Goal: Task Accomplishment & Management: Manage account settings

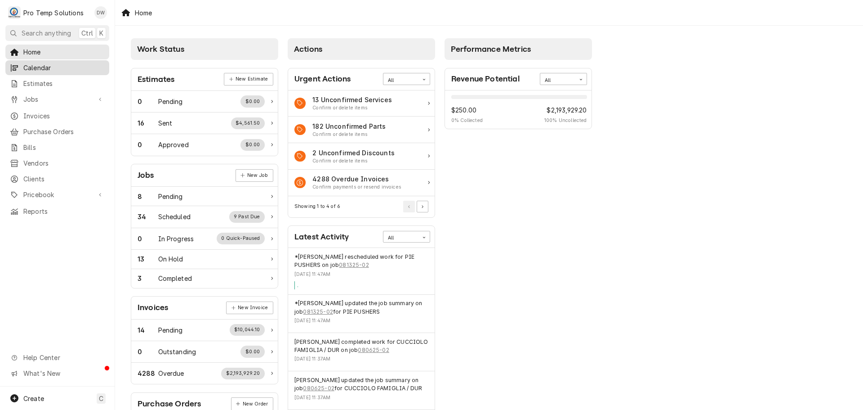
click at [34, 64] on span "Calendar" at bounding box center [63, 67] width 81 height 9
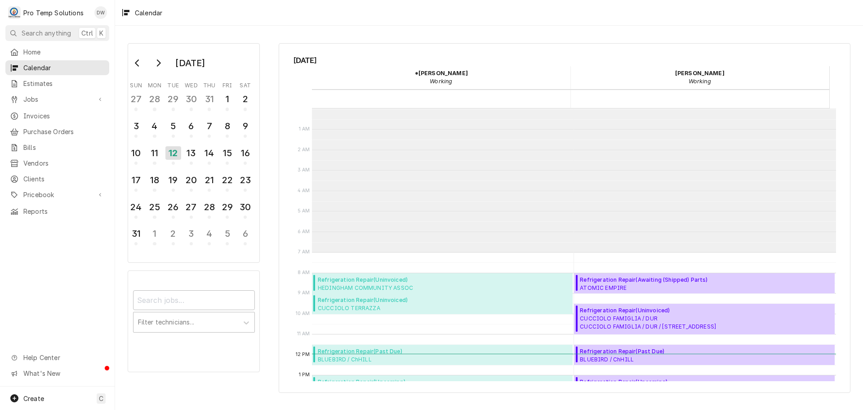
scroll to position [143, 0]
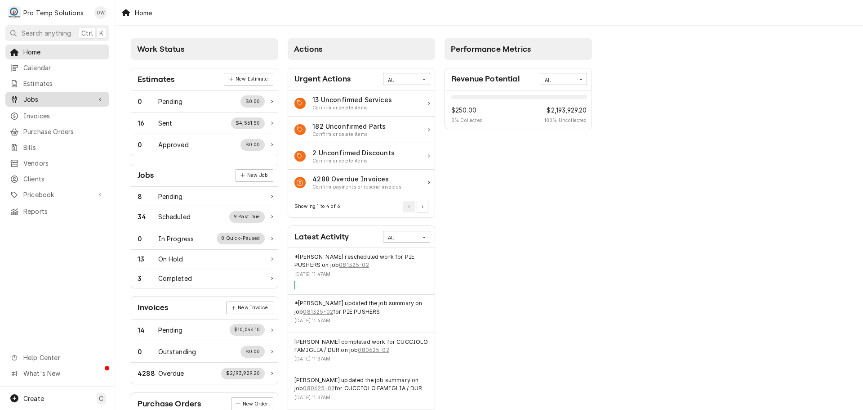
click at [32, 97] on span "Jobs" at bounding box center [57, 98] width 68 height 9
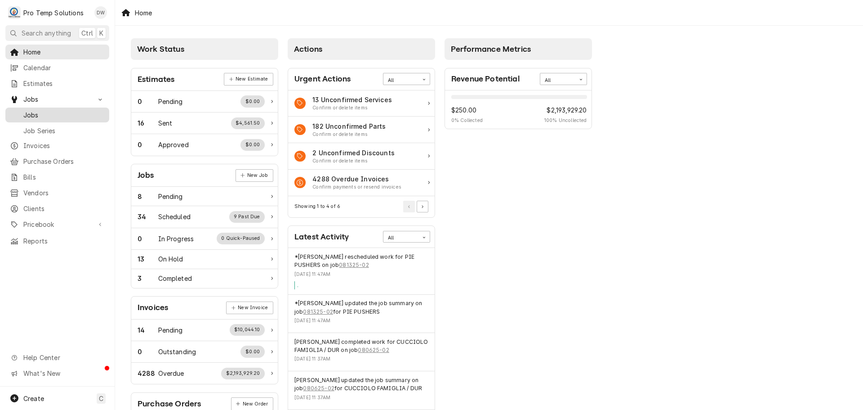
click at [30, 116] on span "Jobs" at bounding box center [63, 114] width 81 height 9
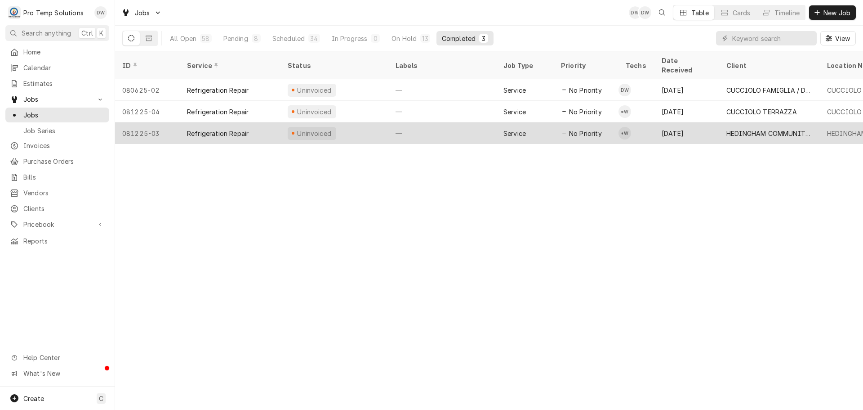
click at [436, 122] on div "—" at bounding box center [442, 133] width 108 height 22
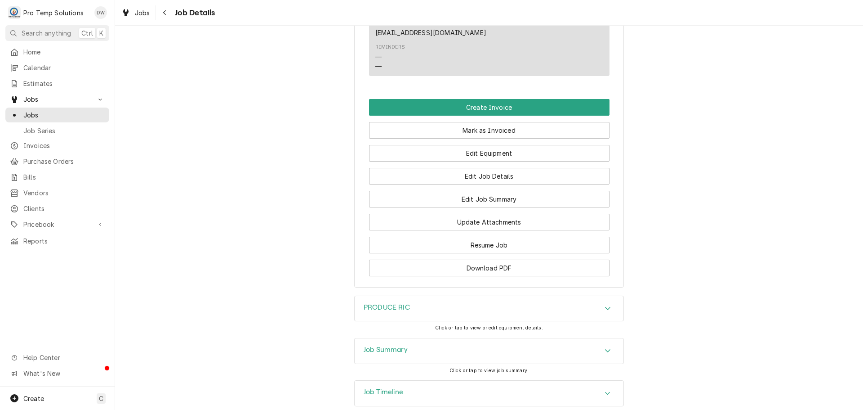
scroll to position [713, 0]
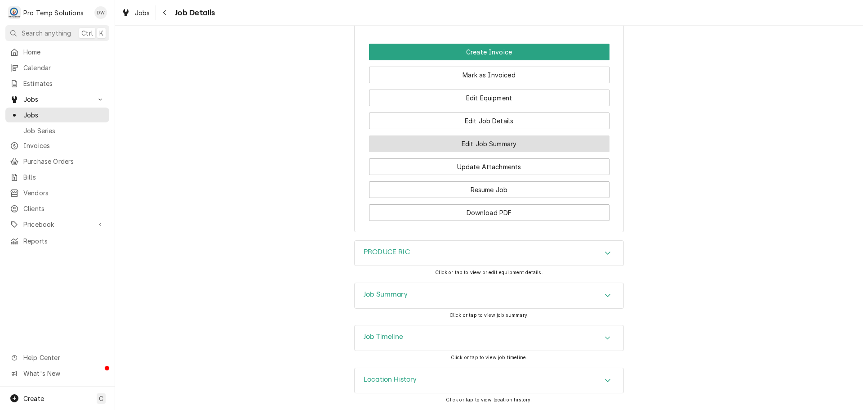
click at [466, 141] on button "Edit Job Summary" at bounding box center [489, 143] width 241 height 17
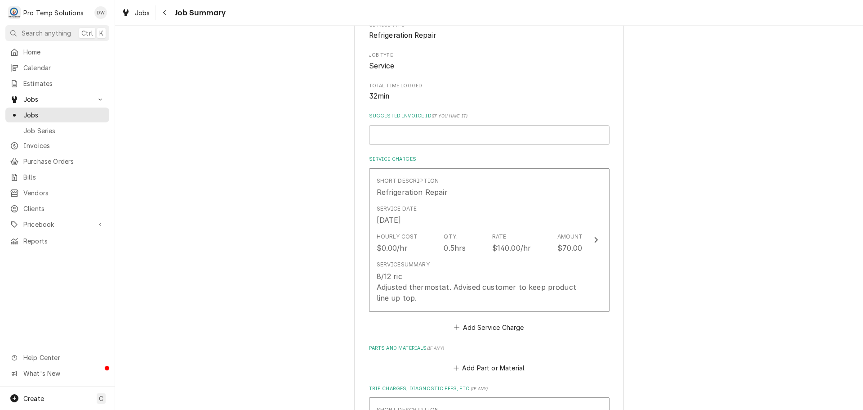
scroll to position [135, 0]
click at [494, 132] on input "Suggested Invoice ID ( if you have it )" at bounding box center [489, 132] width 241 height 20
type textarea "x"
type input "#"
type textarea "x"
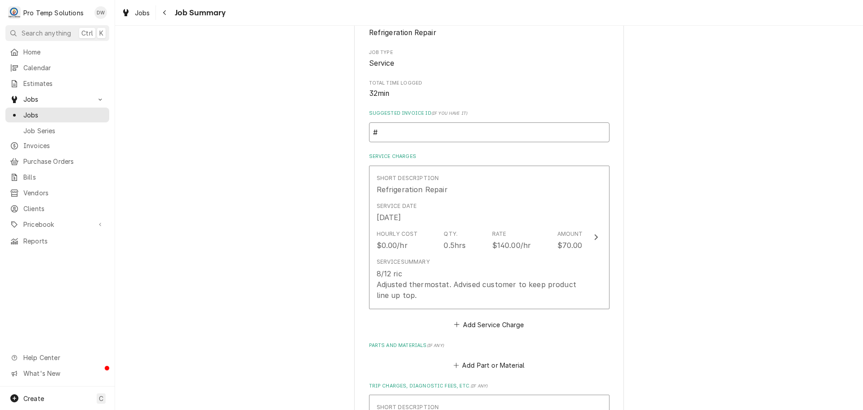
type input "#0"
type textarea "x"
type input "#08"
type textarea "x"
type input "#081"
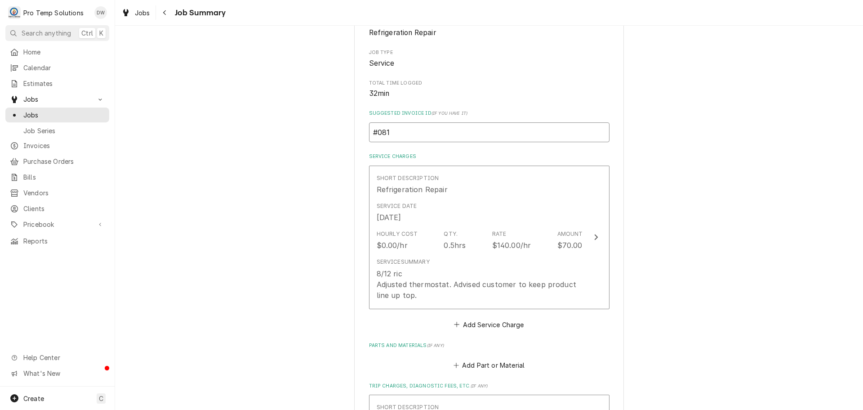
type textarea "x"
type input "#0812"
type textarea "x"
type input "#08122"
type textarea "x"
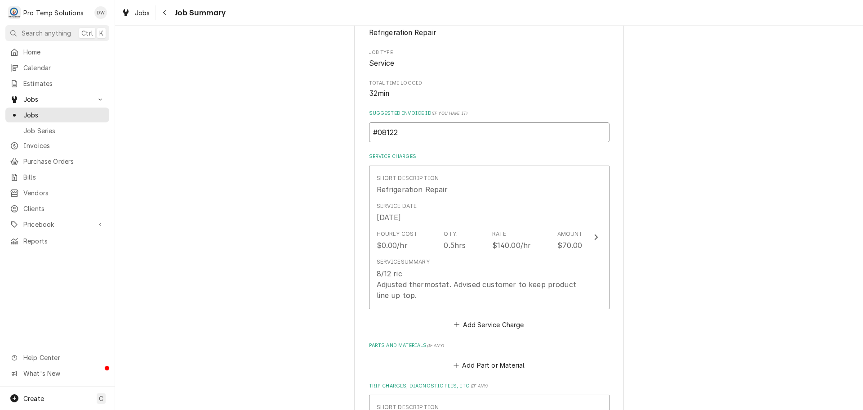
type input "#081225"
type textarea "x"
type input "#0812250"
type textarea "x"
type input "#08122500"
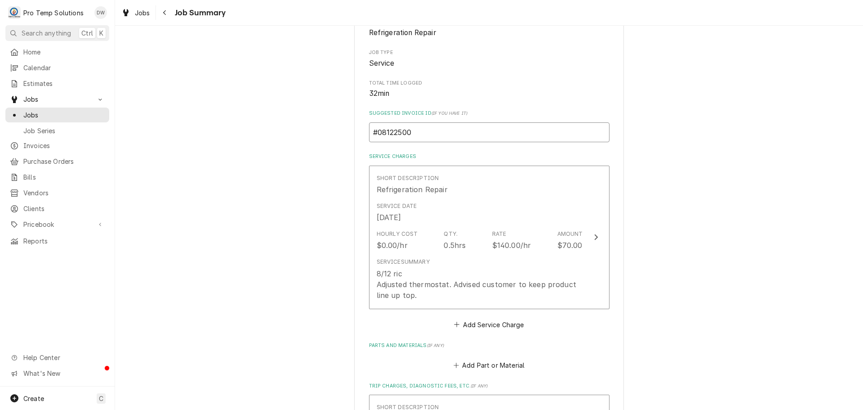
type textarea "x"
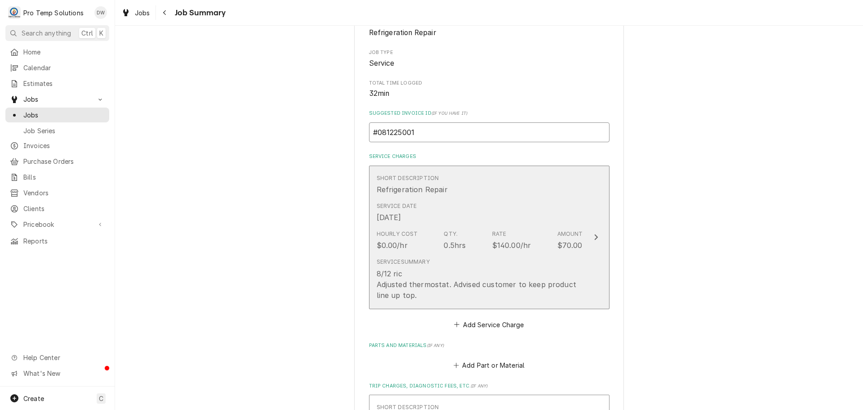
type input "#081225001"
click at [594, 237] on icon "Update Line Item" at bounding box center [596, 236] width 4 height 7
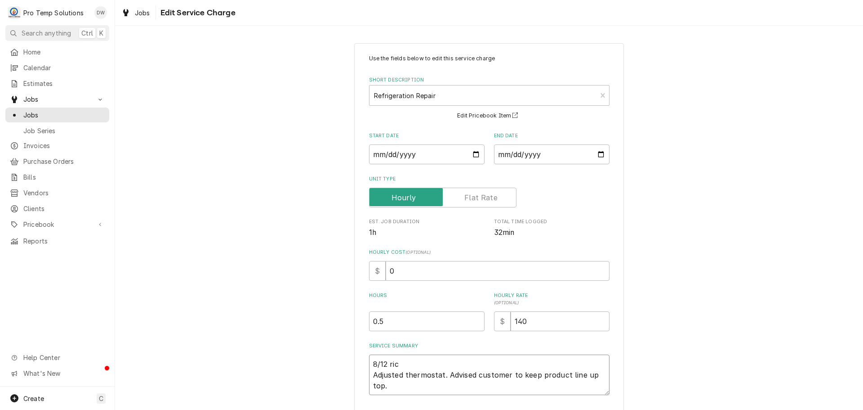
click at [400, 359] on textarea "8/12 ric Adjusted thermostat. Advised customer to keep product line up top." at bounding box center [489, 374] width 241 height 40
type textarea "x"
type textarea "8/12 ri Adjusted thermostat. Advised customer to keep product line up top."
type textarea "x"
type textarea "8/12 r Adjusted thermostat. Advised customer to keep product line up top."
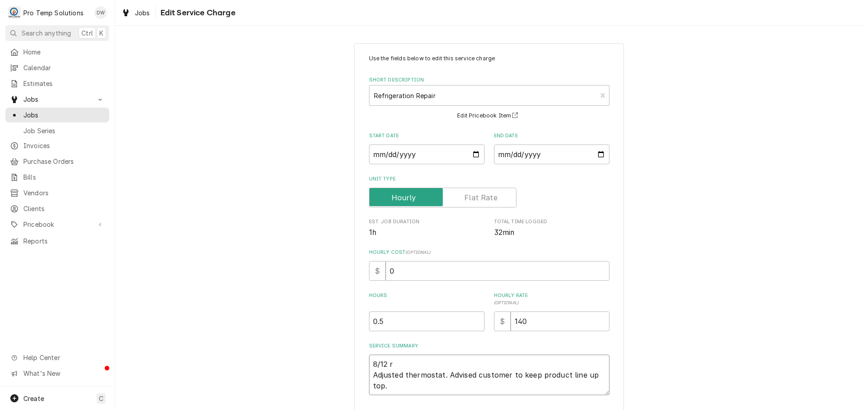
type textarea "x"
type textarea "8/12 Adjusted thermostat. Advised customer to keep product line up top."
type textarea "x"
type textarea "8/12 r Adjusted thermostat. Advised customer to keep product line up top."
type textarea "x"
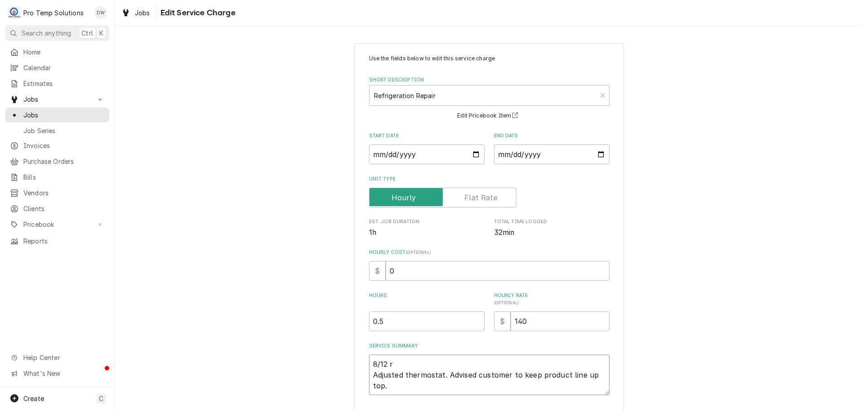
type textarea "8/12 ri Adjusted thermostat. Advised customer to keep product line up top."
type textarea "x"
type textarea "8/12 ric Adjusted thermostat. Advised customer to keep product line up top."
type textarea "x"
type textarea "8/12 ric Adjusted thermostat. Advised customer to keep product line up top."
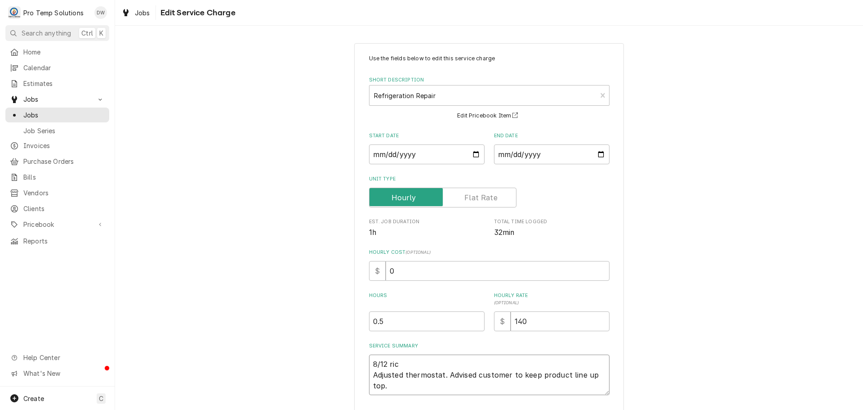
type textarea "x"
type textarea "8/12 ric Adjusted thermostat. Advised customer to keep product line up top."
type textarea "x"
type textarea "8/12 ri Adjusted thermostat. Advised customer to keep product line up top."
type textarea "x"
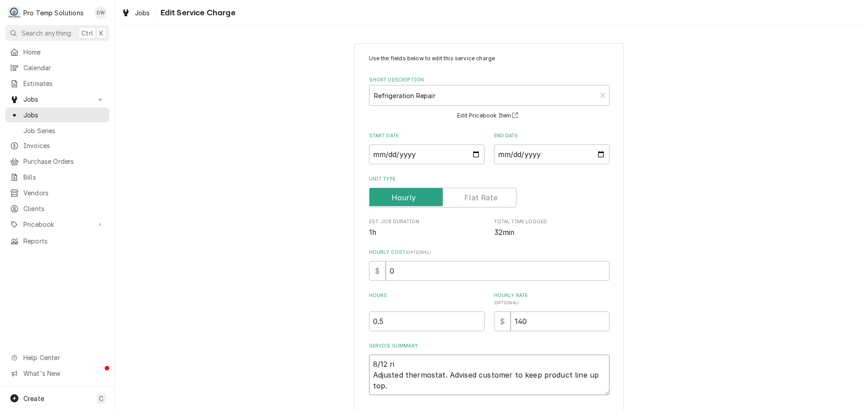
type textarea "8/12 r Adjusted thermostat. Advised customer to keep product line up top."
type textarea "x"
type textarea "8/12 Adjusted thermostat. Advised customer to keep product line up top."
type textarea "x"
type textarea "8/12 R Adjusted thermostat. Advised customer to keep product line up top."
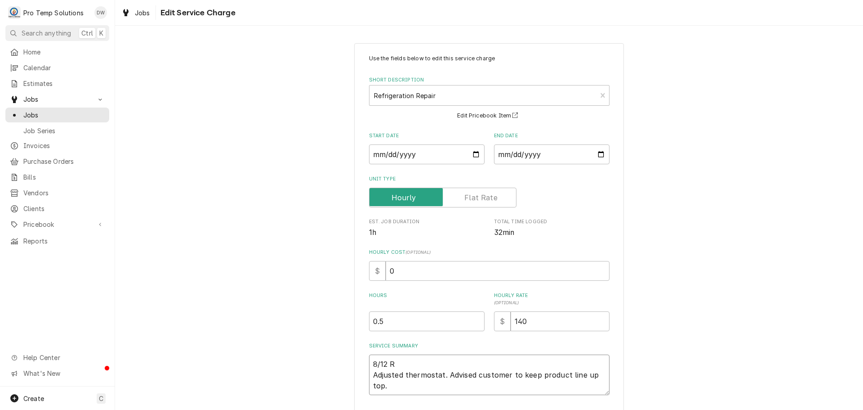
type textarea "x"
type textarea "8/12 RI Adjusted thermostat. Advised customer to keep product line up top."
type textarea "x"
type textarea "8/12 RIC Adjusted thermostat. Advised customer to keep product line up top."
type textarea "x"
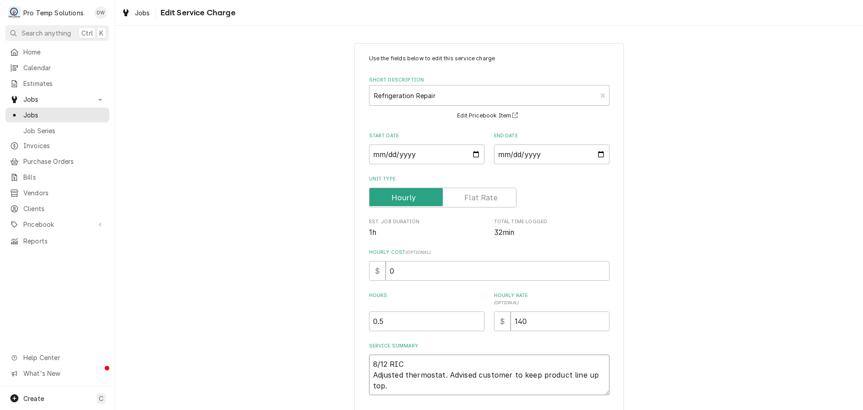
type textarea "8/12 RIC Adjusted thermostat. Advised customer to keep product line up top."
type textarea "x"
type textarea "8/12 RIC 8 Adjusted thermostat. Advised customer to keep product line up top."
type textarea "x"
type textarea "8/12 RIC 80 Adjusted thermostat. Advised customer to keep product line up top."
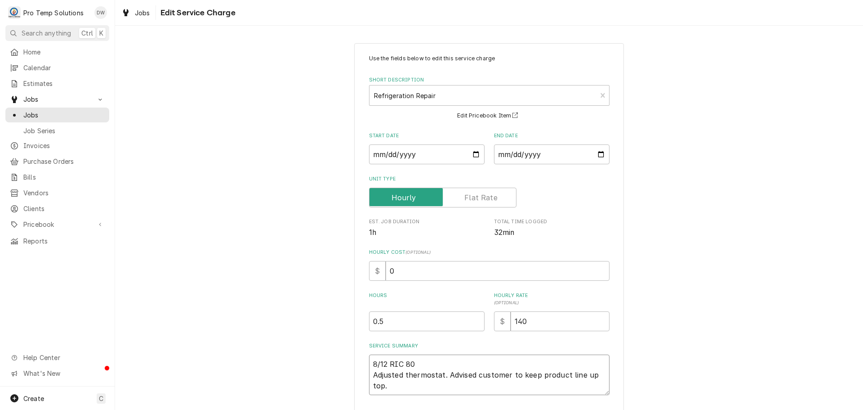
type textarea "x"
type textarea "8/12 RIC 805 Adjusted thermostat. Advised customer to keep product line up top."
type textarea "x"
type textarea "8/12 RIC 805- Adjusted thermostat. Advised customer to keep product line up top."
type textarea "x"
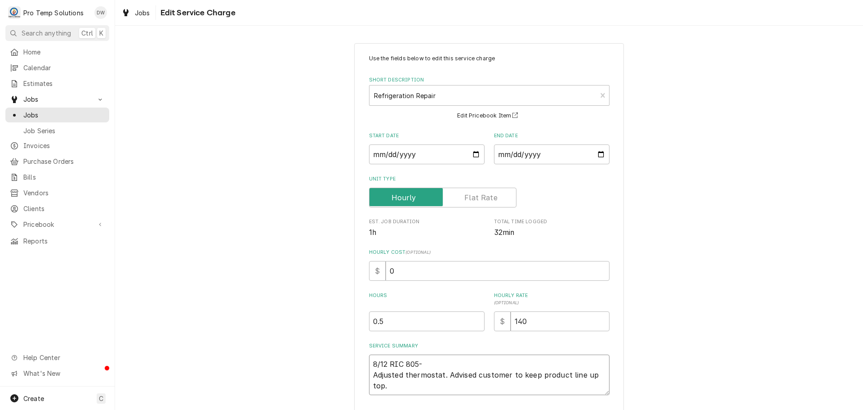
type textarea "8/12 RIC 805-8 Adjusted thermostat. Advised customer to keep product line up to…"
type textarea "x"
type textarea "8/12 RIC 805-84 Adjusted thermostat. Advised customer to keep product line up t…"
type textarea "x"
type textarea "8/12 RIC 805-840 Adjusted thermostat. Advised customer to keep product line up …"
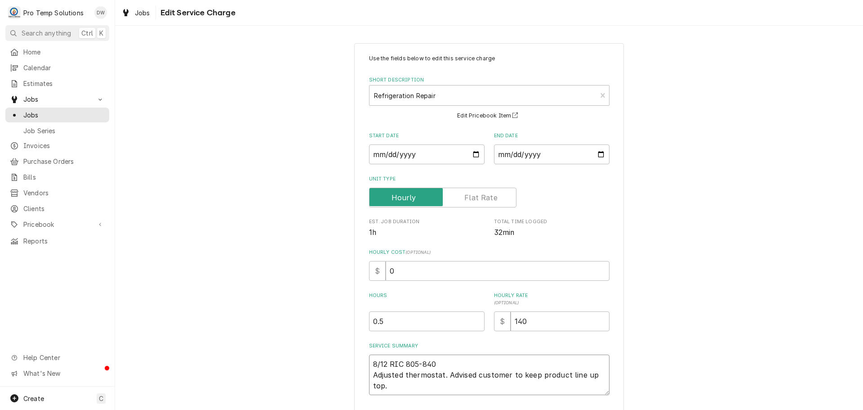
type textarea "x"
type textarea "8/12 RIC 805-840 Adjusted thermostat. Advised customer to keep product line up …"
type textarea "x"
type textarea "8/12 RIC 805-840 K Adjusted thermostat. Advised customer to keep product line u…"
type textarea "x"
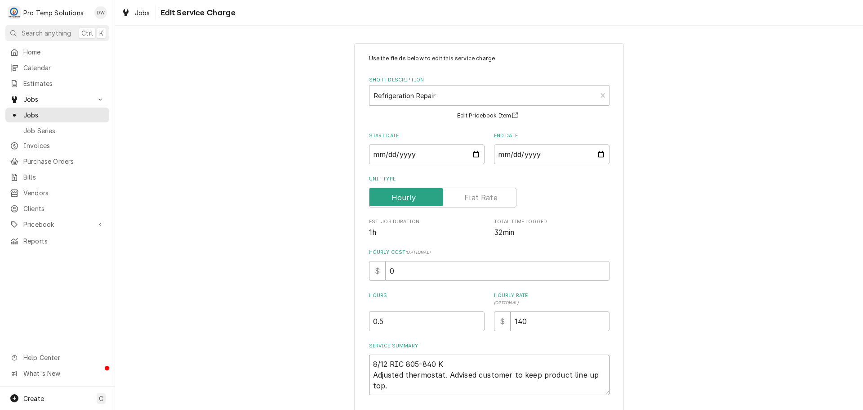
type textarea "8/12 RIC 805-840 KE Adjusted thermostat. Advised customer to keep product line …"
type textarea "x"
type textarea "8/12 RIC 805-840 KEV Adjusted thermostat. Advised customer to keep product line…"
type textarea "x"
type textarea "8/12 RIC 805-840 KEVI Adjusted thermostat. Advised customer to keep product lin…"
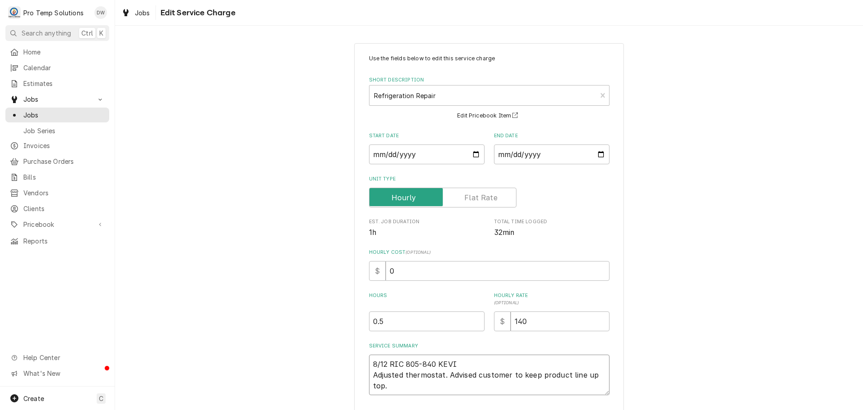
type textarea "x"
type textarea "8/12 RIC 805-840 KEVIN Adjusted thermostat. Advised customer to keep product li…"
type textarea "x"
type textarea "8/12 RIC 805-840 KEVIN Adjusted thermostat. Advised customer to keep product li…"
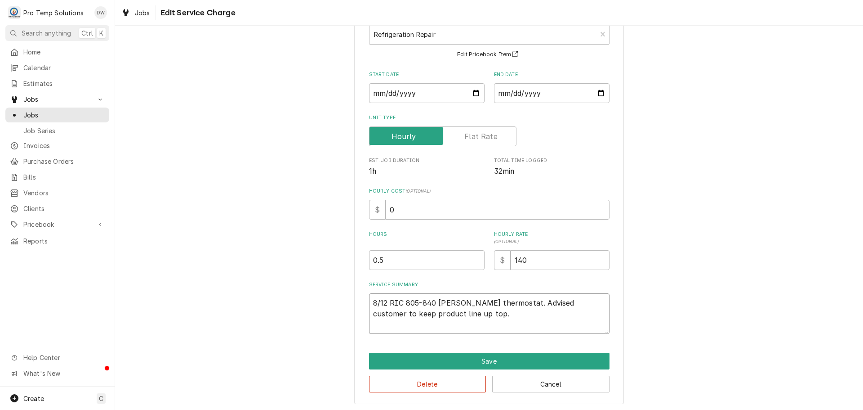
scroll to position [63, 0]
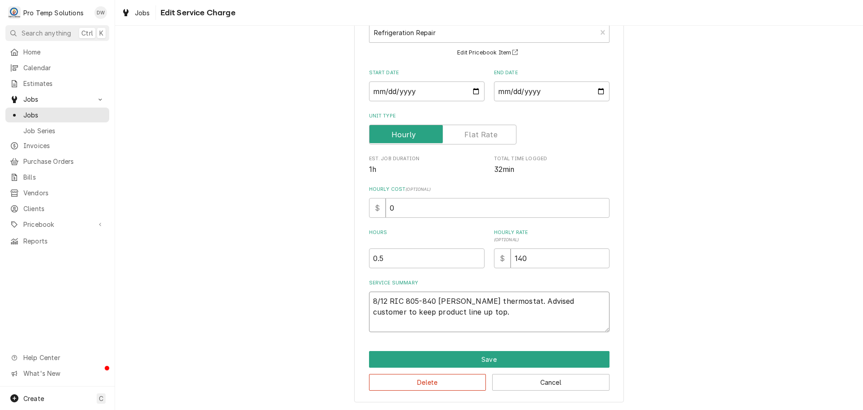
click at [507, 311] on textarea "8/12 RIC 805-840 KEVIN Adjusted thermostat. Advised customer to keep product li…" at bounding box center [489, 311] width 241 height 40
type textarea "x"
type textarea "8/12 RIC 805-840 KEVIN Adjusted thermostat. Advised custome to keep product lin…"
type textarea "x"
type textarea "8/12 RIC 805-840 KEVIN Adjusted thermostat. Advised custom to keep product line…"
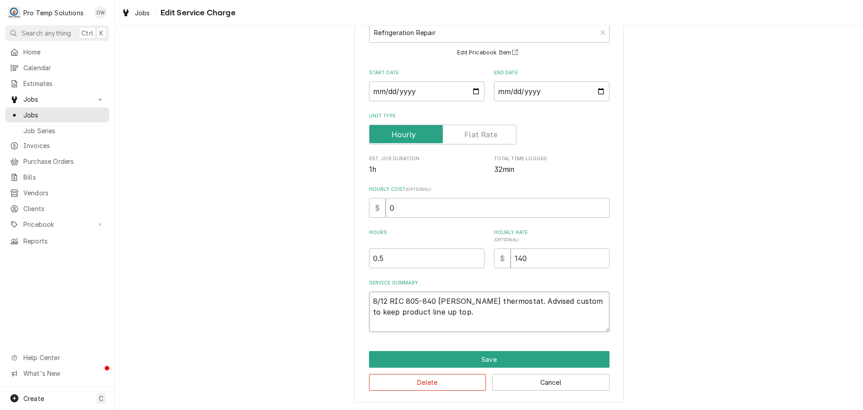
type textarea "x"
type textarea "8/12 RIC 805-840 KEVIN Adjusted thermostat. Advised custo to keep product line …"
type textarea "x"
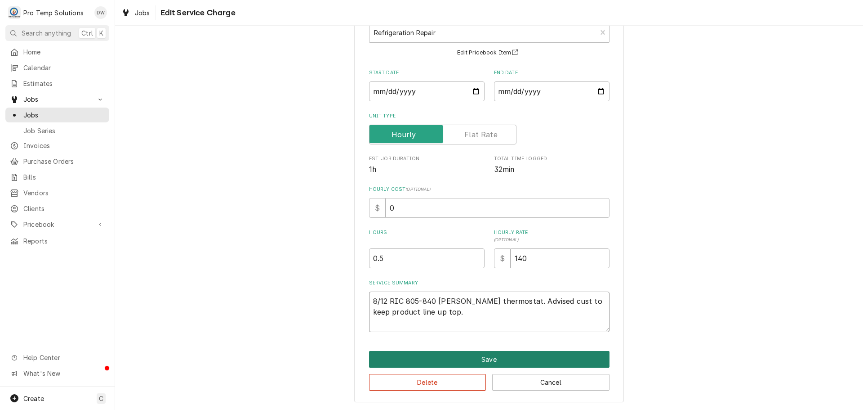
type textarea "8/12 RIC 805-840 KEVIN Adjusted thermostat. Advised cust to keep product line u…"
click at [482, 356] on button "Save" at bounding box center [489, 359] width 241 height 17
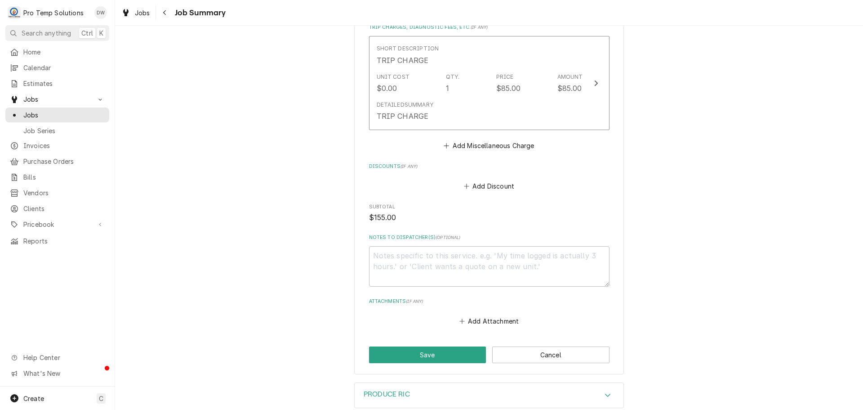
scroll to position [495, 0]
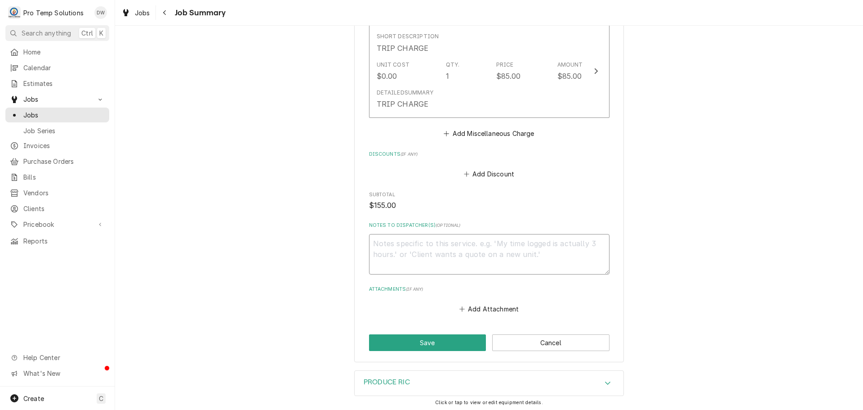
click at [401, 251] on textarea "Notes to Dispatcher(s) ( optional )" at bounding box center [489, 254] width 241 height 40
type textarea "x"
type textarea "#"
type textarea "x"
type textarea "#0"
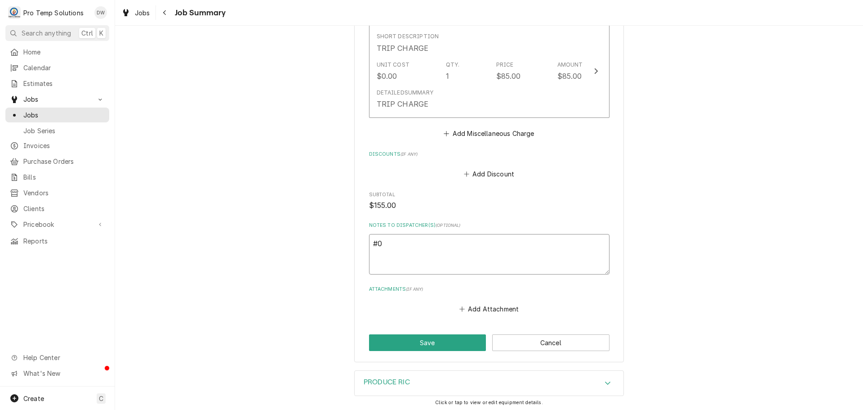
type textarea "x"
type textarea "#08"
type textarea "x"
type textarea "#081"
type textarea "x"
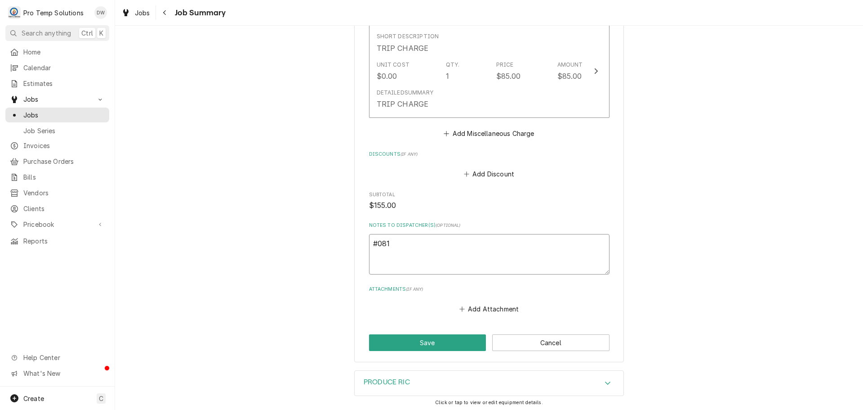
type textarea "#0812"
type textarea "x"
type textarea "#08122"
type textarea "x"
type textarea "#081225"
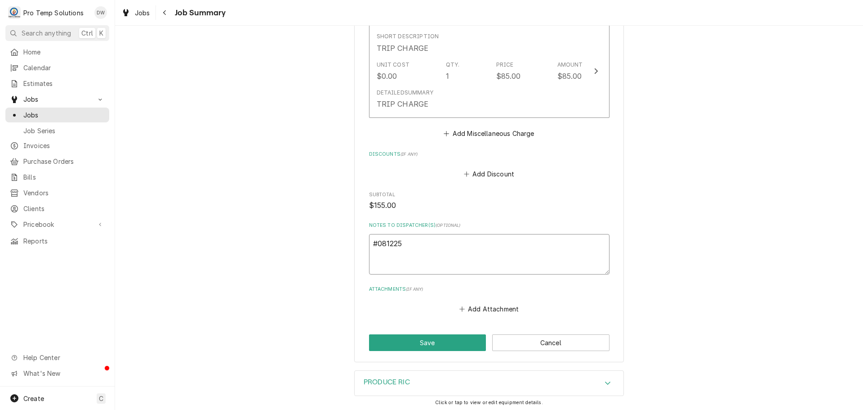
type textarea "x"
type textarea "#0812250"
type textarea "x"
type textarea "#08122500"
type textarea "x"
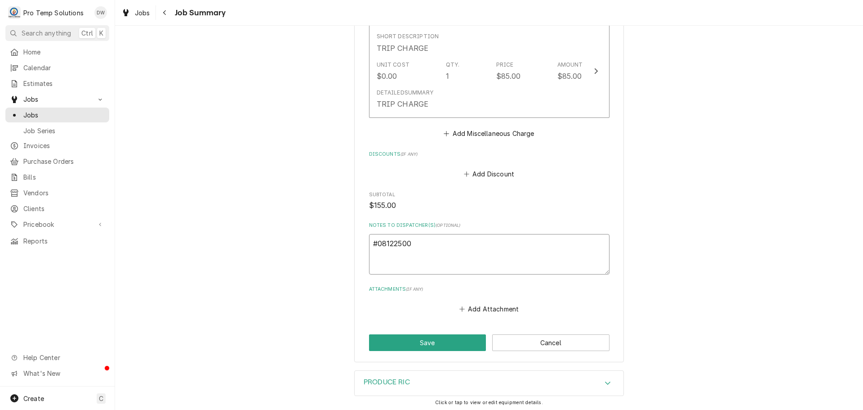
type textarea "#081225001"
type textarea "x"
type textarea "#081225001"
type textarea "x"
type textarea "#081225001 H"
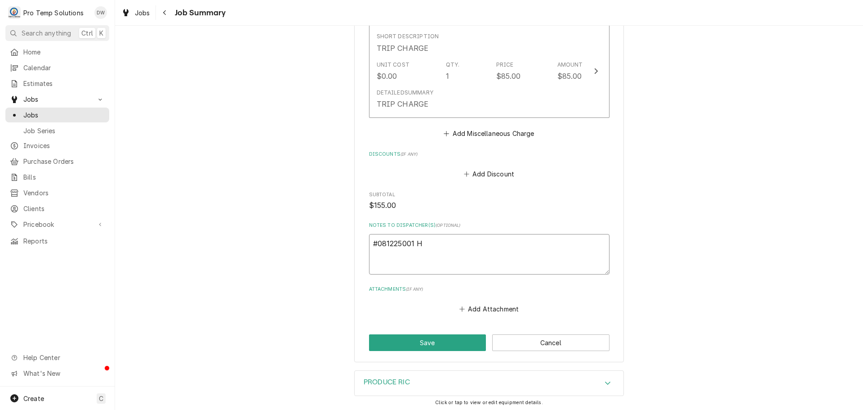
type textarea "x"
type textarea "#081225001 HE"
type textarea "x"
type textarea "#081225001 HED"
type textarea "x"
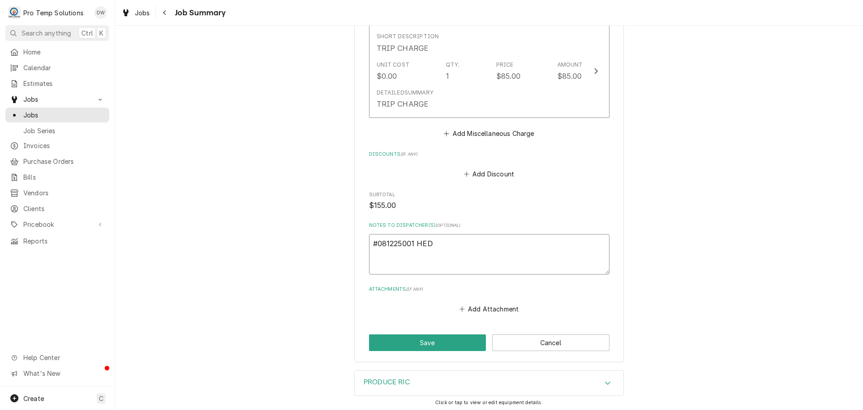
type textarea "#081225001 HEDI"
type textarea "x"
type textarea "#081225001 HEDIN"
type textarea "x"
type textarea "#081225001 HEDING"
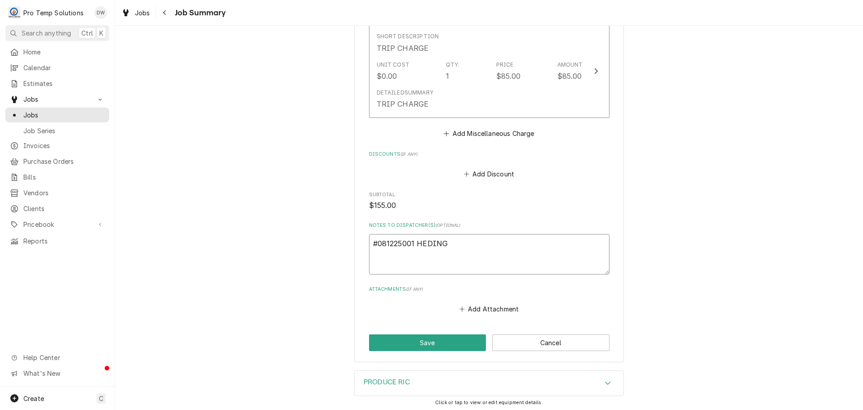
type textarea "x"
type textarea "#081225001 HEDINGH"
type textarea "x"
type textarea "#081225001 HEDINGHA"
type textarea "x"
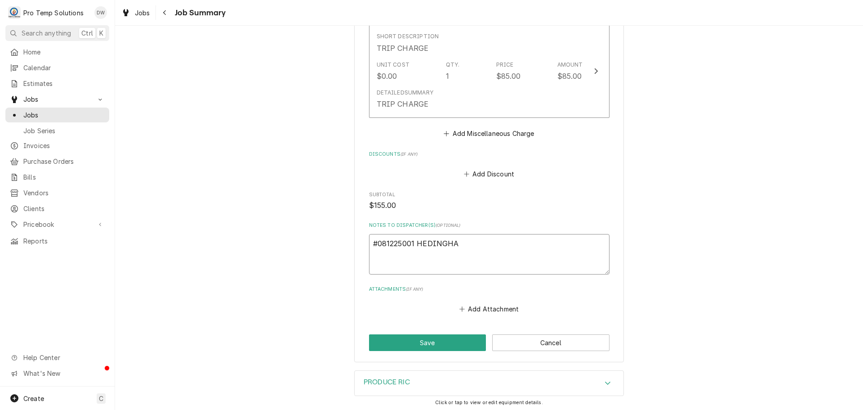
type textarea "#081225001 HEDINGHAM"
type textarea "x"
type textarea "#081225001 HEDINGHAM-"
type textarea "x"
type textarea "#081225001 HEDINGHAM-"
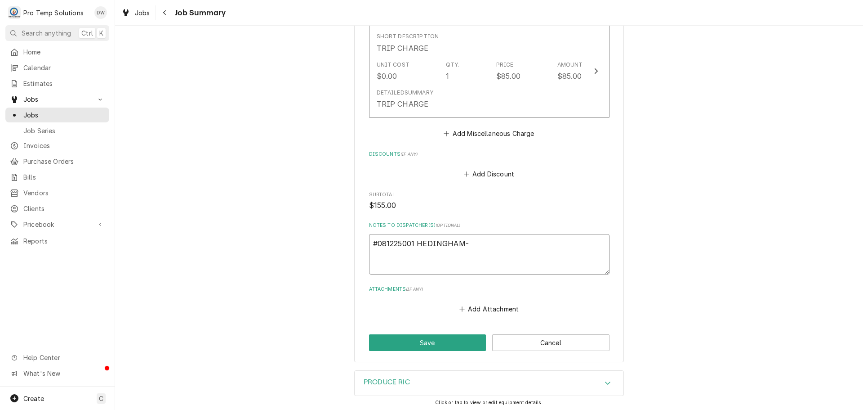
type textarea "x"
type textarea "#081225001 HEDINGHAM- R"
type textarea "x"
type textarea "#081225001 HEDINGHAM- RI"
type textarea "x"
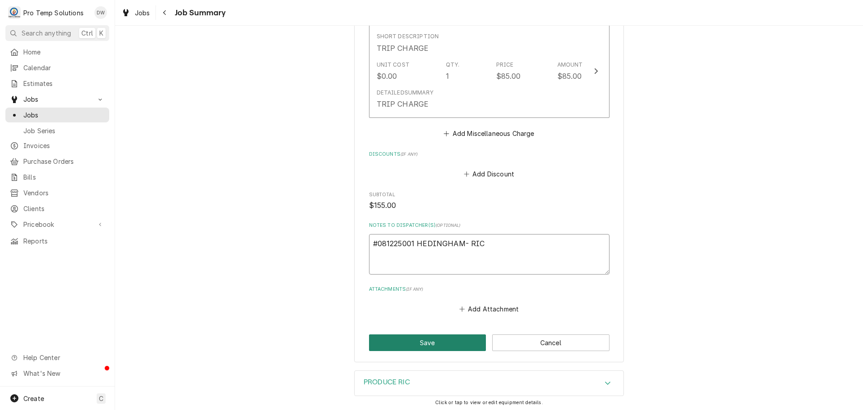
type textarea "#081225001 HEDINGHAM- RIC"
click at [412, 351] on button "Save" at bounding box center [427, 342] width 117 height 17
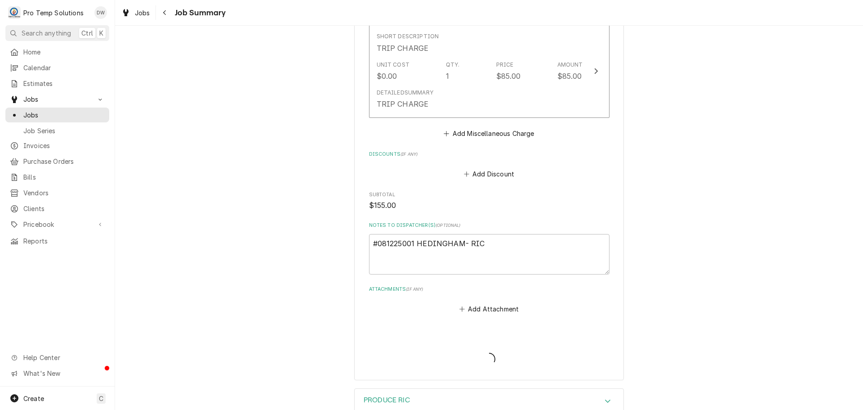
type textarea "x"
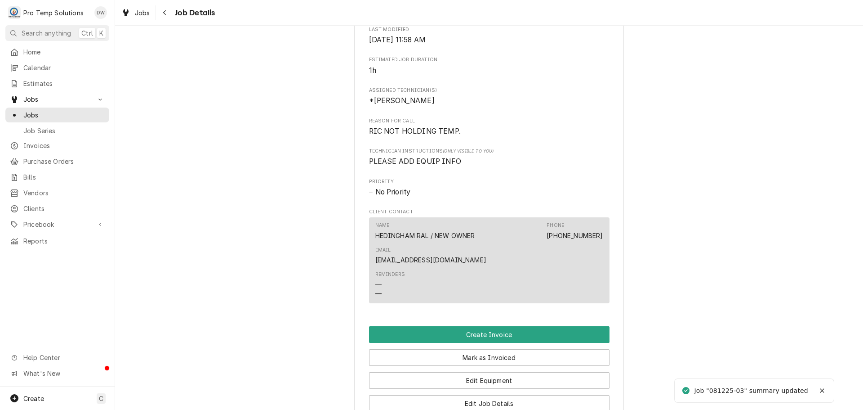
scroll to position [450, 0]
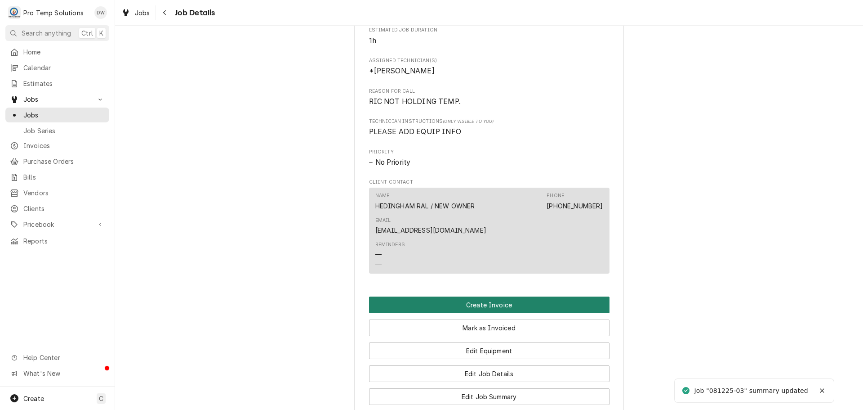
click at [473, 313] on button "Create Invoice" at bounding box center [489, 304] width 241 height 17
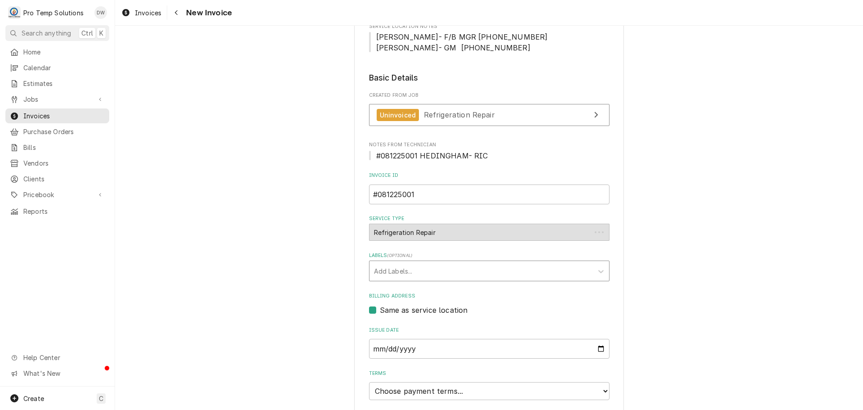
scroll to position [225, 0]
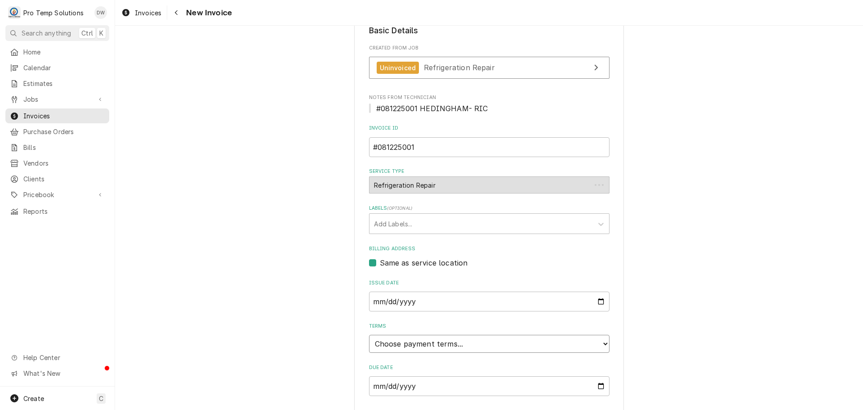
click at [422, 343] on select "Choose payment terms... Same Day Net 7 Net 14 Net 21 Net 30 Net 45 Net 60 Net 90" at bounding box center [489, 343] width 241 height 18
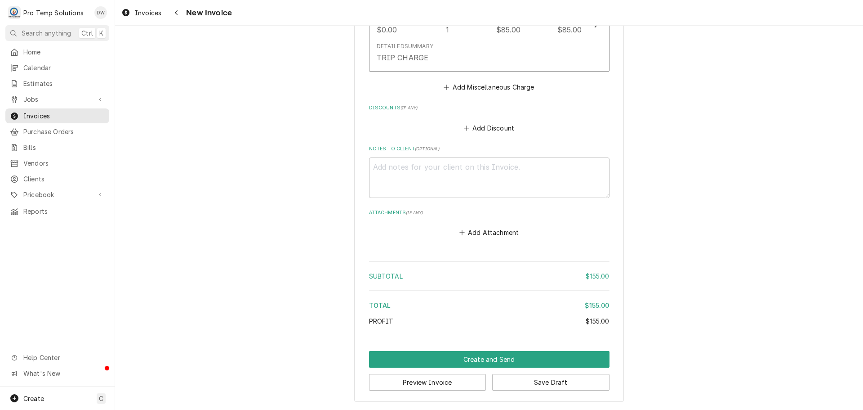
scroll to position [923, 0]
click at [412, 177] on textarea "Notes to Client ( optional )" at bounding box center [489, 177] width 241 height 40
type textarea "x"
type textarea "#"
type textarea "x"
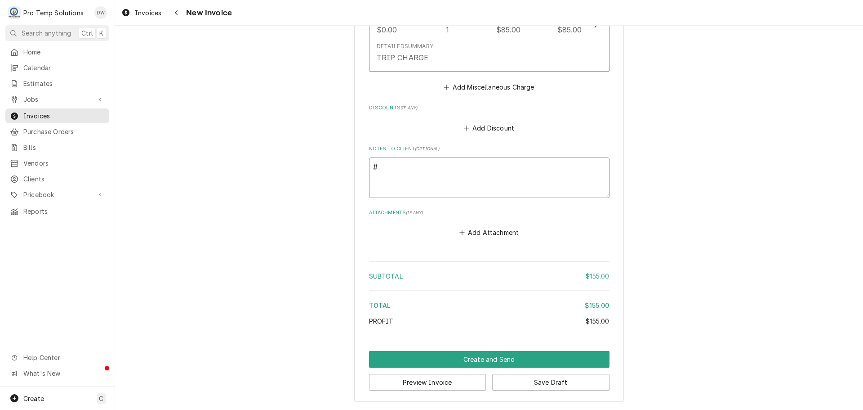
type textarea "#0"
type textarea "x"
type textarea "#08"
type textarea "x"
type textarea "#081"
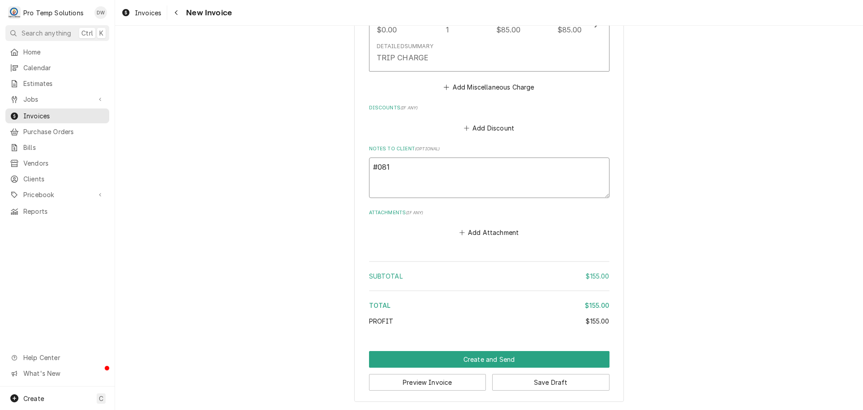
type textarea "x"
type textarea "#0812"
type textarea "x"
type textarea "#08122"
type textarea "x"
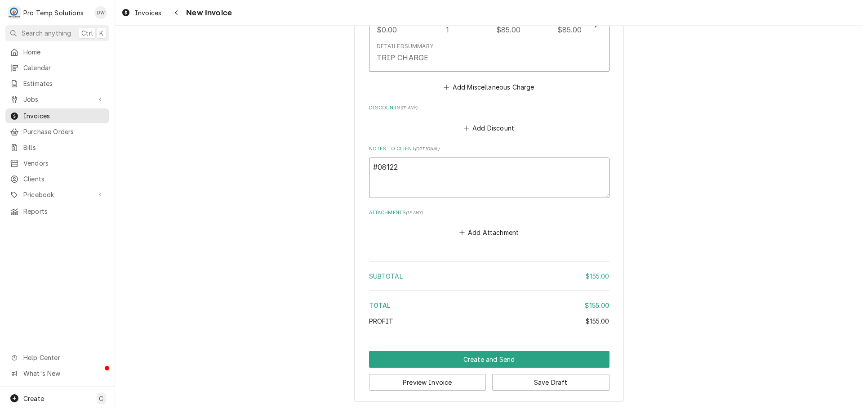
type textarea "#081225"
type textarea "x"
type textarea "#0812250"
type textarea "x"
type textarea "#08122500"
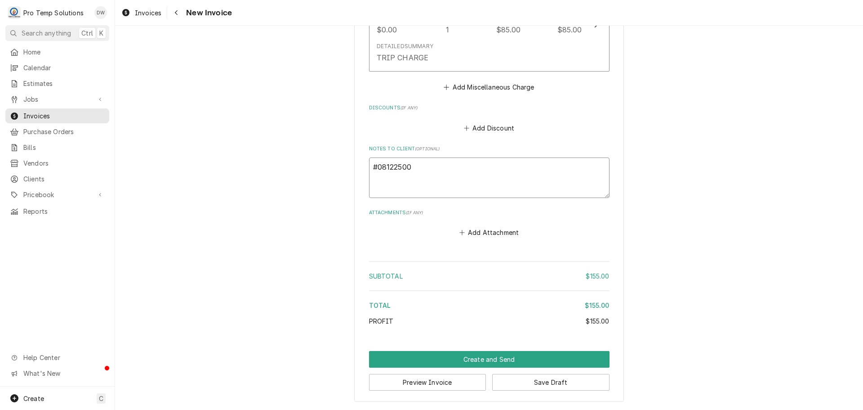
type textarea "x"
type textarea "#081225001"
type textarea "x"
type textarea "#081225001"
type textarea "x"
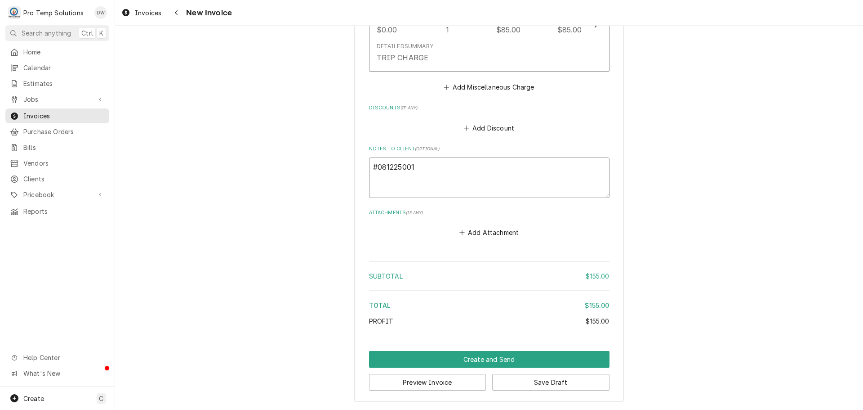
type textarea "#081225001 H"
type textarea "x"
type textarea "#081225001 HE"
type textarea "x"
type textarea "#081225001 HED"
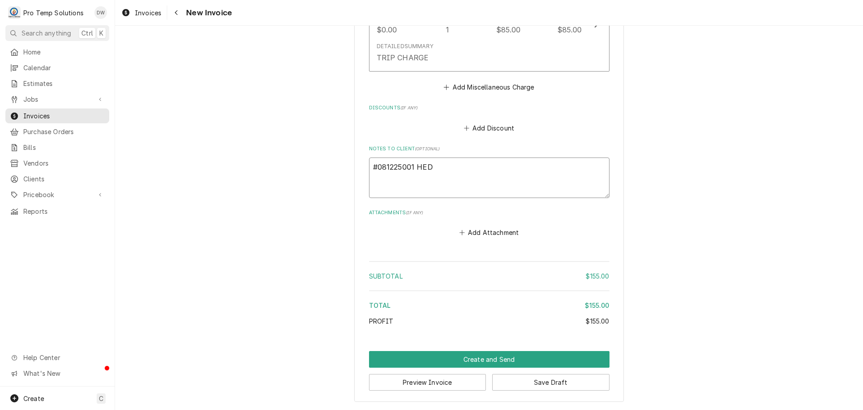
type textarea "x"
type textarea "#081225001 HEDI"
type textarea "x"
type textarea "#081225001 [PERSON_NAME]"
type textarea "x"
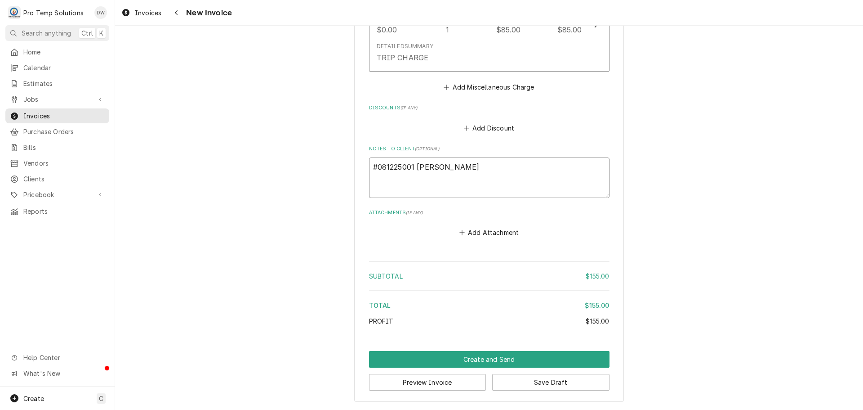
type textarea "#081225001 HEDING"
type textarea "x"
type textarea "#081225001 HEDINGH"
type textarea "x"
type textarea "#081225001 HEDINGHA"
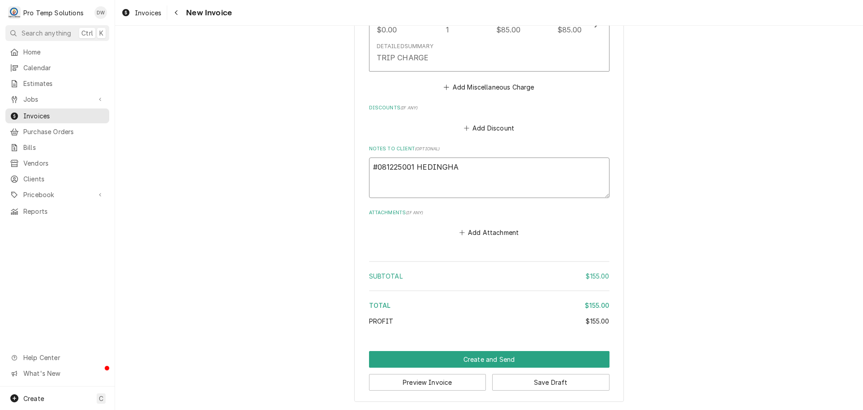
type textarea "x"
type textarea "#081225001 HEDINGHAM"
type textarea "x"
type textarea "#081225001 HEDINGHAM-"
type textarea "x"
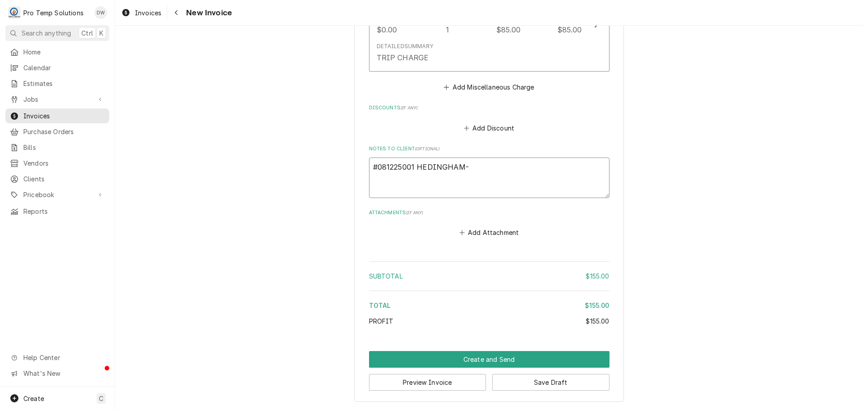
type textarea "#081225001 HEDINGHAM-"
type textarea "x"
type textarea "#081225001 HEDINGHAM- R"
type textarea "x"
type textarea "#081225001 HEDINGHAM- RI"
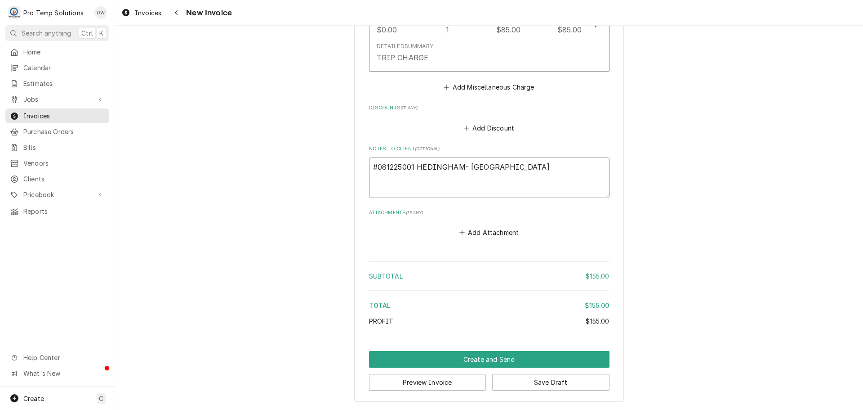
type textarea "x"
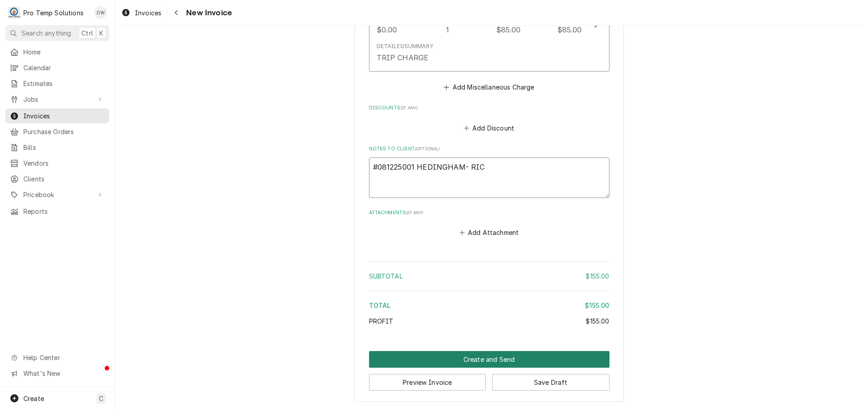
type textarea "#081225001 HEDINGHAM- RIC"
click at [483, 355] on button "Create and Send" at bounding box center [489, 359] width 241 height 17
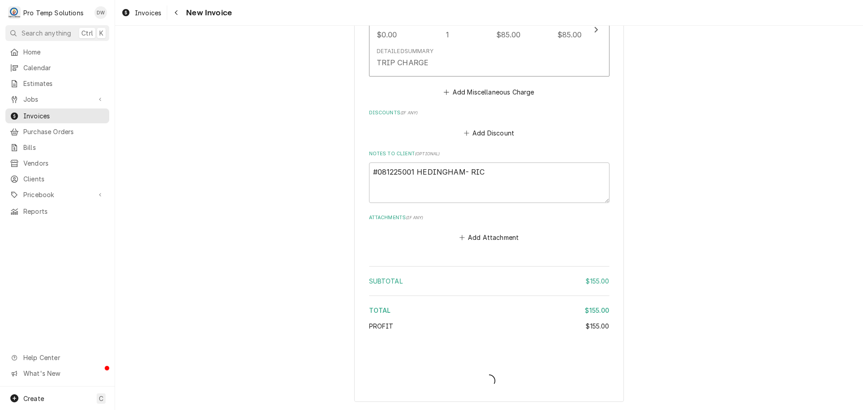
type textarea "x"
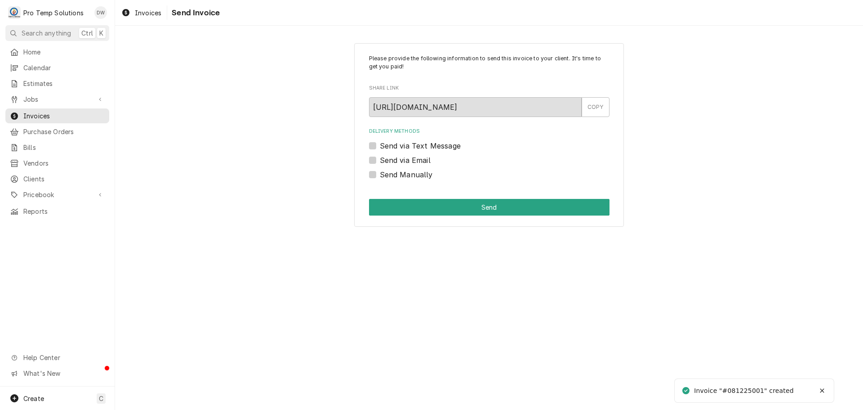
click at [380, 160] on label "Send via Email" at bounding box center [405, 160] width 51 height 11
click at [380, 160] on input "Send via Email" at bounding box center [500, 165] width 241 height 20
checkbox input "true"
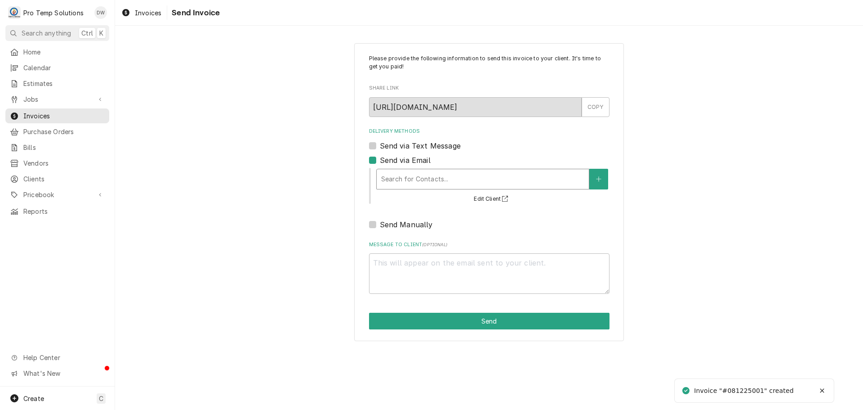
click at [460, 178] on div "Delivery Methods" at bounding box center [482, 179] width 203 height 16
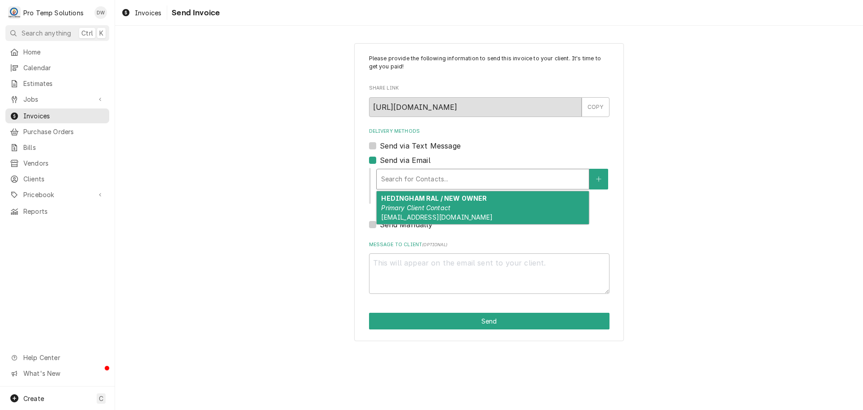
click at [442, 204] on em "Primary Client Contact" at bounding box center [415, 208] width 69 height 8
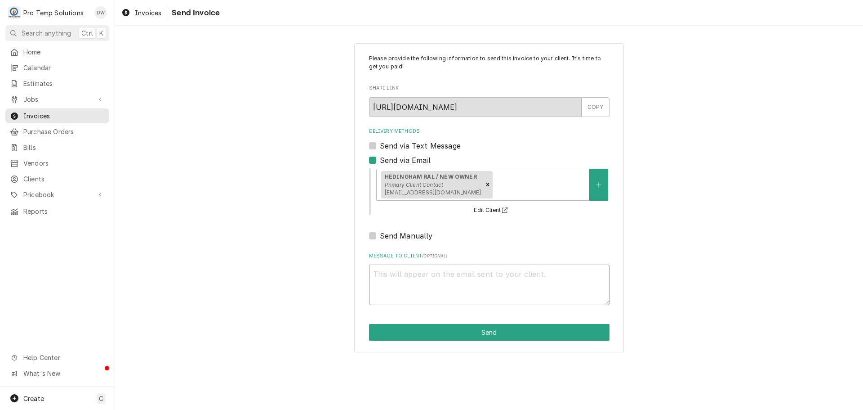
click at [402, 273] on textarea "Message to Client ( optional )" at bounding box center [489, 284] width 241 height 40
type textarea "x"
type textarea "#"
type textarea "x"
type textarea "#0"
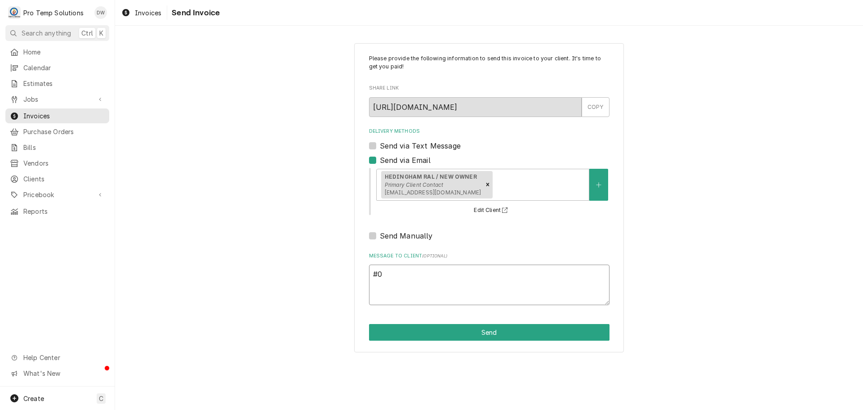
type textarea "x"
type textarea "#08"
type textarea "x"
type textarea "#081"
type textarea "x"
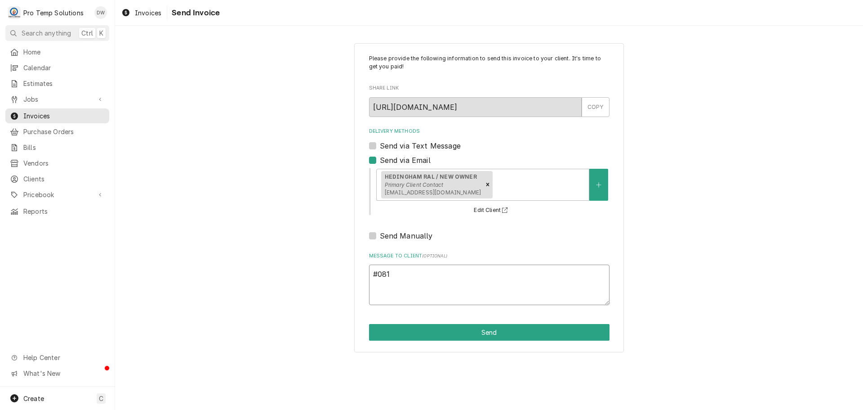
type textarea "#0812"
type textarea "x"
type textarea "#08122"
type textarea "x"
type textarea "#081225"
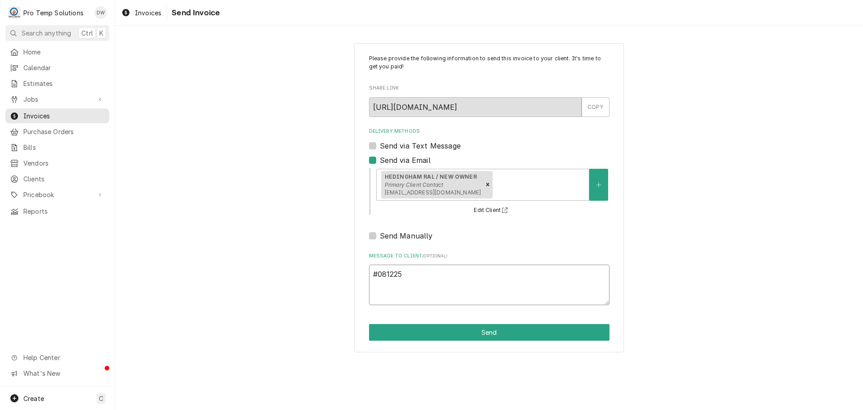
type textarea "x"
type textarea "#0812250"
type textarea "x"
type textarea "#08122500"
type textarea "x"
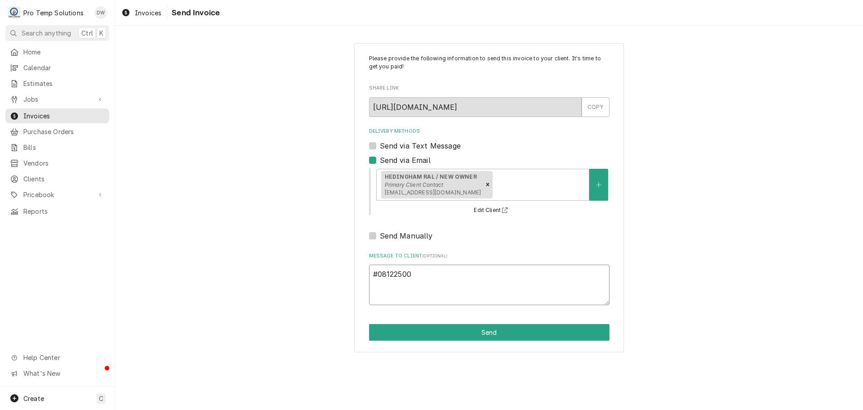
type textarea "#081225001"
type textarea "x"
type textarea "#081225001"
type textarea "x"
type textarea "#081225001 H"
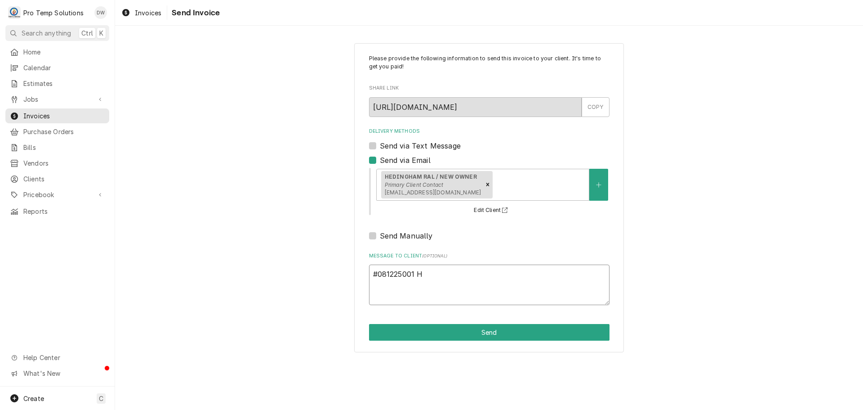
type textarea "x"
type textarea "#081225001 HE"
type textarea "x"
type textarea "#081225001 HED"
type textarea "x"
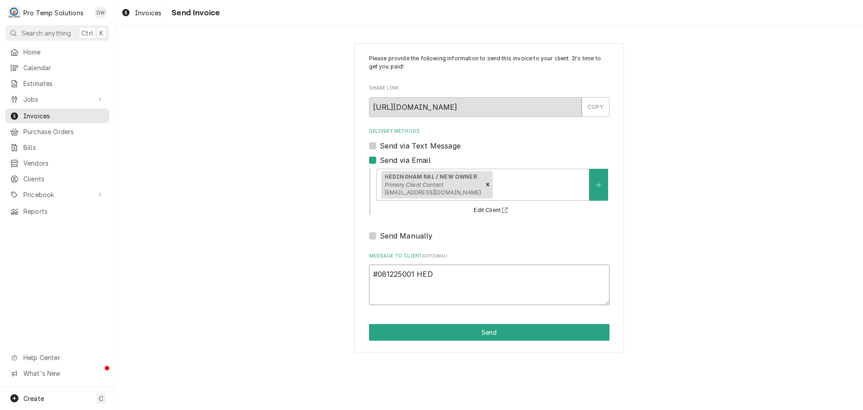
type textarea "#081225001 HEDI"
type textarea "x"
type textarea "#081225001 HEDIN"
type textarea "x"
type textarea "#081225001 HEDING"
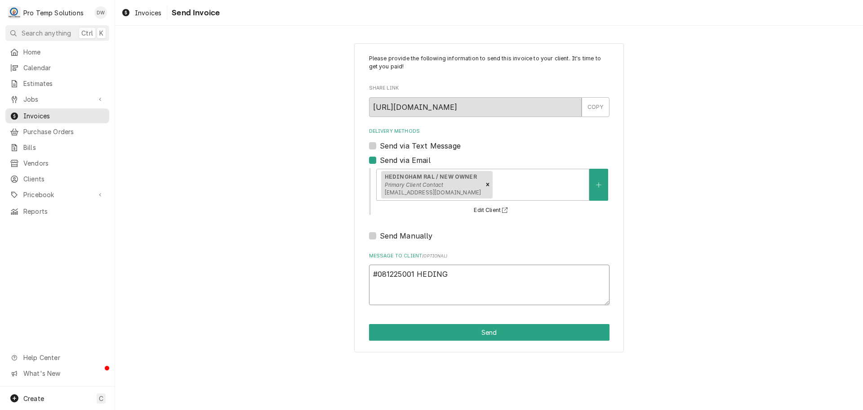
type textarea "x"
type textarea "#081225001 HEDINGH"
type textarea "x"
type textarea "#081225001 HEDINGHA"
type textarea "x"
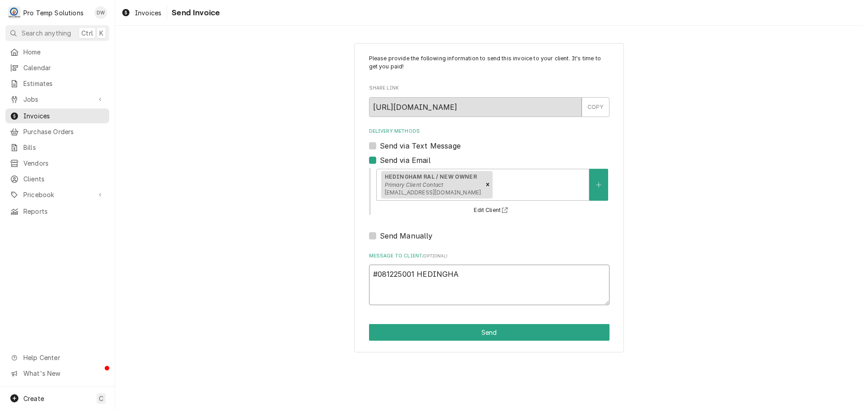
type textarea "#081225001 HEDINGHAM"
type textarea "x"
type textarea "#081225001 HEDINGHAM-"
type textarea "x"
type textarea "#081225001 HEDINGHAM-"
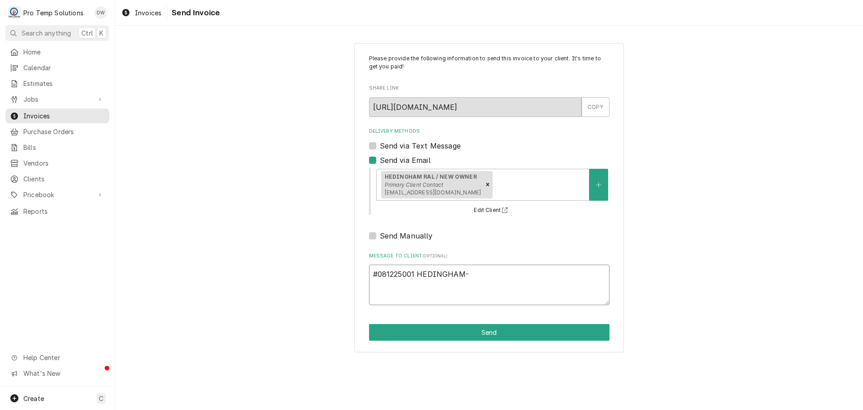
type textarea "x"
type textarea "#081225001 HEDINGHAM- R"
type textarea "x"
type textarea "#081225001 HEDINGHAM- RI"
type textarea "x"
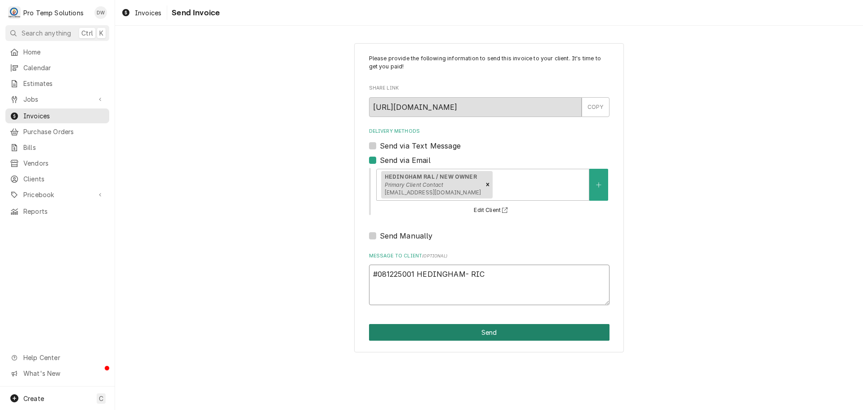
type textarea "#081225001 HEDINGHAM- RIC"
click at [508, 330] on button "Send" at bounding box center [489, 332] width 241 height 17
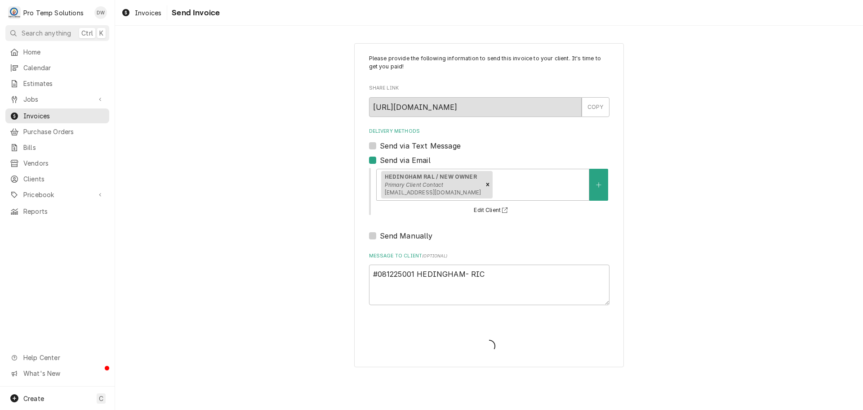
type textarea "x"
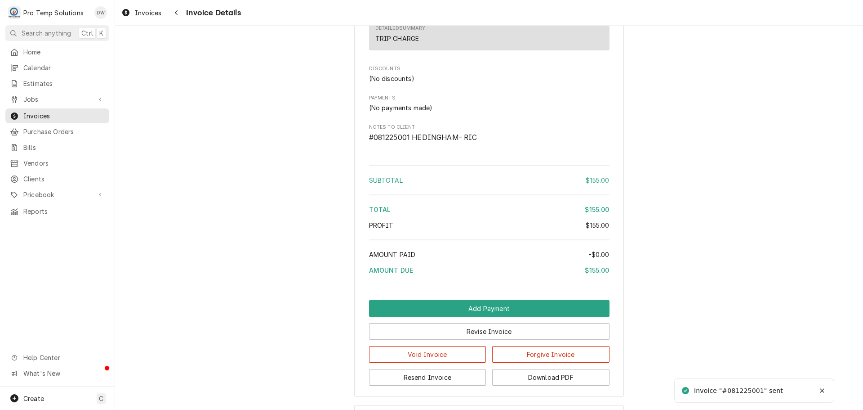
scroll to position [767, 0]
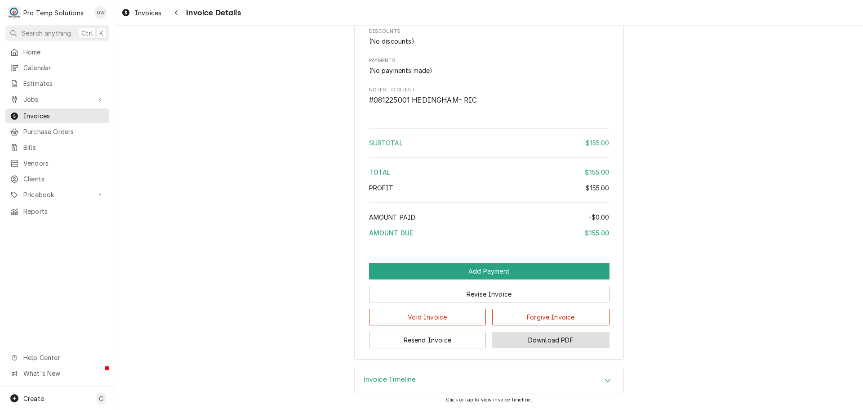
click at [543, 342] on button "Download PDF" at bounding box center [550, 339] width 117 height 17
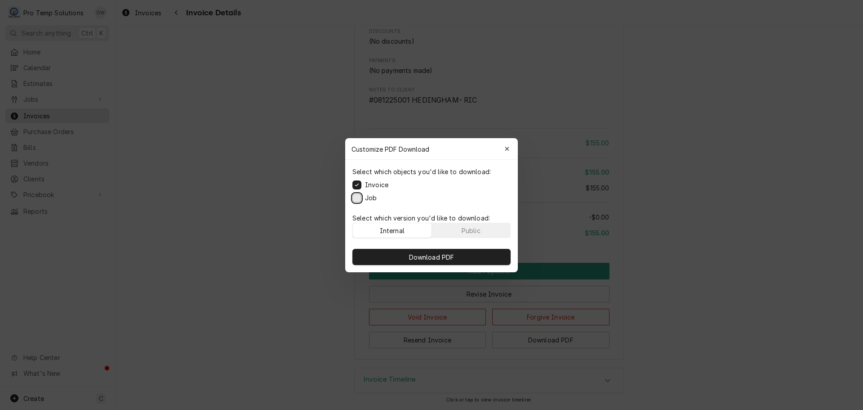
click at [355, 196] on button "Job" at bounding box center [356, 197] width 9 height 9
click at [429, 258] on span "Download PDF" at bounding box center [431, 256] width 49 height 9
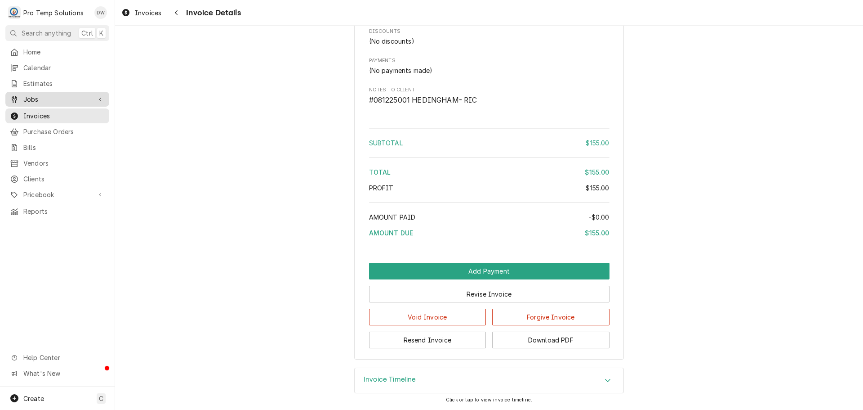
click at [47, 95] on span "Jobs" at bounding box center [57, 98] width 68 height 9
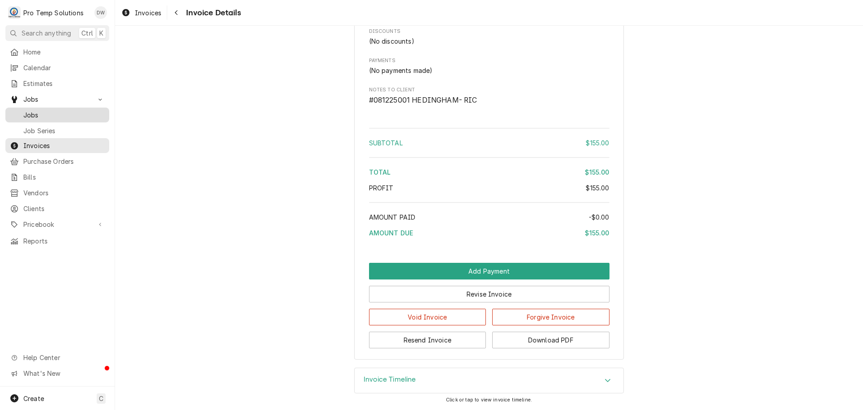
click at [32, 111] on span "Jobs" at bounding box center [63, 114] width 81 height 9
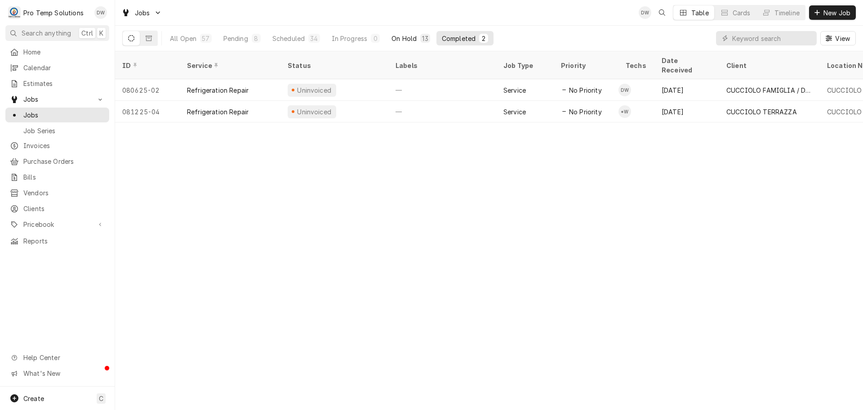
click at [405, 37] on div "On Hold" at bounding box center [404, 38] width 25 height 9
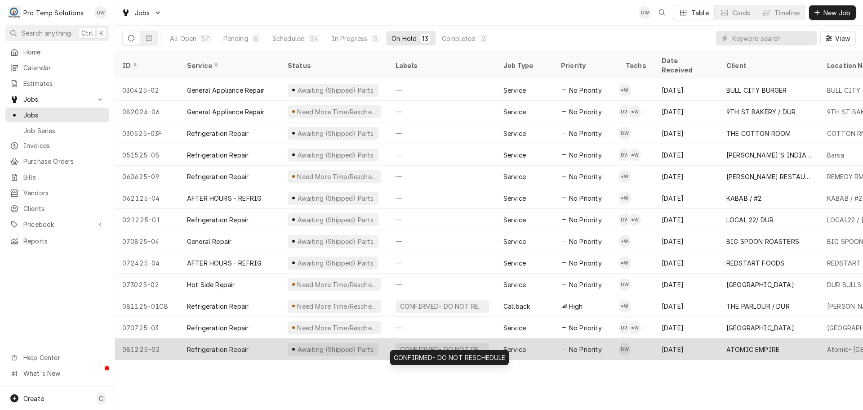
click at [460, 344] on div "CONFIRMED- DO NOT RESCHEDULE" at bounding box center [442, 348] width 86 height 9
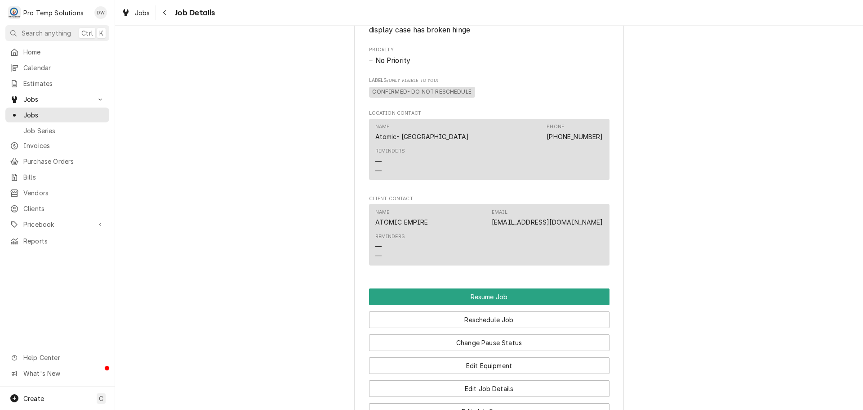
scroll to position [719, 0]
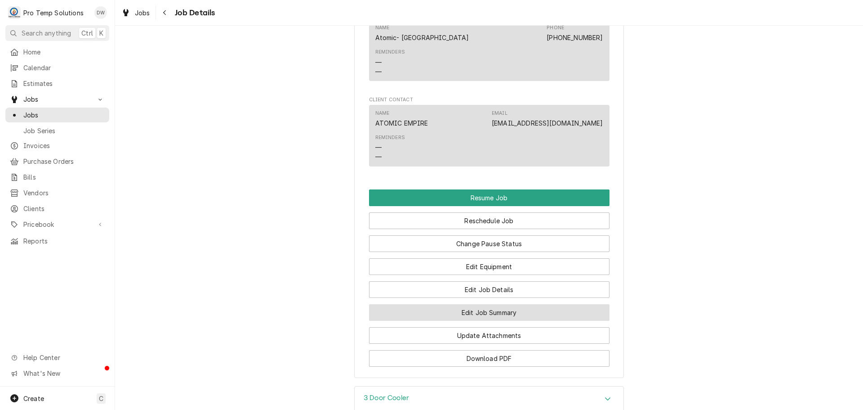
click at [477, 321] on button "Edit Job Summary" at bounding box center [489, 312] width 241 height 17
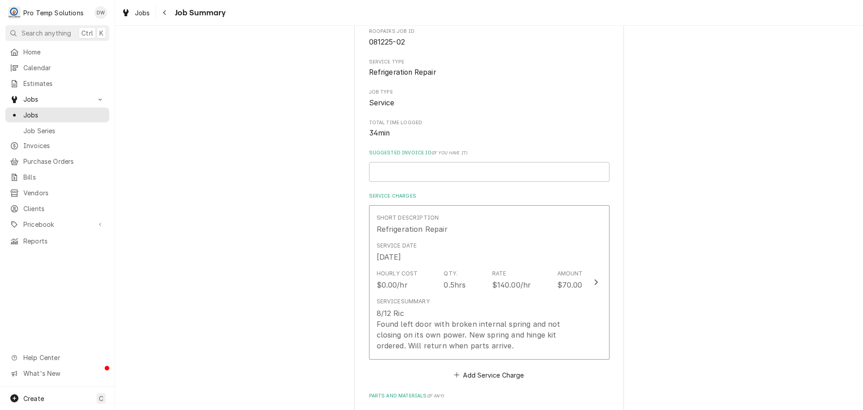
scroll to position [135, 0]
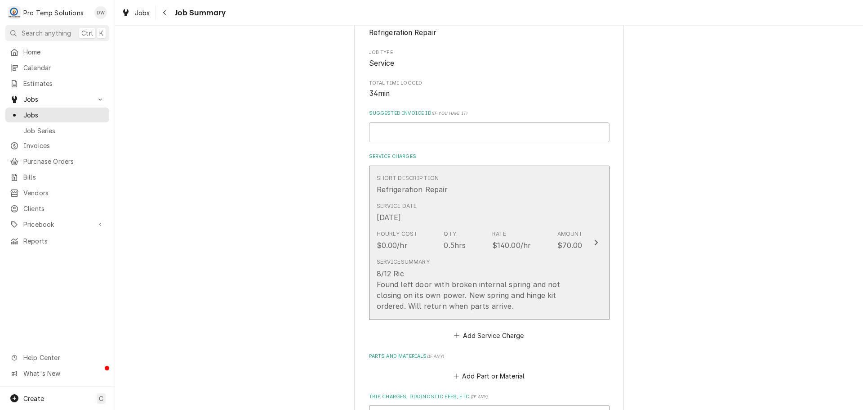
click at [594, 243] on icon "Update Line Item" at bounding box center [596, 242] width 4 height 7
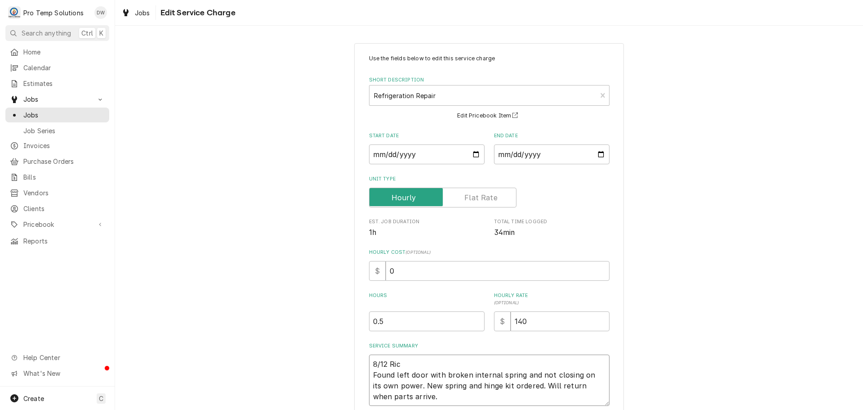
click at [400, 361] on textarea "8/12 Ric Found left door with broken internal spring and not closing on its own…" at bounding box center [489, 379] width 241 height 51
type textarea "x"
type textarea "8/12 Ric Found left door with broken internal spring and not closing on its own…"
type textarea "x"
type textarea "8/12 Ri Found left door with broken internal spring and not closing on its own …"
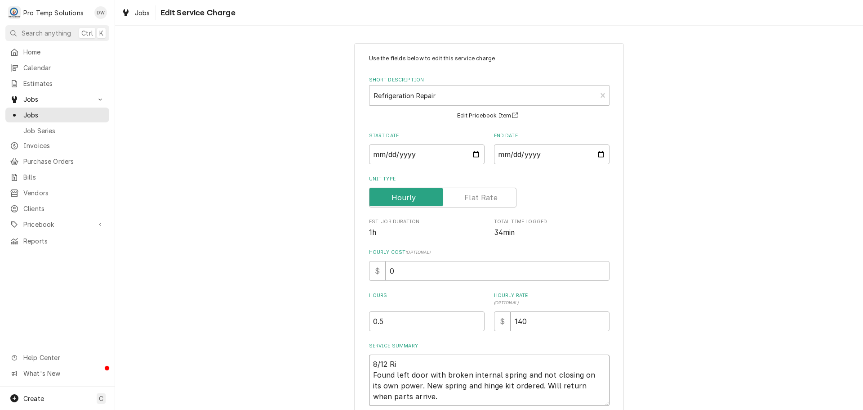
type textarea "x"
type textarea "8/12 R Found left door with broken internal spring and not closing on its own p…"
type textarea "x"
type textarea "8/12 Found left door with broken internal spring and not closing on its own pow…"
type textarea "x"
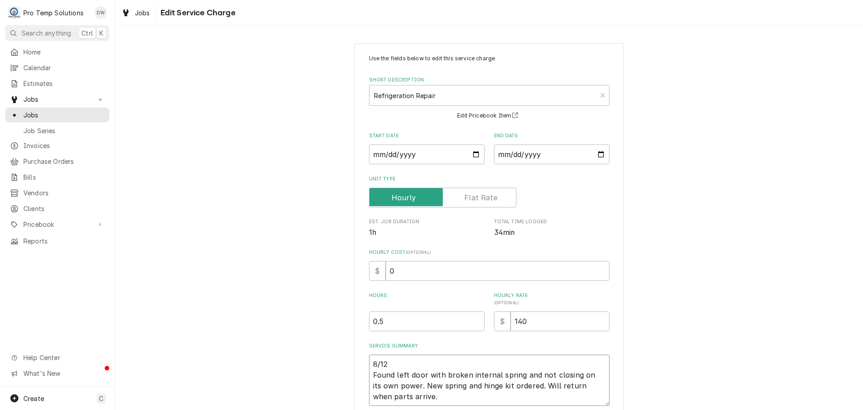
type textarea "8/12 R Found left door with broken internal spring and not closing on its own p…"
type textarea "x"
type textarea "8/12 RI Found left door with broken internal spring and not closing on its own …"
type textarea "x"
type textarea "8/12 RIC Found left door with broken internal spring and not closing on its own…"
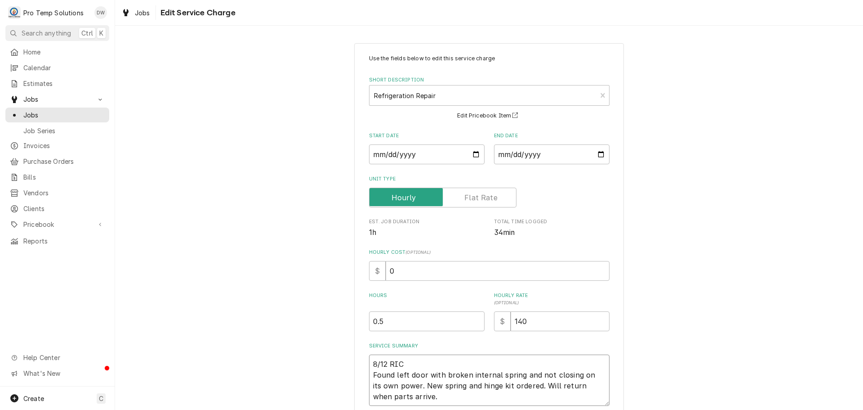
type textarea "x"
type textarea "8/12 RIC Found left door with broken internal spring and not closing on its own…"
type textarea "x"
type textarea "8/12 RIC 8 Found left door with broken internal spring and not closing on its o…"
type textarea "x"
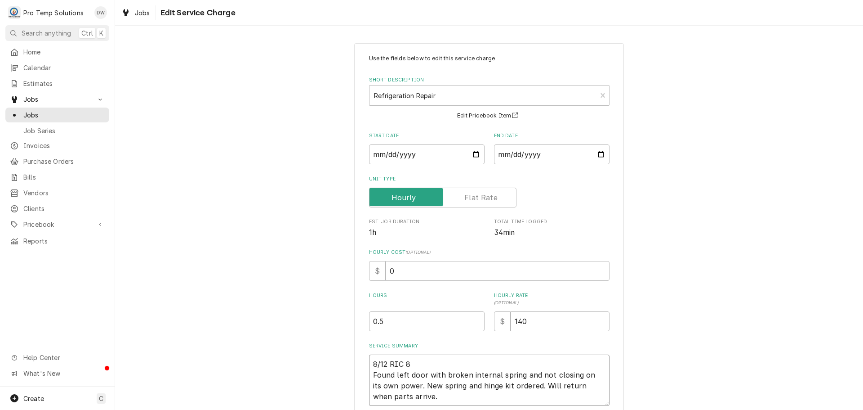
type textarea "8/12 RIC 82 Found left door with broken internal spring and not closing on its …"
type textarea "x"
type textarea "8/12 RIC 825 Found left door with broken internal spring and not closing on its…"
type textarea "x"
type textarea "8/12 RIC 825- Found left door with broken internal spring and not closing on it…"
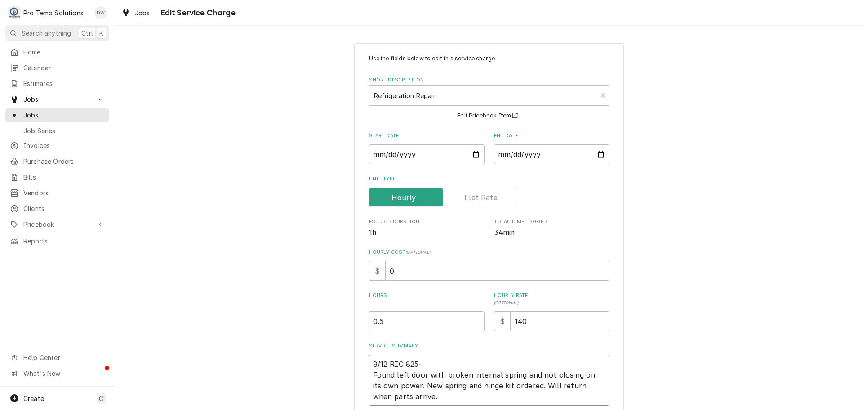
type textarea "x"
type textarea "8/12 RIC 825-9 Found left door with broken internal spring and not closing on i…"
type textarea "x"
type textarea "8/12 RIC 825-90 Found left door with broken internal spring and not closing on …"
type textarea "x"
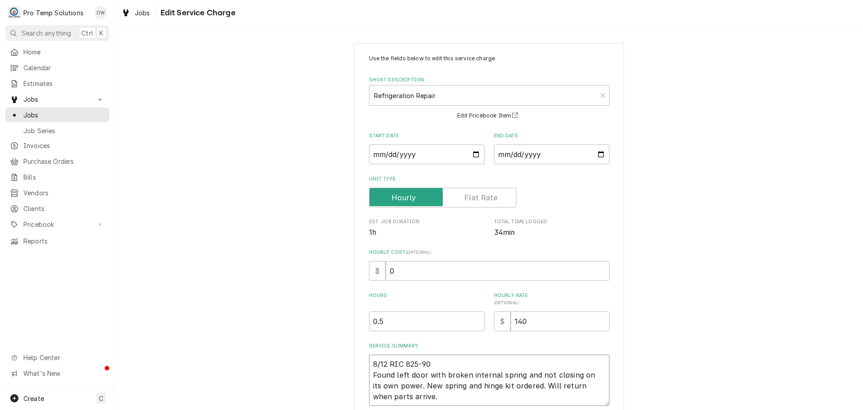
type textarea "8/12 RIC 825-900 Found left door with broken internal spring and not closing on…"
click at [428, 394] on textarea "8/12 RIC 825-900 Found left door with broken internal spring and not closing on…" at bounding box center [489, 379] width 241 height 51
type textarea "x"
type textarea "8/12 RIC 825-900 Found left door with broken internal spring and not closing on…"
type textarea "x"
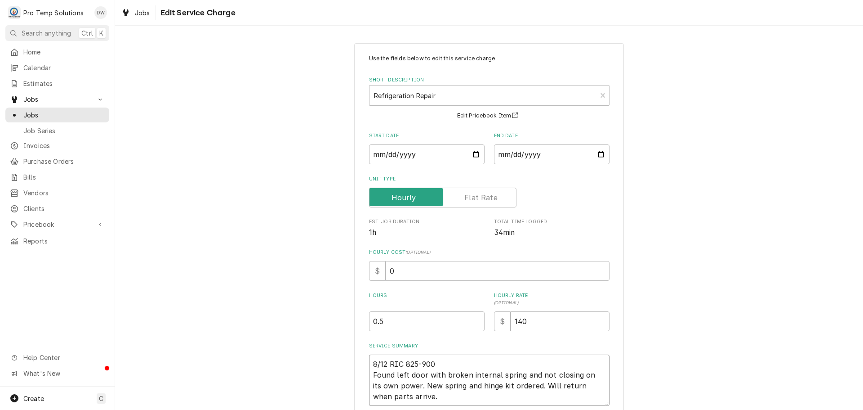
type textarea "8/12 RIC 825-900 Found left door with broken internal spring and not closing on…"
type textarea "x"
type textarea "8/12 RIC 825-900 Found left door with broken internal spring and not closing on…"
type textarea "x"
type textarea "8/12 RIC 825-900 Found left door with broken internal spring and not closing on…"
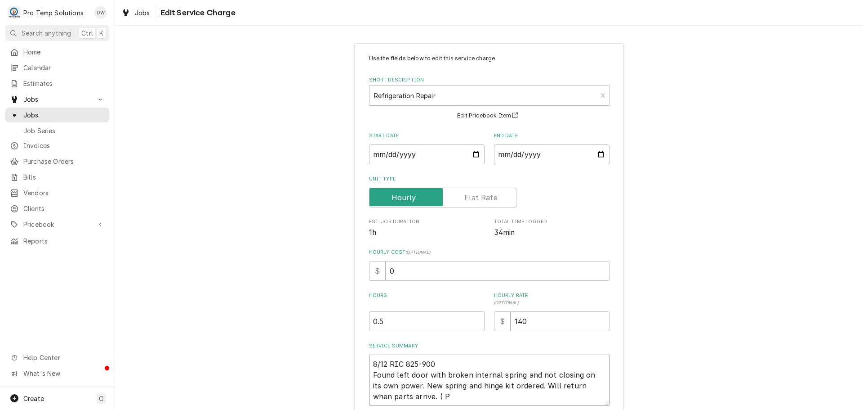
type textarea "x"
type textarea "8/12 RIC 825-900 Found left door with broken internal spring and not closing on…"
type textarea "x"
type textarea "8/12 RIC 825-900 Found left door with broken internal spring and not closing on…"
type textarea "x"
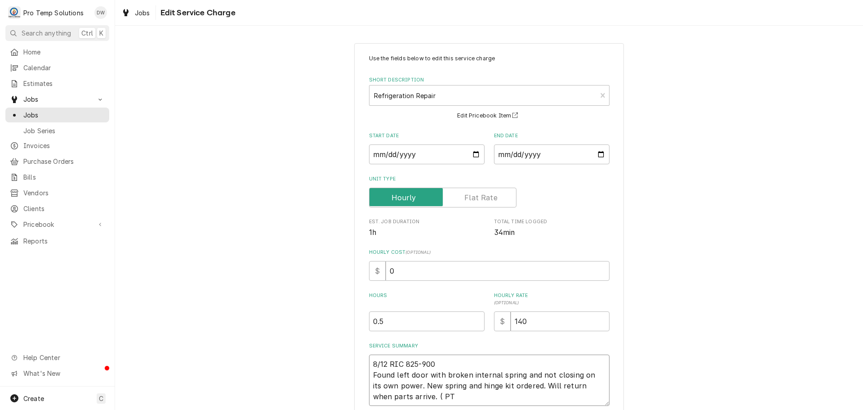
type textarea "8/12 RIC 825-900 Found left door with broken internal spring and not closing on…"
type textarea "x"
type textarea "8/12 RIC 825-900 Found left door with broken internal spring and not closing on…"
type textarea "x"
type textarea "8/12 RIC 825-900 Found left door with broken internal spring and not closing on…"
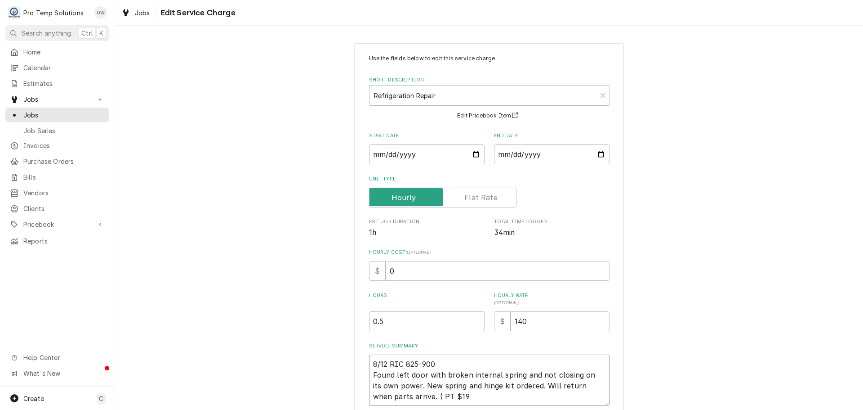
type textarea "x"
type textarea "8/12 RIC 825-900 Found left door with broken internal spring and not closing on…"
type textarea "x"
type textarea "8/12 RIC 825-900 Found left door with broken internal spring and not closing on…"
type textarea "x"
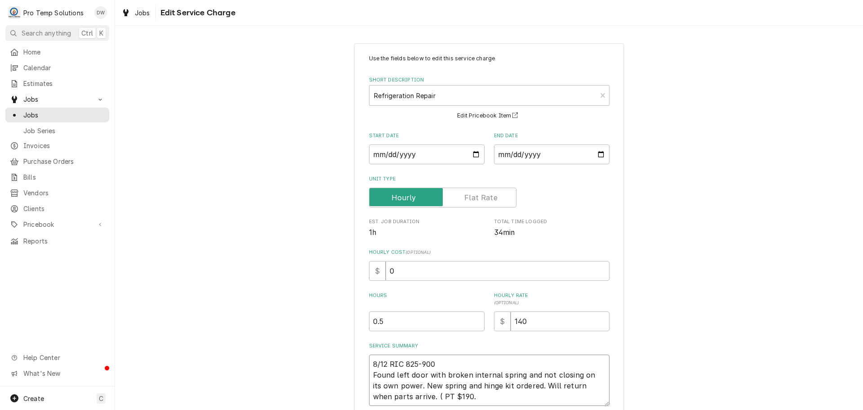
type textarea "8/12 RIC 825-900 Found left door with broken internal spring and not closing on…"
type textarea "x"
type textarea "8/12 RIC 825-900 Found left door with broken internal spring and not closing on…"
type textarea "x"
type textarea "8/12 RIC 825-900 Found left door with broken internal spring and not closing on…"
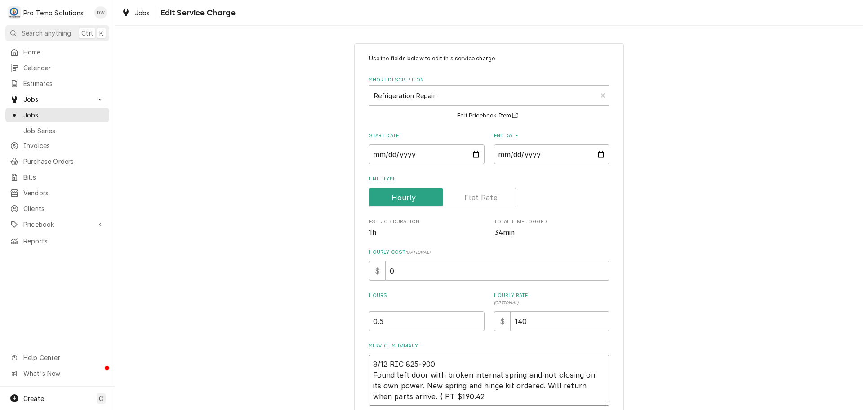
type textarea "x"
type textarea "8/12 RIC 825-900 Found left door with broken internal spring and not closing on…"
type textarea "x"
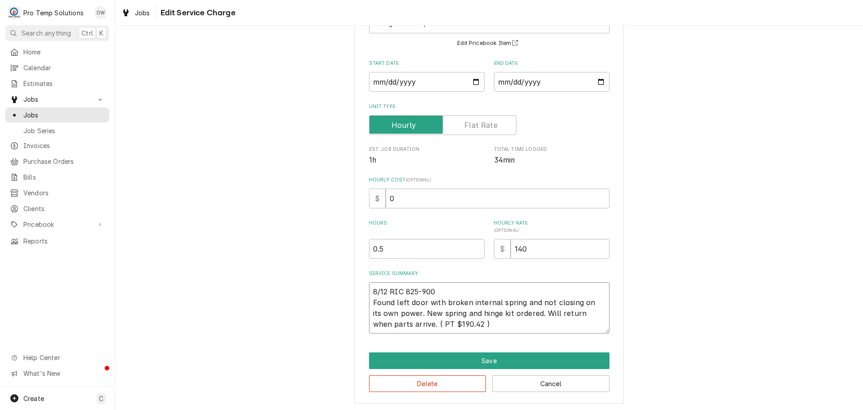
scroll to position [74, 0]
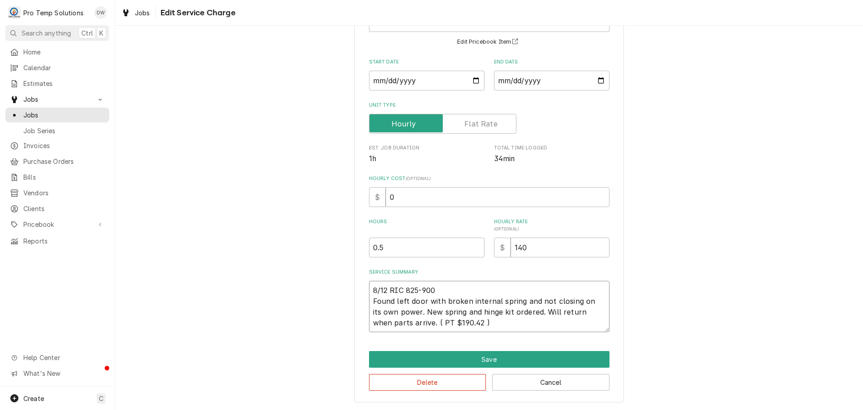
type textarea "8/12 RIC 825-900 Found left door with broken internal spring and not closing on…"
click at [388, 198] on input "0" at bounding box center [498, 197] width 224 height 20
click at [395, 197] on input "0" at bounding box center [498, 197] width 224 height 20
type textarea "x"
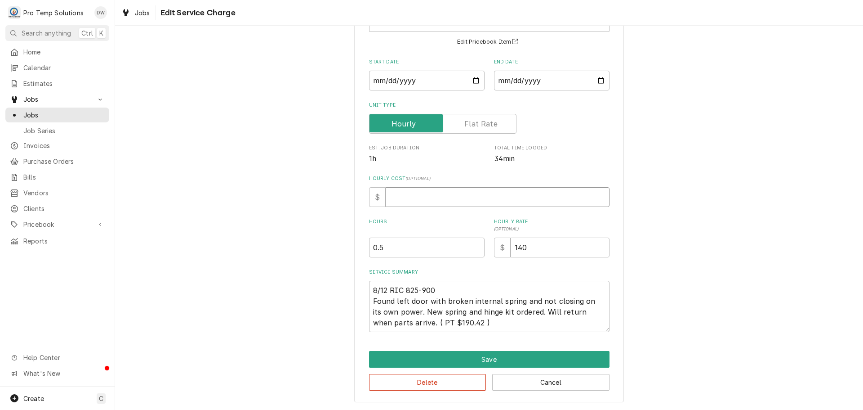
type input "1"
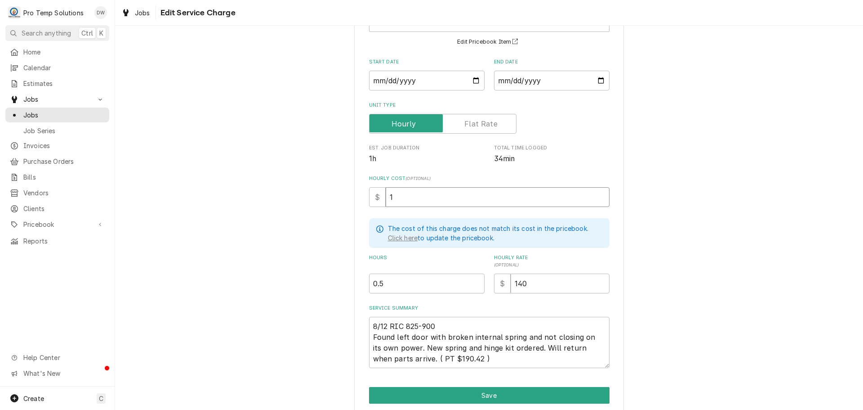
type textarea "x"
type input "18"
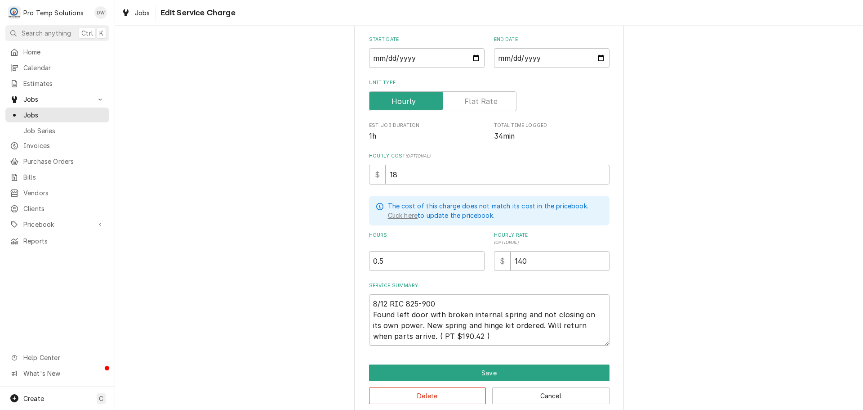
scroll to position [109, 0]
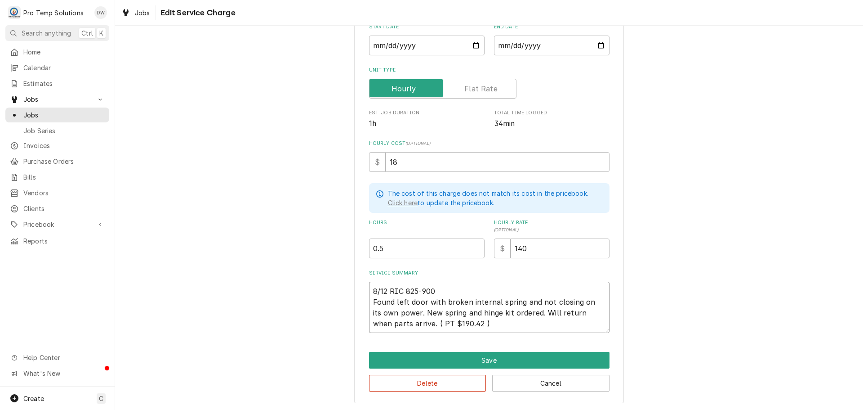
click at [458, 288] on textarea "8/12 RIC 825-900 Found left door with broken internal spring and not closing on…" at bounding box center [489, 306] width 241 height 51
type textarea "x"
type textarea "8/12 RIC 825-900 Found left door with broken internal spring and not closing on…"
type textarea "x"
type textarea "8/12 RIC 825-900 K Found left door with broken internal spring and not closing …"
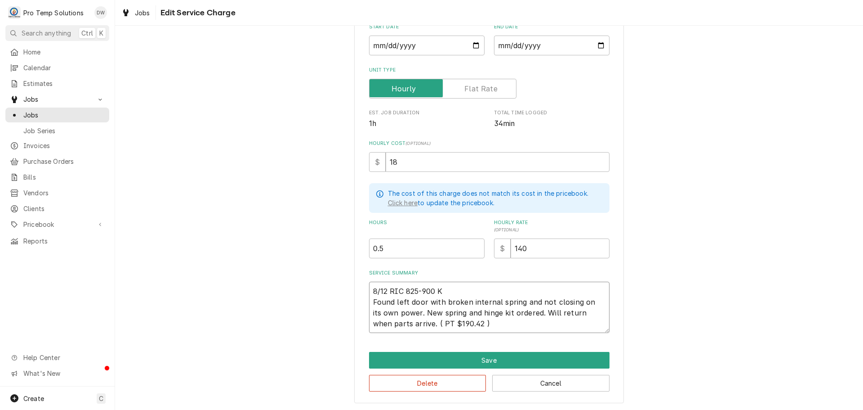
type textarea "x"
type textarea "8/12 RIC 825-900 KO Found left door with broken internal spring and not closing…"
type textarea "x"
type textarea "8/12 RIC 825-900 KOT Found left door with broken internal spring and not closin…"
type textarea "x"
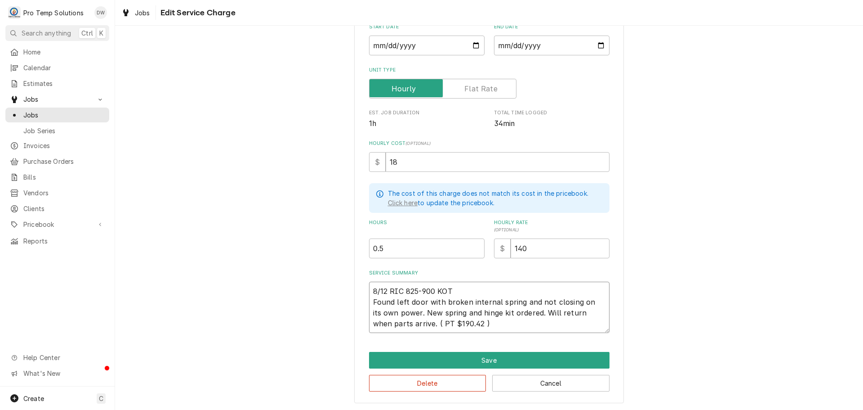
type textarea "8/12 RIC 825-900 KOTY Found left door with broken internal spring and not closi…"
type textarea "x"
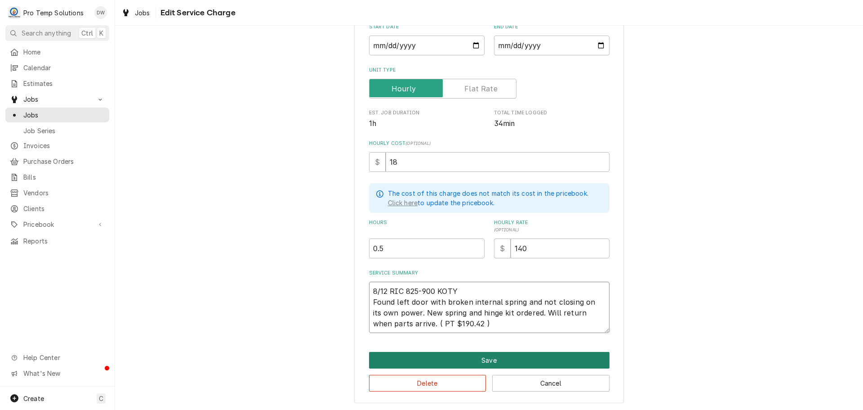
type textarea "8/12 RIC 825-900 KOTY Found left door with broken internal spring and not closi…"
click at [490, 357] on button "Save" at bounding box center [489, 360] width 241 height 17
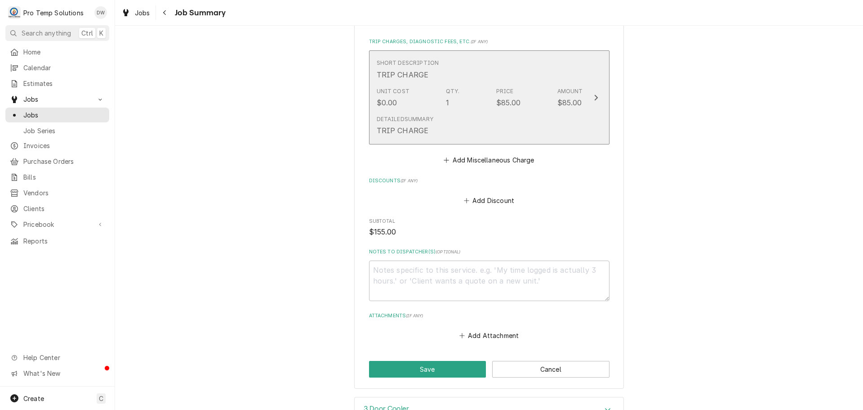
scroll to position [517, 0]
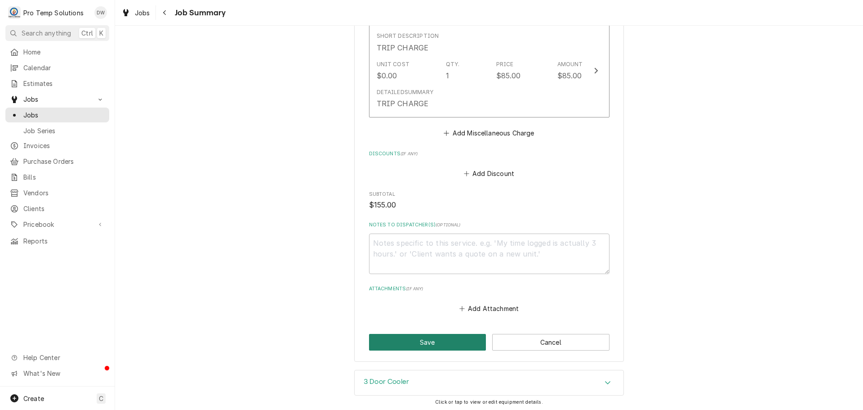
click at [427, 340] on button "Save" at bounding box center [427, 342] width 117 height 17
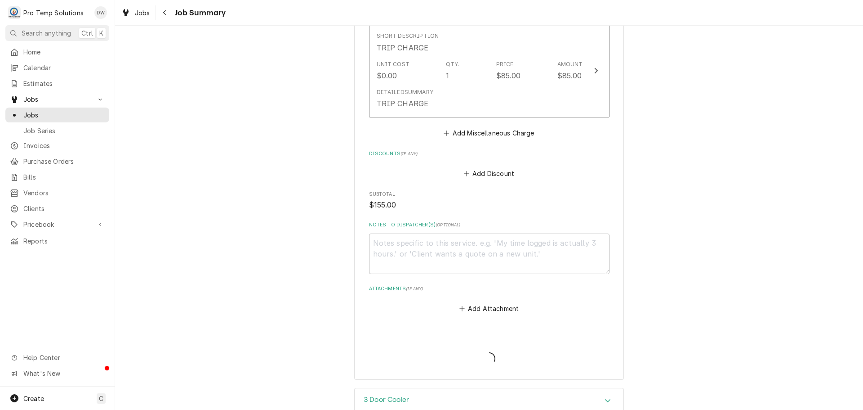
type textarea "x"
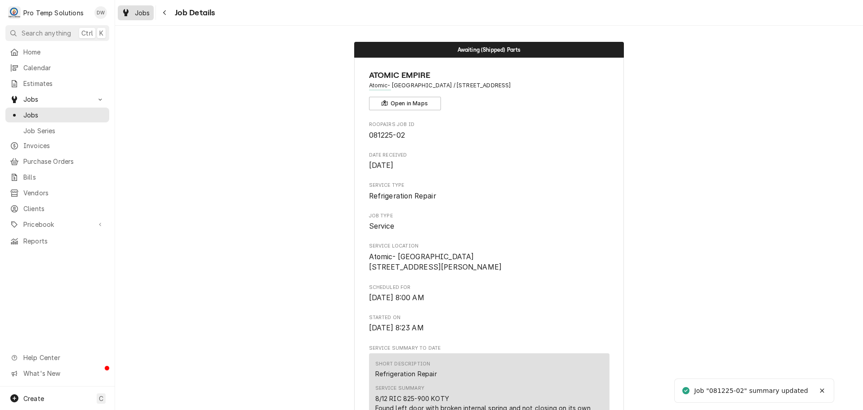
click at [136, 14] on span "Jobs" at bounding box center [142, 12] width 15 height 9
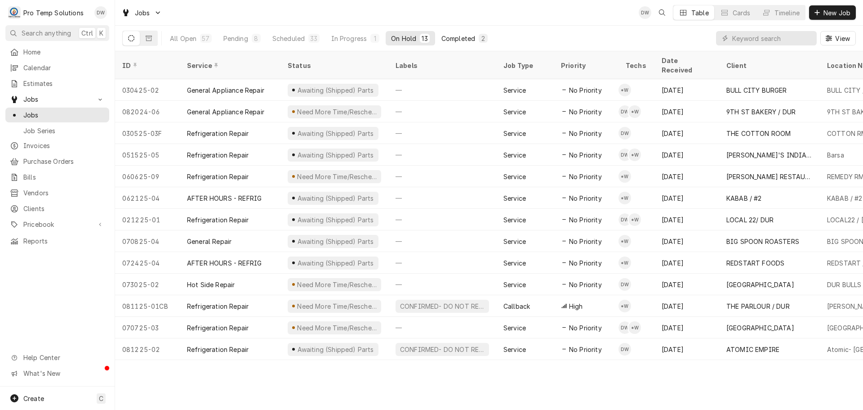
click at [466, 34] on div "Completed" at bounding box center [458, 38] width 34 height 9
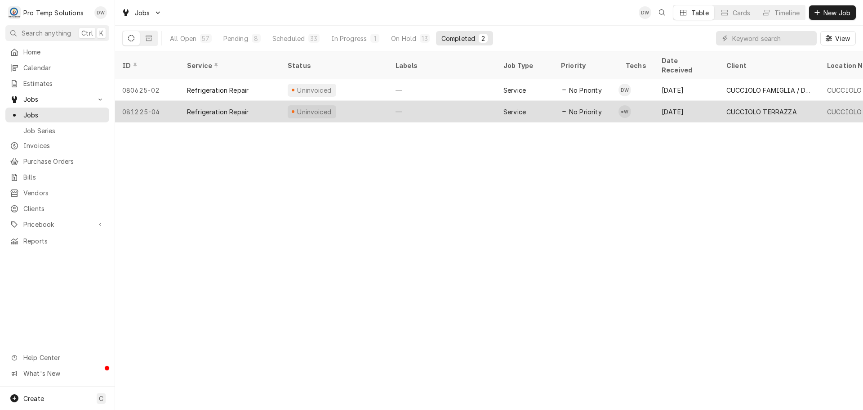
click at [458, 103] on div "—" at bounding box center [442, 112] width 108 height 22
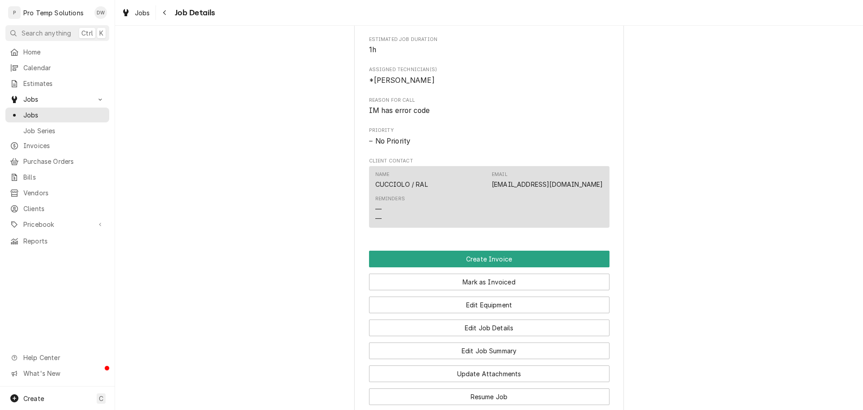
scroll to position [405, 0]
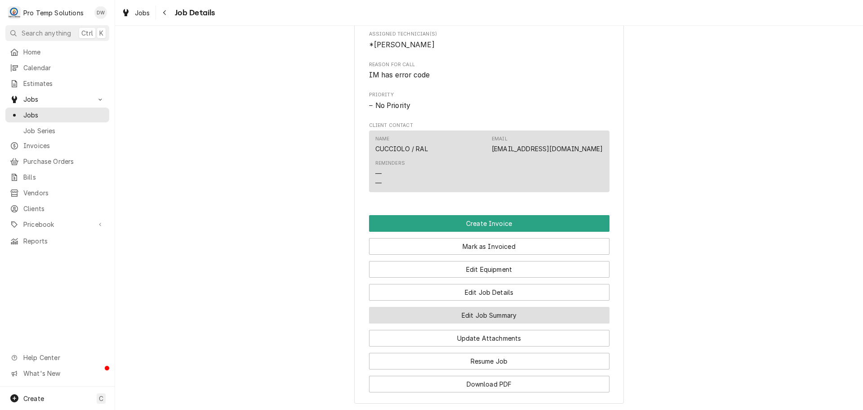
click at [480, 323] on button "Edit Job Summary" at bounding box center [489, 315] width 241 height 17
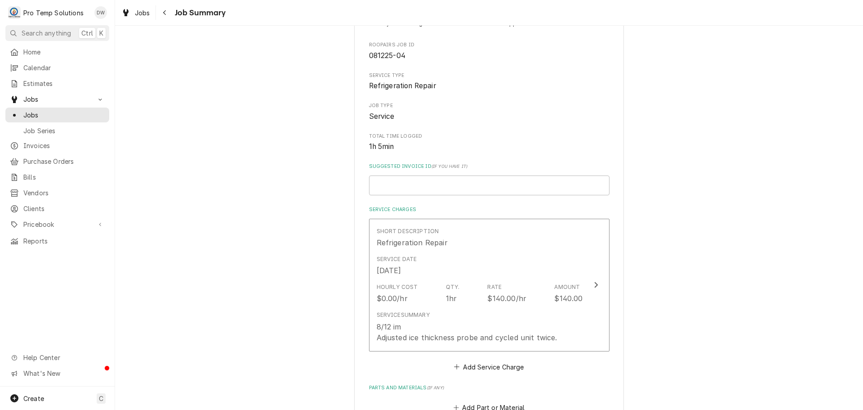
scroll to position [90, 0]
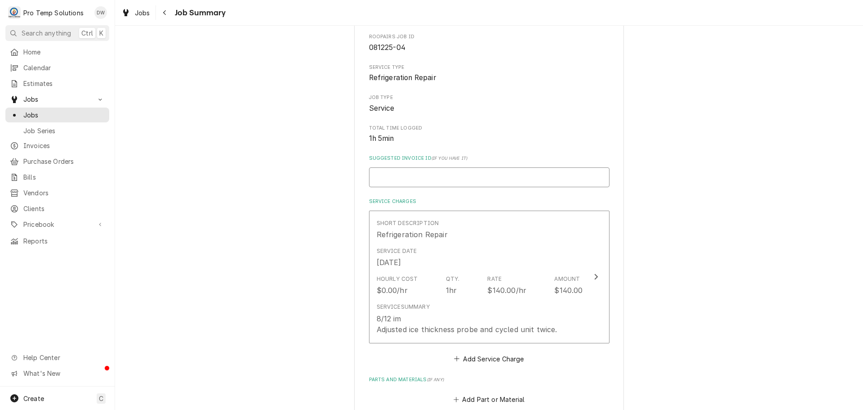
click at [441, 178] on input "Suggested Invoice ID ( if you have it )" at bounding box center [489, 177] width 241 height 20
type textarea "x"
type input "#"
type textarea "x"
type input "#0"
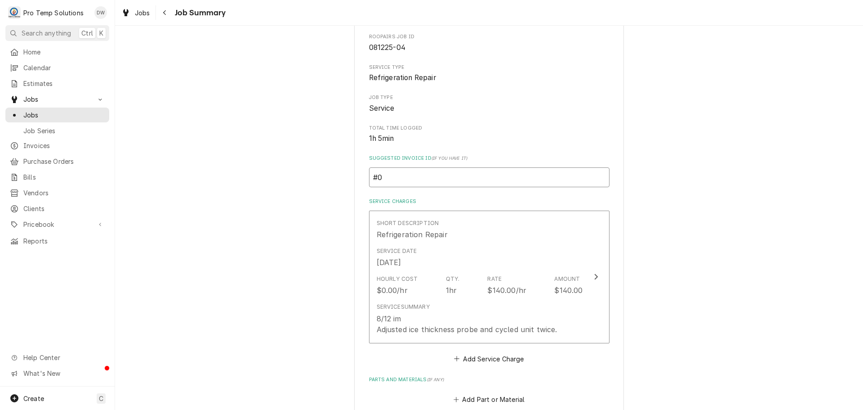
type textarea "x"
type input "#08"
type textarea "x"
type input "#081"
type textarea "x"
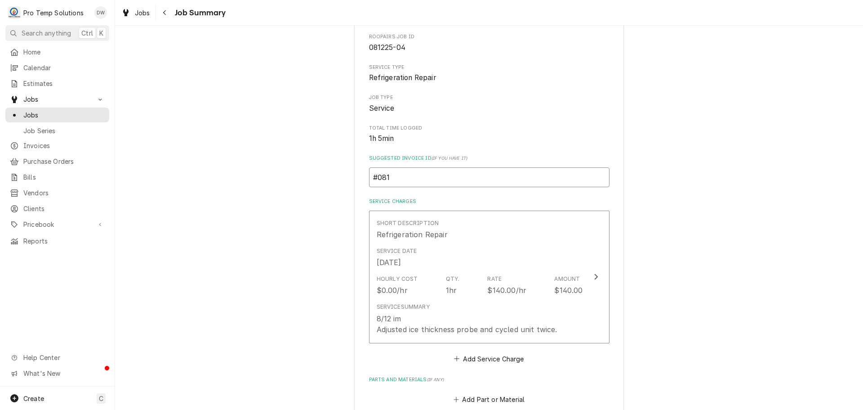
type input "#0812"
type textarea "x"
type input "#08122"
type textarea "x"
type input "#081225"
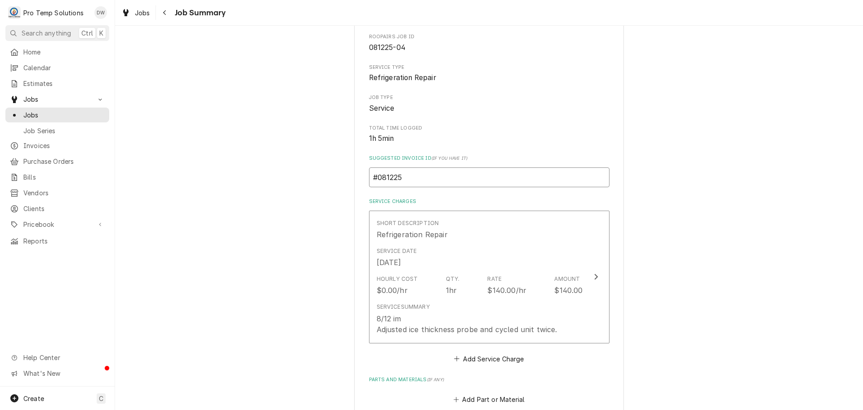
type textarea "x"
type input "#0812250"
type textarea "x"
type input "#08122500"
type textarea "x"
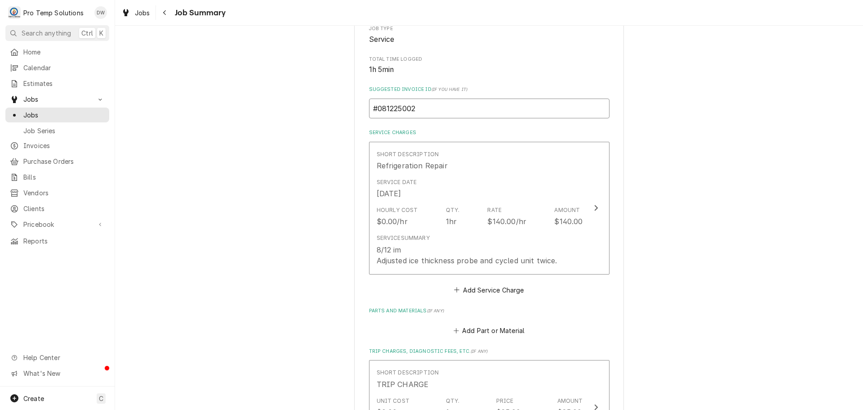
scroll to position [180, 0]
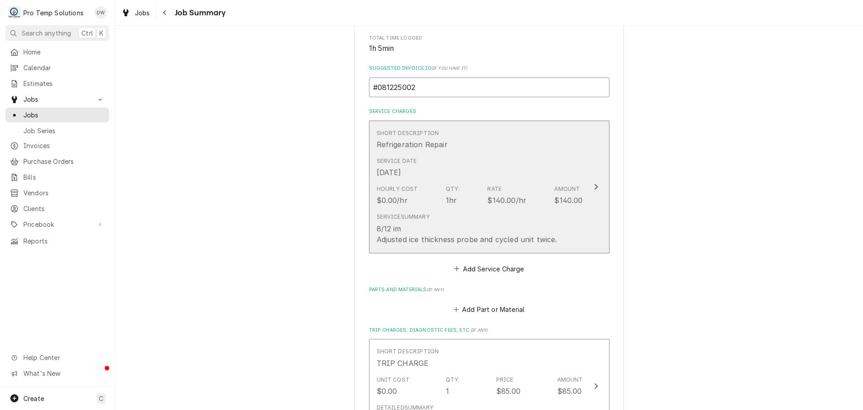
type input "#081225002"
click at [594, 187] on icon "Update Line Item" at bounding box center [596, 186] width 4 height 7
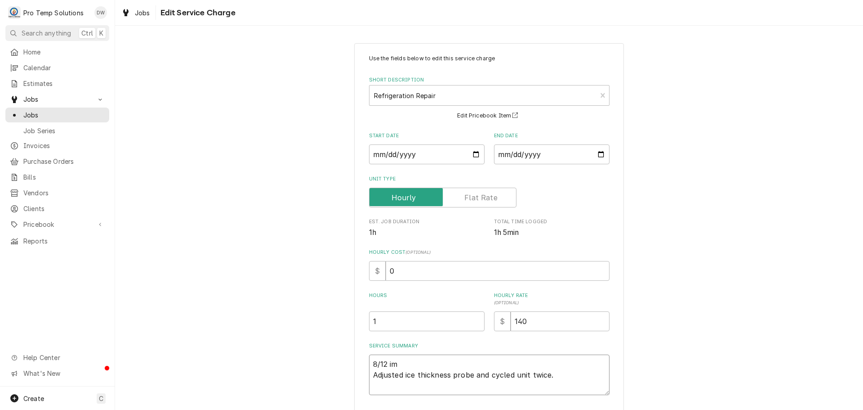
click at [403, 358] on textarea "8/12 im Adjusted ice thickness probe and cycled unit twice." at bounding box center [489, 374] width 241 height 40
type textarea "x"
type textarea "8/12 i Adjusted ice thickness probe and cycled unit twice."
type textarea "x"
type textarea "8/12 Adjusted ice thickness probe and cycled unit twice."
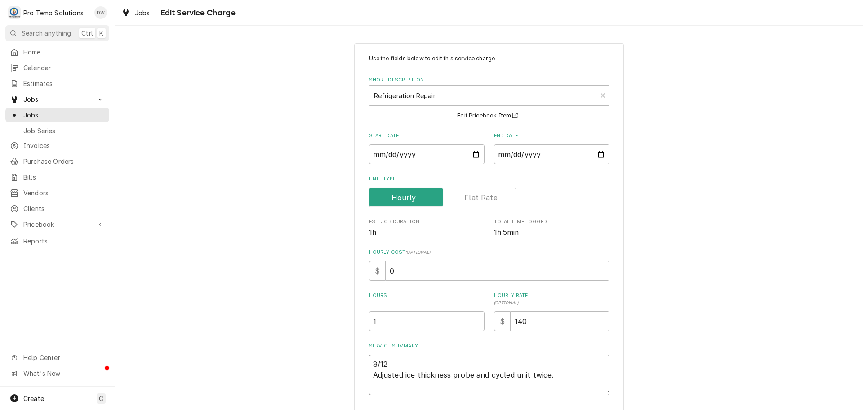
type textarea "x"
type textarea "8/12 I Adjusted ice thickness probe and cycled unit twice."
type textarea "x"
type textarea "8/12 IM Adjusted ice thickness probe and cycled unit twice."
type textarea "x"
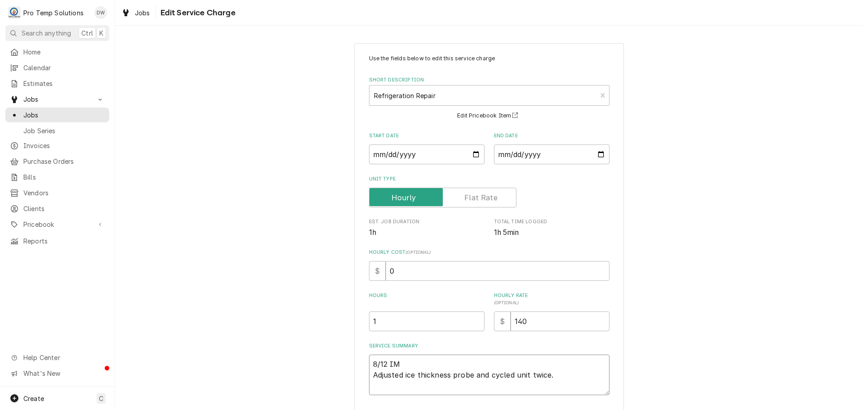
type textarea "8/12 IM Adjusted ice thickness probe and cycled unit twice."
type textarea "x"
type textarea "8/12 IM 9 Adjusted ice thickness probe and cycled unit twice."
type textarea "x"
type textarea "8/12 IM 90 Adjusted ice thickness probe and cycled unit twice."
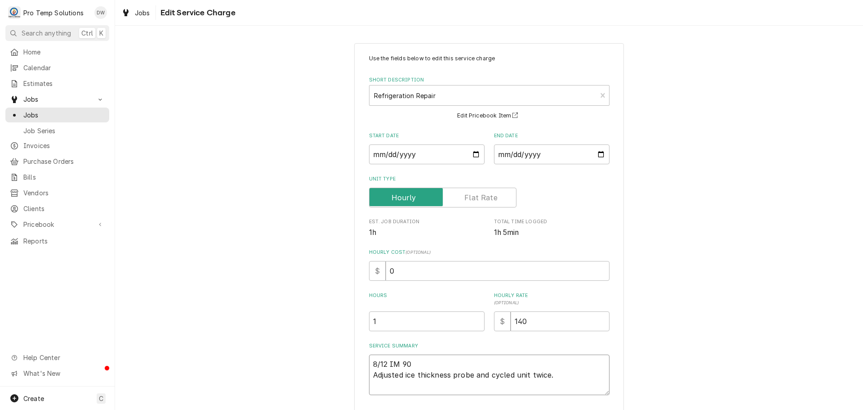
type textarea "x"
type textarea "8/12 IM 900 Adjusted ice thickness probe and cycled unit twice."
type textarea "x"
type textarea "8/12 IM 900- Adjusted ice thickness probe and cycled unit twice."
type textarea "x"
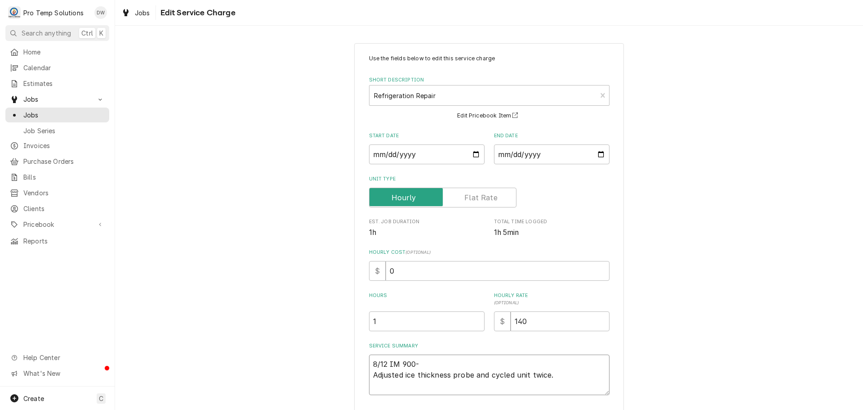
type textarea "8/12 IM 900-1 Adjusted ice thickness probe and cycled unit twice."
type textarea "x"
type textarea "8/12 IM 900-10 Adjusted ice thickness probe and cycled unit twice."
type textarea "x"
type textarea "8/12 IM 900-101 Adjusted ice thickness probe and cycled unit twice."
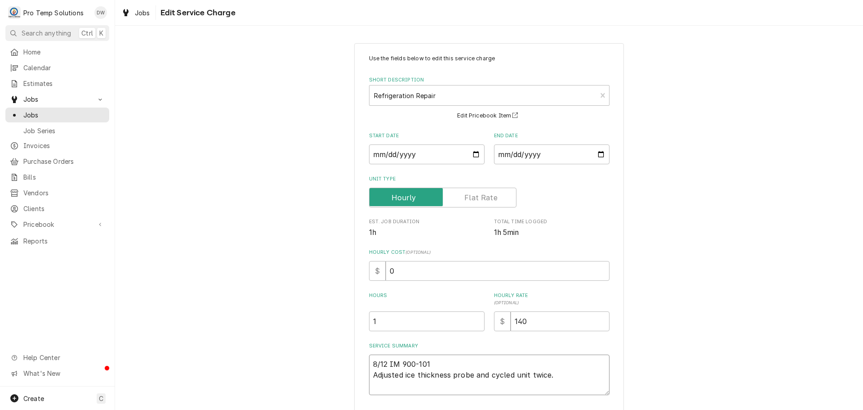
type textarea "x"
type textarea "8/12 IM 900-1010 Adjusted ice thickness probe and cycled unit twice."
type textarea "x"
type textarea "8/12 IM 900-1010 Adjusted ice thickness probe and cycled unit twice."
type textarea "x"
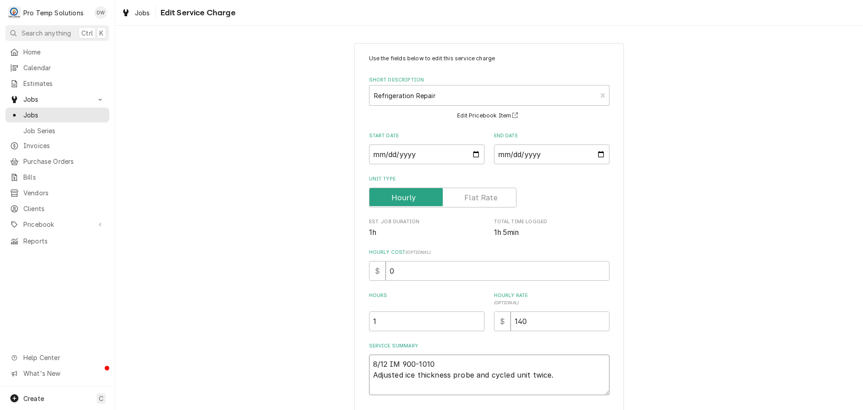
type textarea "8/12 IM 900-1010 K Adjusted ice thickness probe and cycled unit twice."
type textarea "x"
type textarea "8/12 IM 900-1010 KE Adjusted ice thickness probe and cycled unit twice."
type textarea "x"
type textarea "8/12 IM 900-1010 KEV Adjusted ice thickness probe and cycled unit twice."
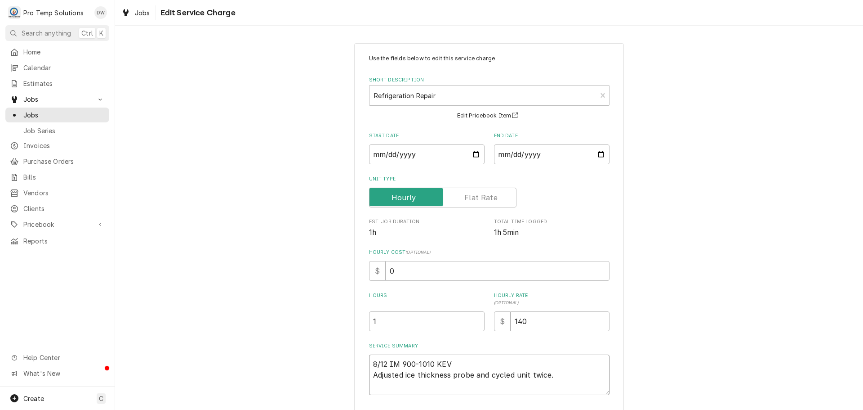
type textarea "x"
type textarea "8/12 IM 900-1010 KEVI Adjusted ice thickness probe and cycled unit twice."
type textarea "x"
type textarea "8/12 IM 900-1010 KEVIN Adjusted ice thickness probe and cycled unit twice."
type textarea "x"
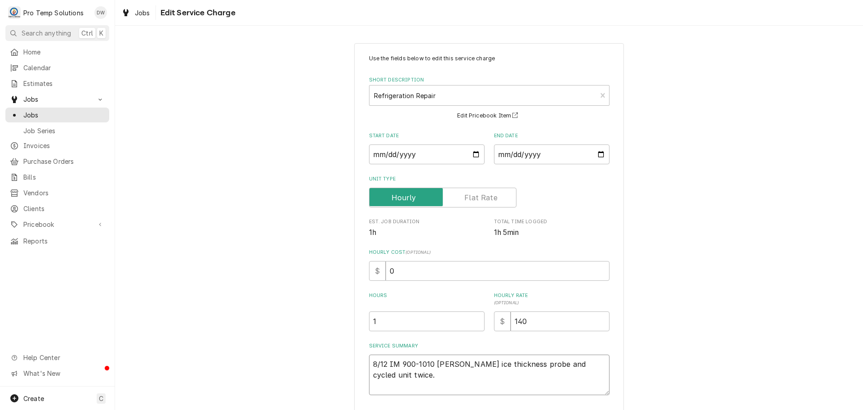
type textarea "8/12 IM 900-1010 KEVIN Adjusted ice thickness probe and cycled unit twice."
click at [379, 323] on input "1" at bounding box center [427, 321] width 116 height 20
type textarea "x"
type input "1.2"
type textarea "x"
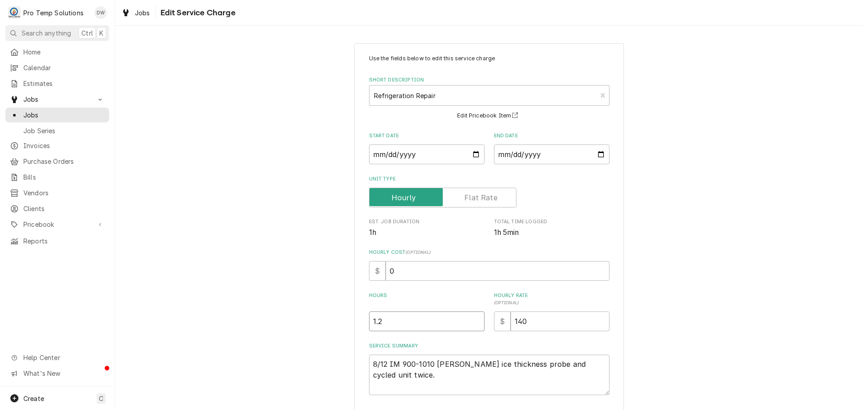
type input "1.25"
type textarea "x"
type input "1.2"
type textarea "x"
type input "1"
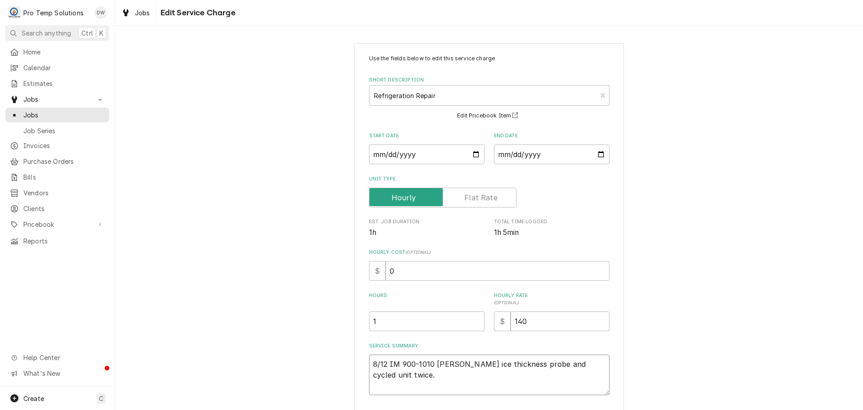
click at [429, 365] on textarea "8/12 IM 900-1010 KEVIN Adjusted ice thickness probe and cycled unit twice." at bounding box center [489, 374] width 241 height 40
type textarea "x"
type textarea "8/12 IM 900-101 KEVIN Adjusted ice thickness probe and cycled unit twice."
type textarea "x"
type textarea "8/12 IM 900-10 KEVIN Adjusted ice thickness probe and cycled unit twice."
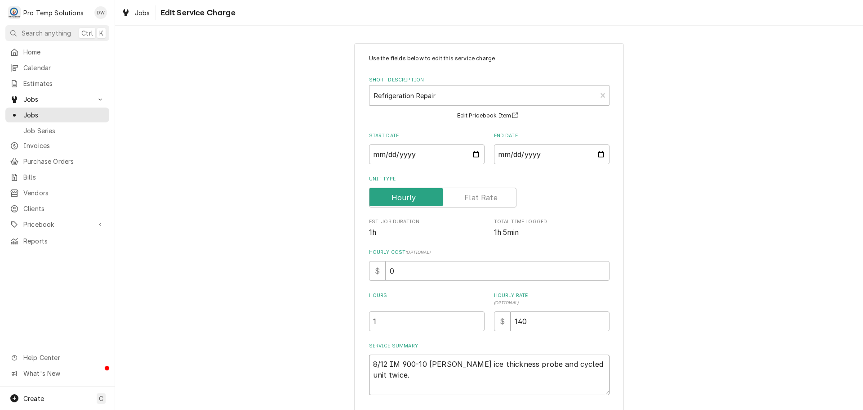
type textarea "x"
type textarea "8/12 IM 900-100 KEVIN Adjusted ice thickness probe and cycled unit twice."
type textarea "x"
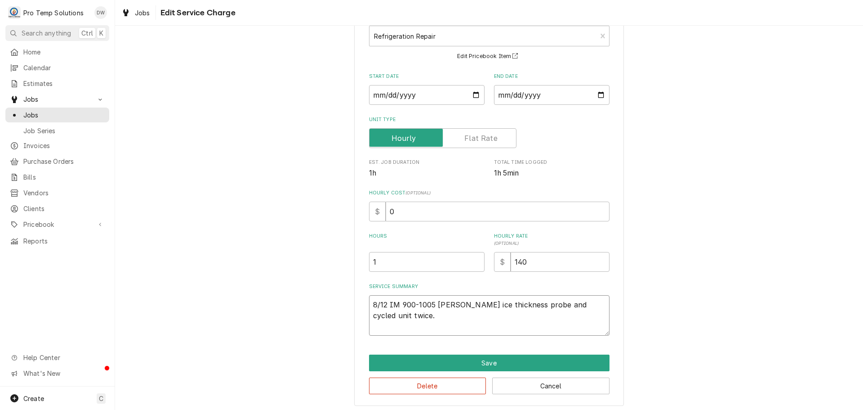
scroll to position [63, 0]
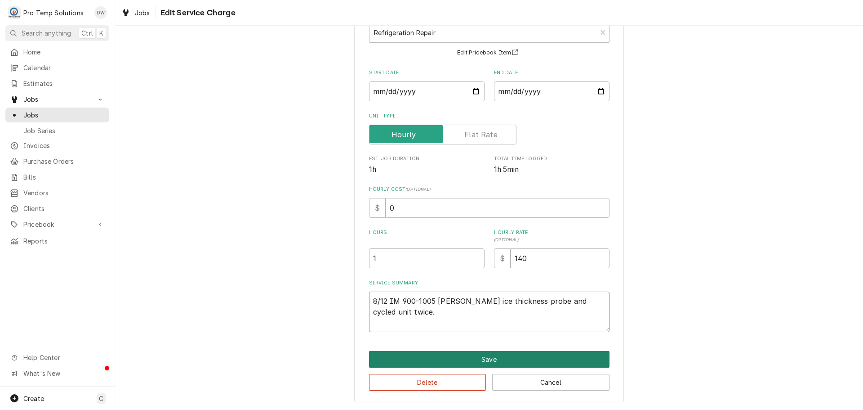
type textarea "8/12 IM 900-1005 KEVIN Adjusted ice thickness probe and cycled unit twice."
click at [488, 359] on button "Save" at bounding box center [489, 359] width 241 height 17
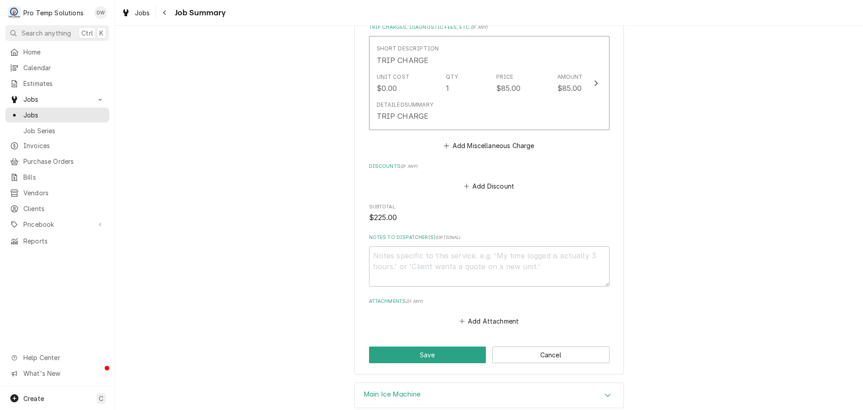
scroll to position [495, 0]
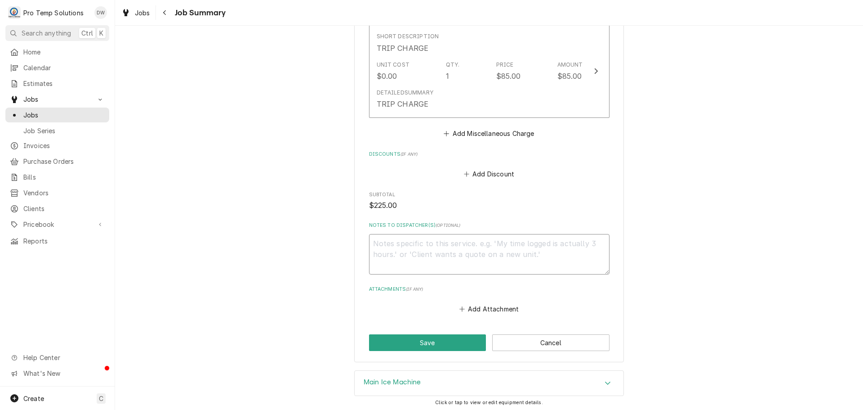
click at [420, 246] on textarea "Notes to Dispatcher(s) ( optional )" at bounding box center [489, 254] width 241 height 40
type textarea "x"
type textarea "#"
type textarea "x"
type textarea "#0"
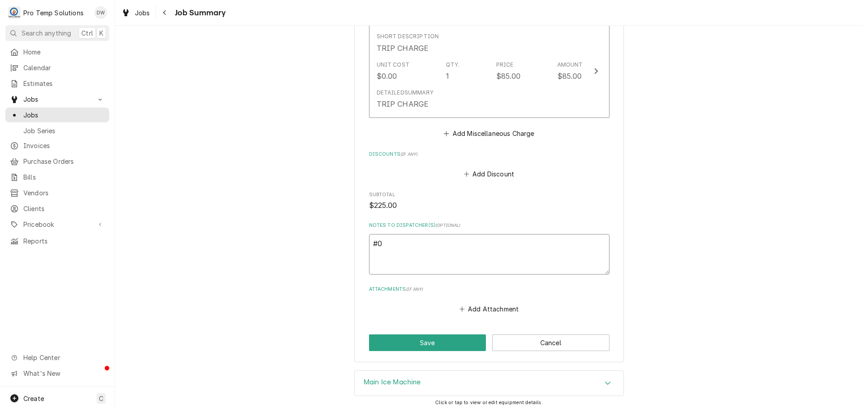
type textarea "x"
type textarea "#08"
type textarea "x"
type textarea "#081"
type textarea "x"
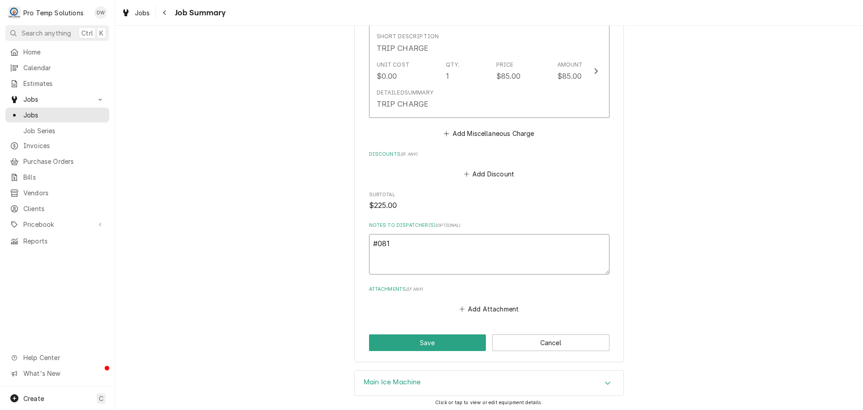
type textarea "#0812"
type textarea "x"
type textarea "#08122"
type textarea "x"
type textarea "#081225"
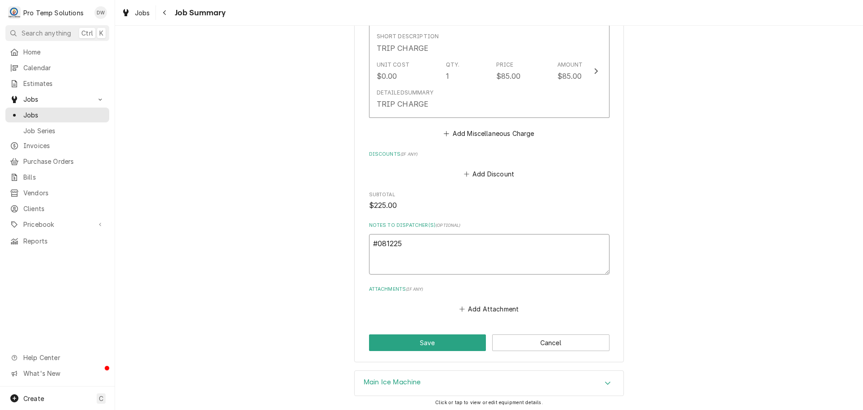
type textarea "x"
type textarea "#0812250"
type textarea "x"
type textarea "#08122500"
type textarea "x"
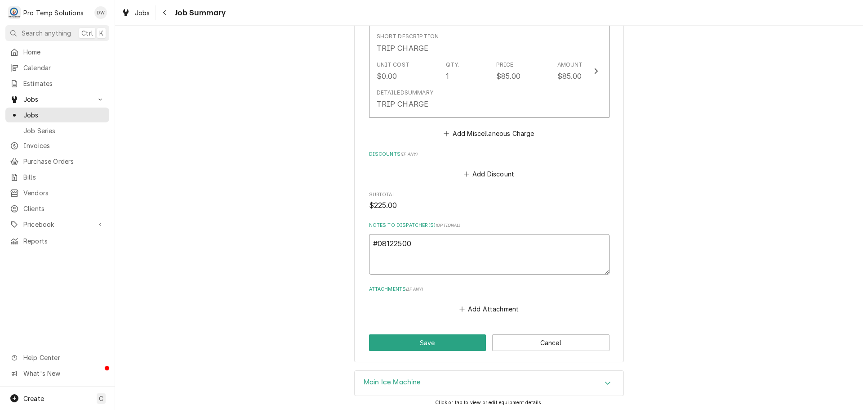
type textarea "#081225002"
type textarea "x"
type textarea "#081225002"
type textarea "x"
type textarea "#081225002 C"
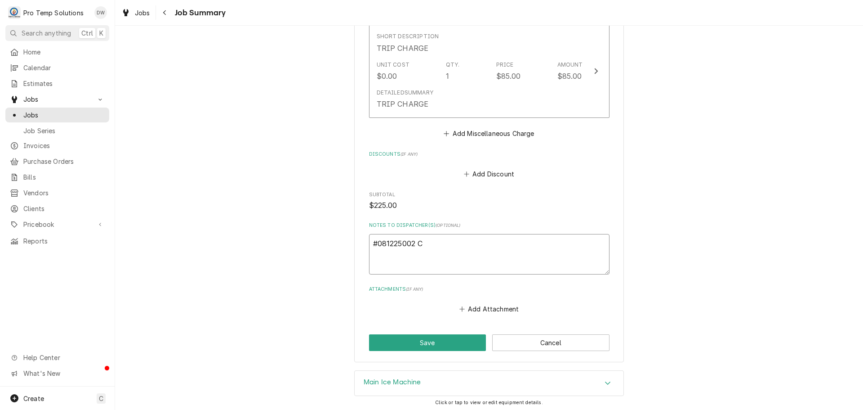
type textarea "x"
type textarea "#081225002 CU"
type textarea "x"
type textarea "#081225002 CUC"
type textarea "x"
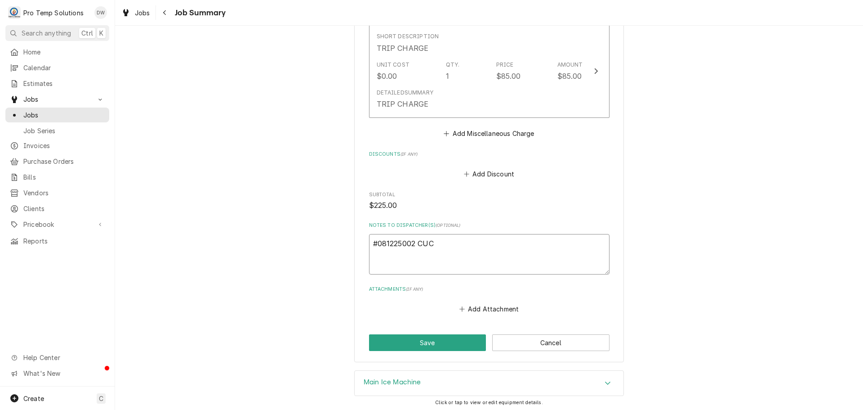
type textarea "#081225002 CUCC"
type textarea "x"
type textarea "#081225002 CUCCI"
type textarea "x"
type textarea "#081225002 CUCCIO"
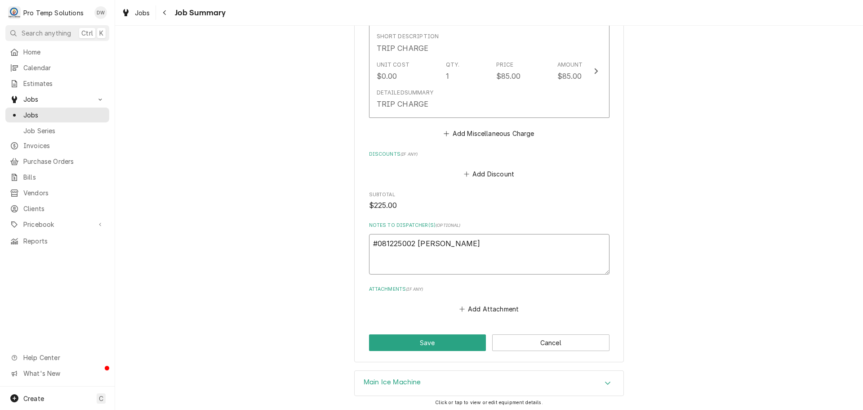
type textarea "x"
type textarea "#081225002 CUCCIOL"
type textarea "x"
type textarea "#081225002 CUCCIOLO"
type textarea "x"
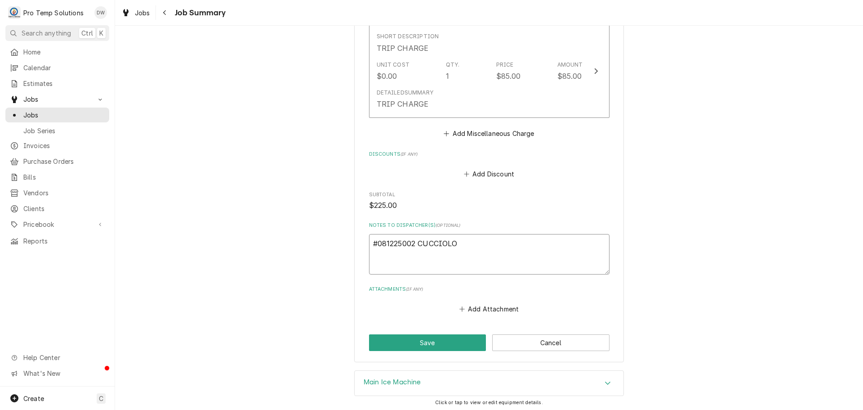
type textarea "#081225002 CUCCIOLO"
type textarea "x"
type textarea "#081225002 CUCCIOLO T"
type textarea "x"
type textarea "#081225002 CUCCIOLO TE"
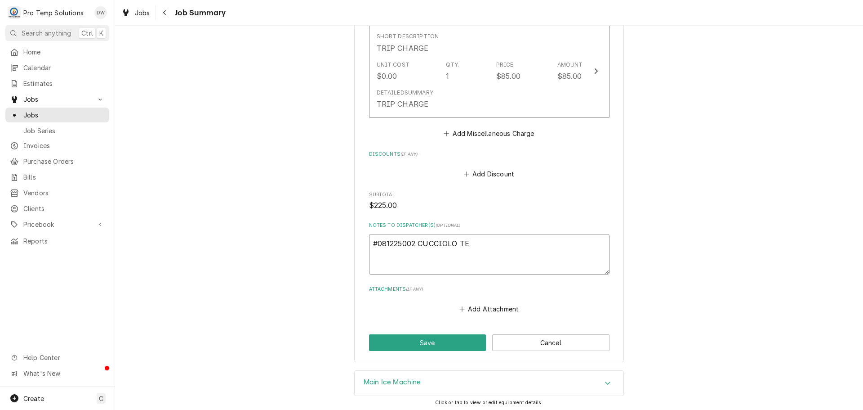
type textarea "x"
type textarea "#081225002 CUCCIOLO TER"
type textarea "x"
type textarea "#081225002 CUCCIOLO TERR"
type textarea "x"
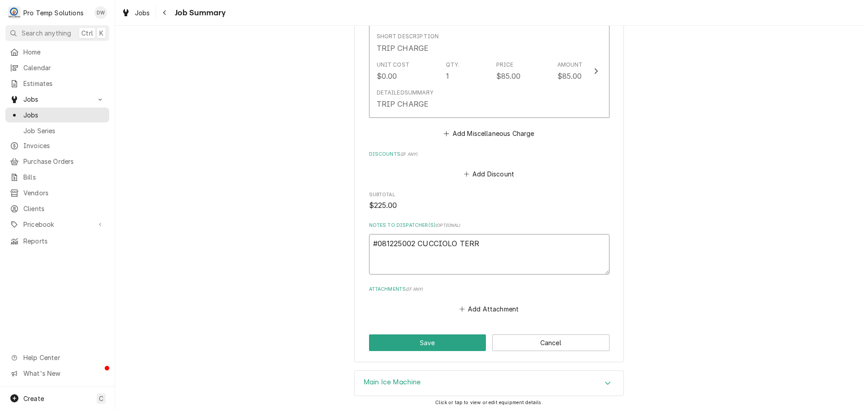
type textarea "#081225002 CUCCIOLO TERRA"
type textarea "x"
type textarea "#081225002 CUCCIOLO TERRAz"
type textarea "x"
type textarea "#081225002 CUCCIOLO TERRAza"
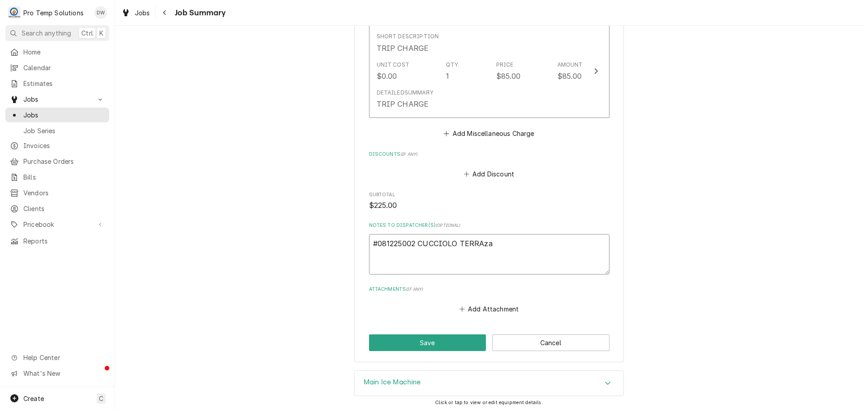
type textarea "x"
type textarea "#081225002 CUCCIOLO TERRAz"
type textarea "x"
type textarea "#081225002 CUCCIOLO TERRA"
type textarea "x"
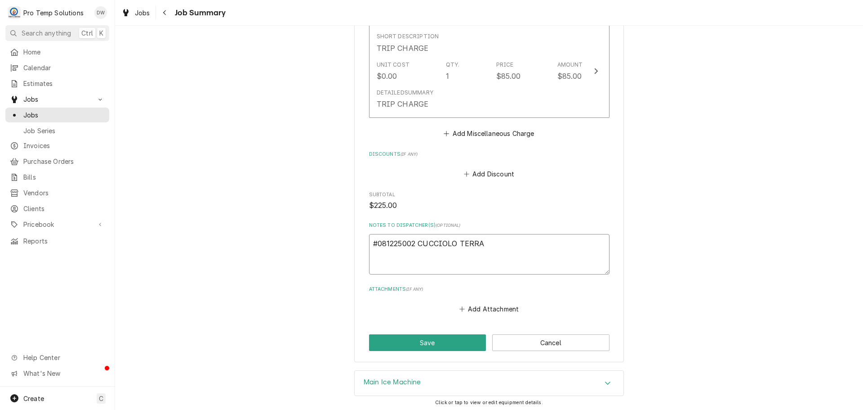
type textarea "#081225002 CUCCIOLO TERRAZ"
type textarea "x"
type textarea "#081225002 CUCCIOLO TERRAZZ"
type textarea "x"
type textarea "#081225002 CUCCIOLO TERRAZZA"
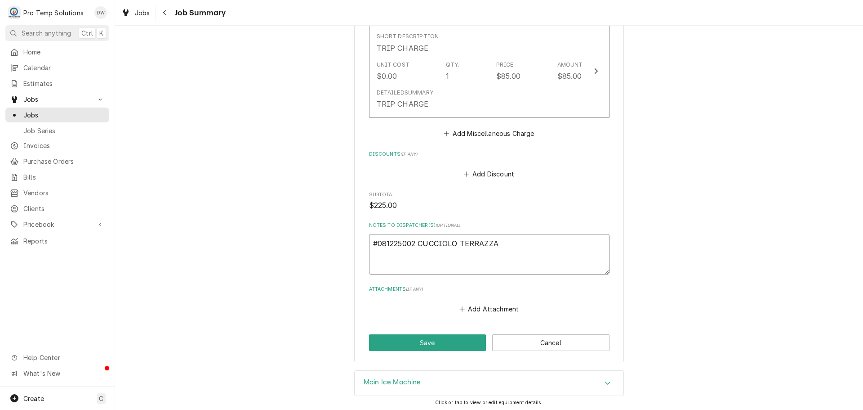
type textarea "x"
type textarea "#081225002 CUCCIOLO TERRAZZA-"
type textarea "x"
type textarea "#081225002 CUCCIOLO TERRAZZA-"
type textarea "x"
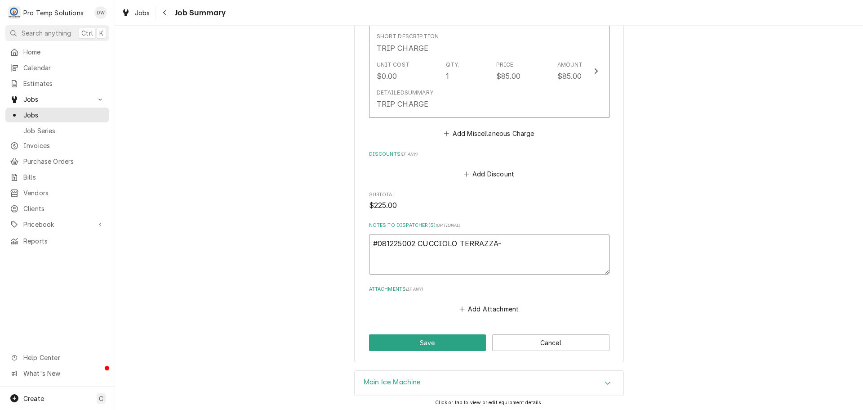
type textarea "#081225002 CUCCIOLO TERRAZZA- I"
type textarea "x"
type textarea "#081225002 CUCCIOLO TERRAZZA- IM"
type textarea "x"
type textarea "#081225002 CUCCIOLO TERRAZZA- IM"
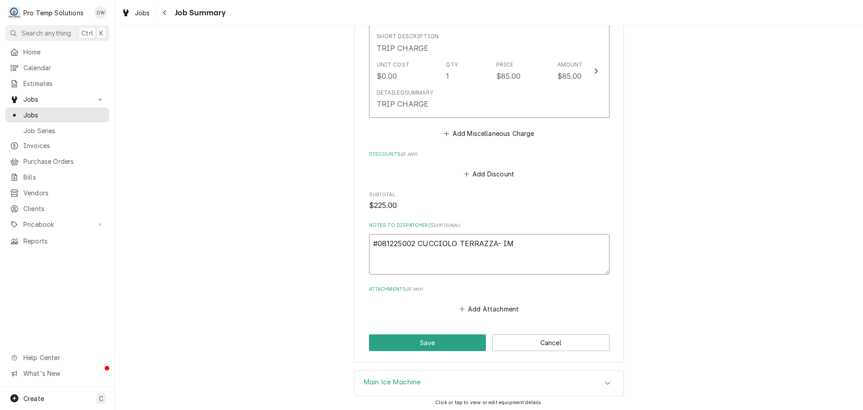
click at [494, 243] on textarea "#081225002 CUCCIOLO TERRAZZA- IM" at bounding box center [489, 254] width 241 height 40
type textarea "x"
type textarea "#081225002 CUCCIOLO TERRAZZA/- IM"
type textarea "x"
type textarea "#081225002 CUCCIOLO TERRAZZA/R- IM"
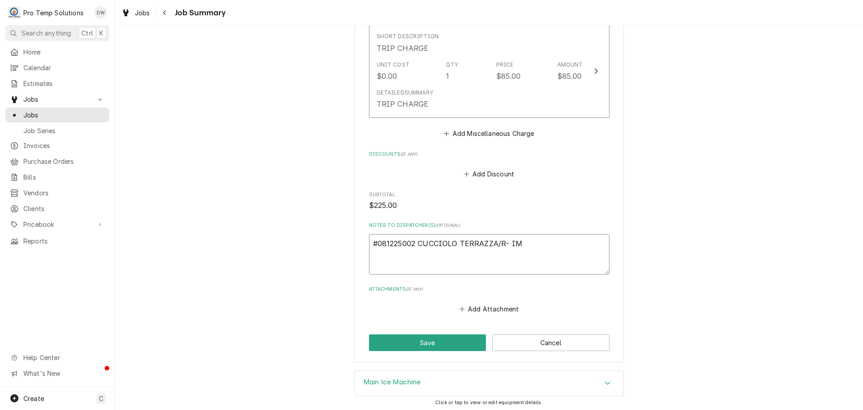
type textarea "x"
type textarea "#081225002 CUCCIOLO TERRAZZA/RA- IM"
type textarea "x"
type textarea "#081225002 CUCCIOLO TERRAZZA/RAL- IM"
type textarea "x"
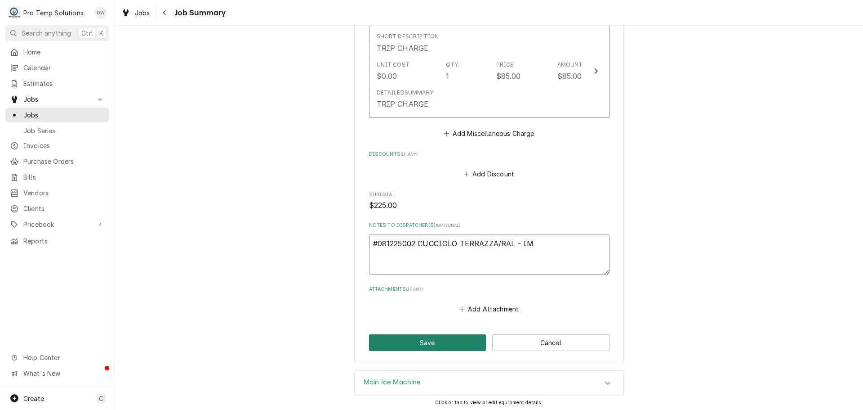
type textarea "#081225002 CUCCIOLO TERRAZZA/RAL - IM"
click at [429, 339] on button "Save" at bounding box center [427, 342] width 117 height 17
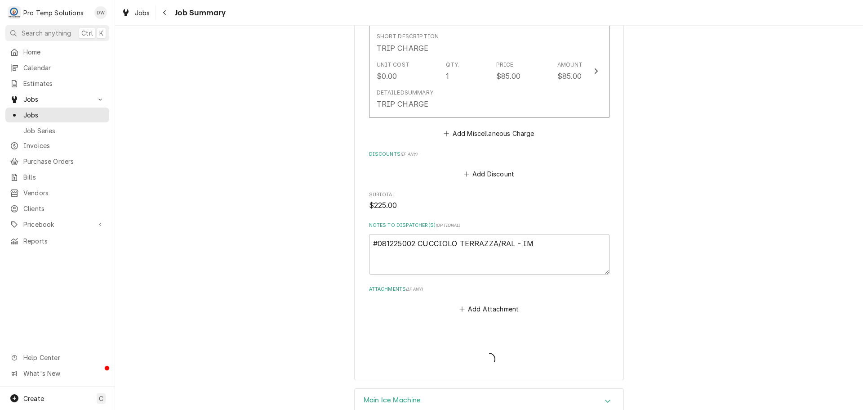
type textarea "x"
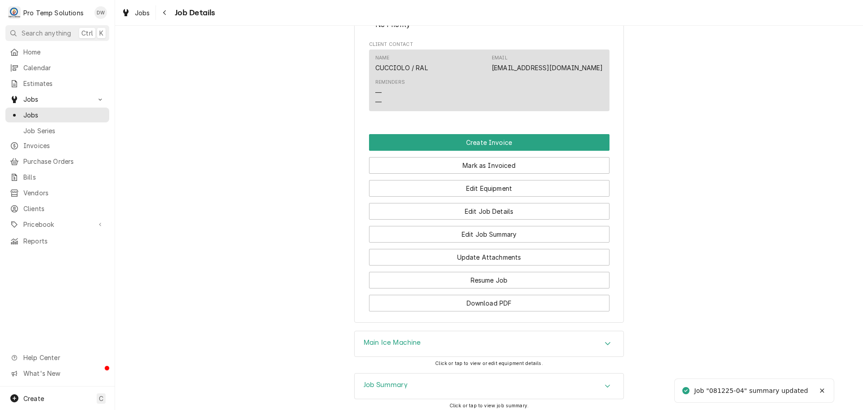
scroll to position [540, 0]
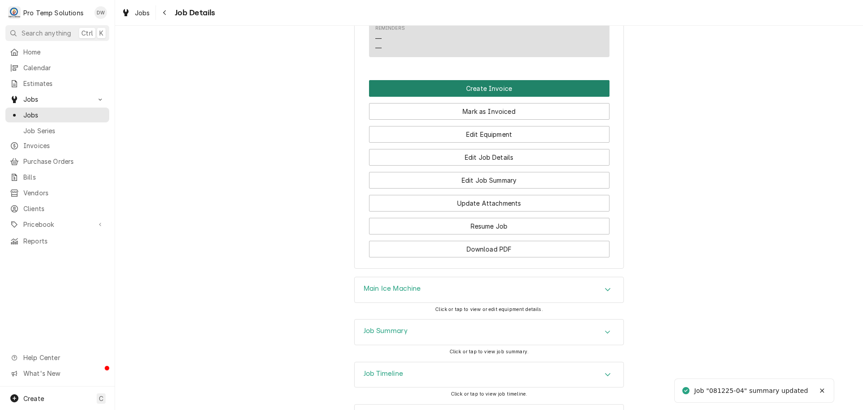
click at [476, 97] on button "Create Invoice" at bounding box center [489, 88] width 241 height 17
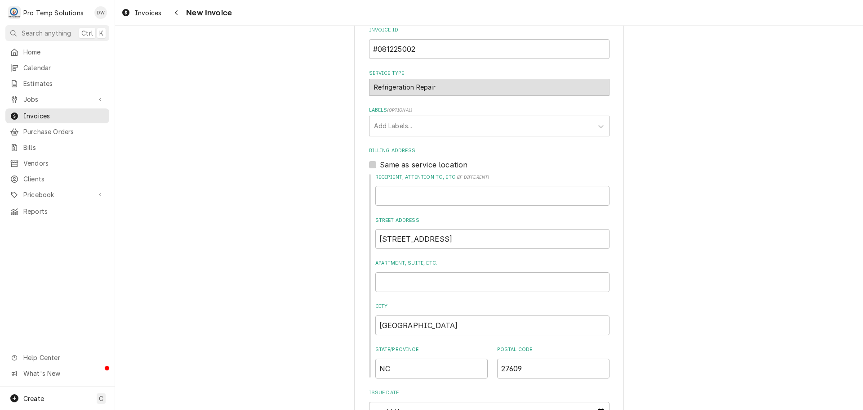
scroll to position [270, 0]
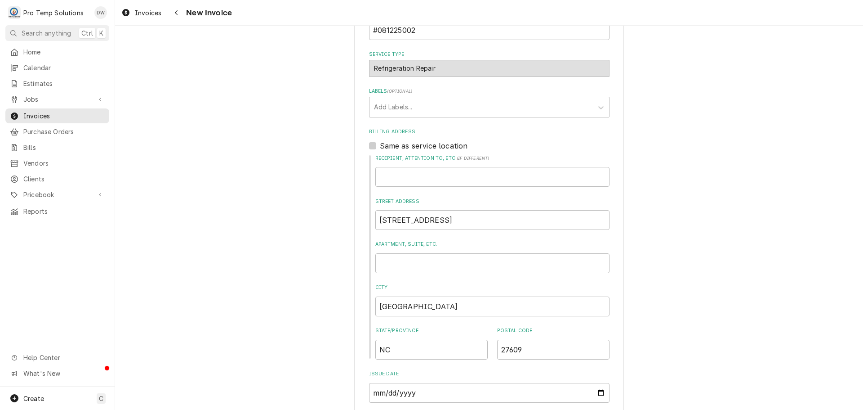
click at [380, 144] on label "Same as service location" at bounding box center [424, 145] width 88 height 11
click at [380, 144] on input "Same as service location" at bounding box center [500, 150] width 241 height 20
checkbox input "true"
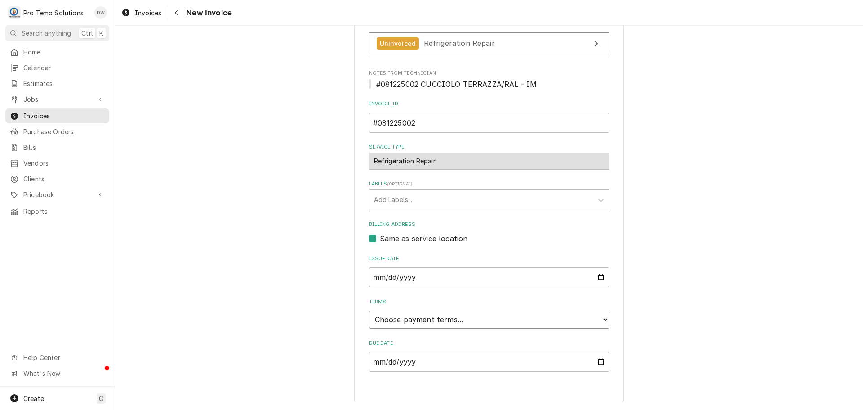
click at [425, 320] on select "Choose payment terms... Same Day Net 7 Net 14 Net 21 Net 30 Net 45 Net 60 Net 90" at bounding box center [489, 319] width 241 height 18
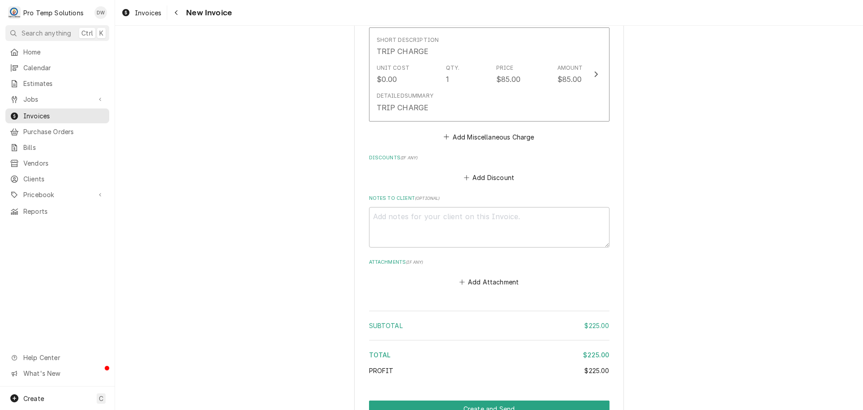
scroll to position [840, 0]
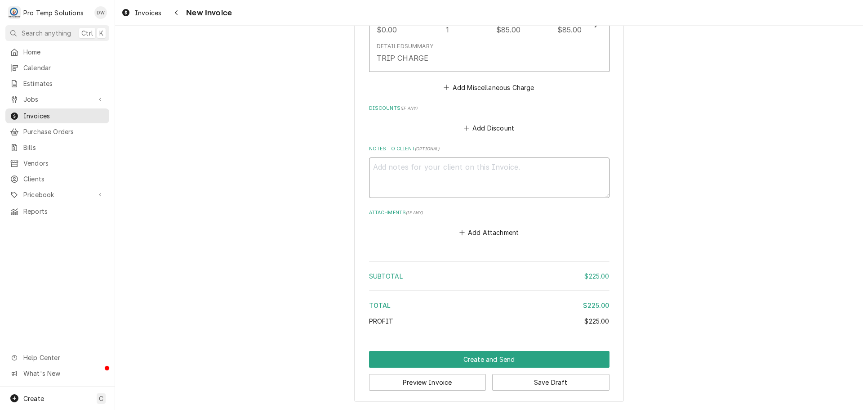
click at [421, 173] on textarea "Notes to Client ( optional )" at bounding box center [489, 177] width 241 height 40
type textarea "x"
type textarea "#"
type textarea "x"
type textarea "#0"
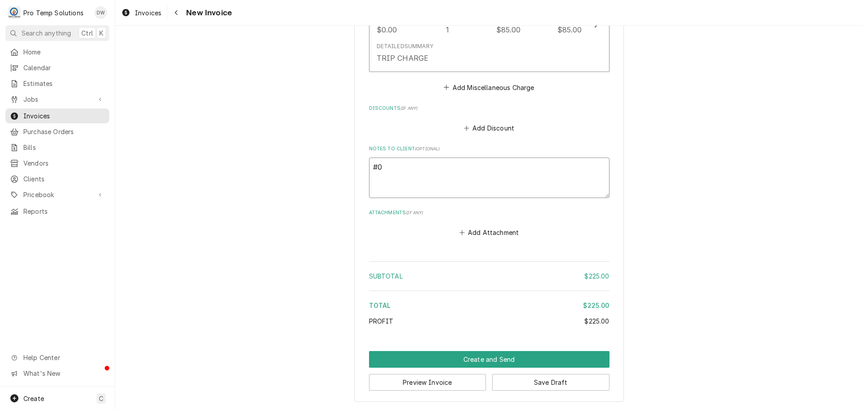
type textarea "x"
type textarea "#08"
type textarea "x"
type textarea "#081"
type textarea "x"
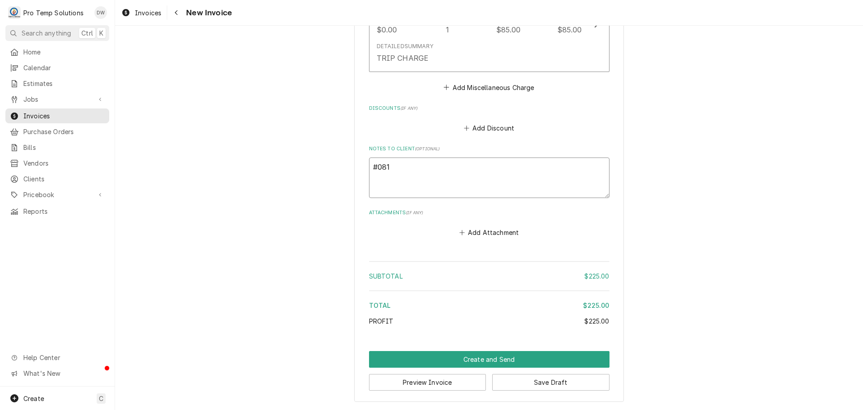
type textarea "#0812"
type textarea "x"
type textarea "#08122"
type textarea "x"
type textarea "#081225"
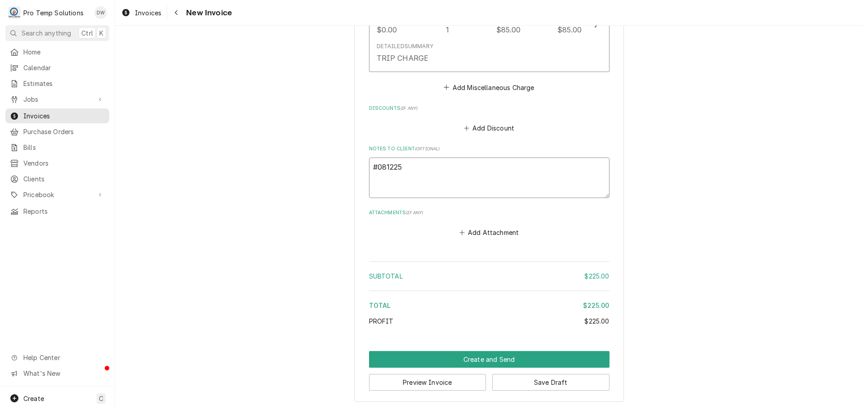
type textarea "x"
type textarea "#0812250"
type textarea "x"
type textarea "#08122500"
type textarea "x"
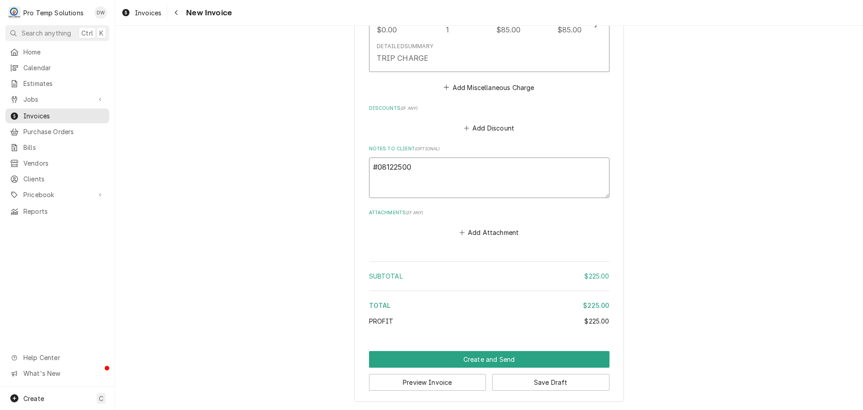
type textarea "#081225002"
type textarea "x"
type textarea "#081225002"
type textarea "x"
type textarea "#081225002 C"
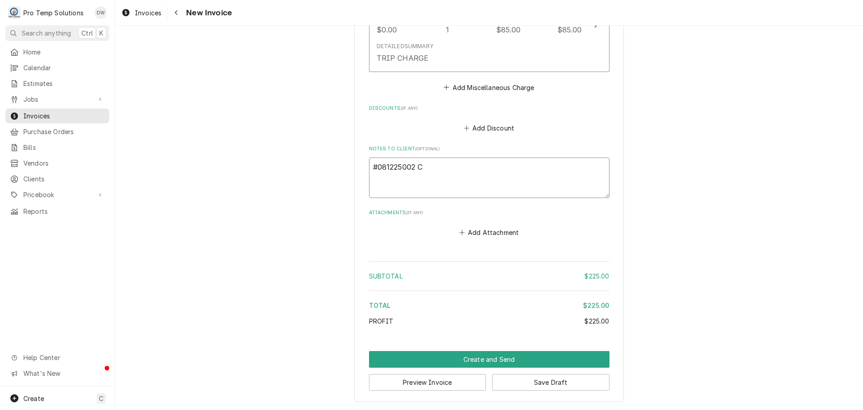
type textarea "x"
type textarea "#081225002 CU"
type textarea "x"
type textarea "#081225002 CUC"
type textarea "x"
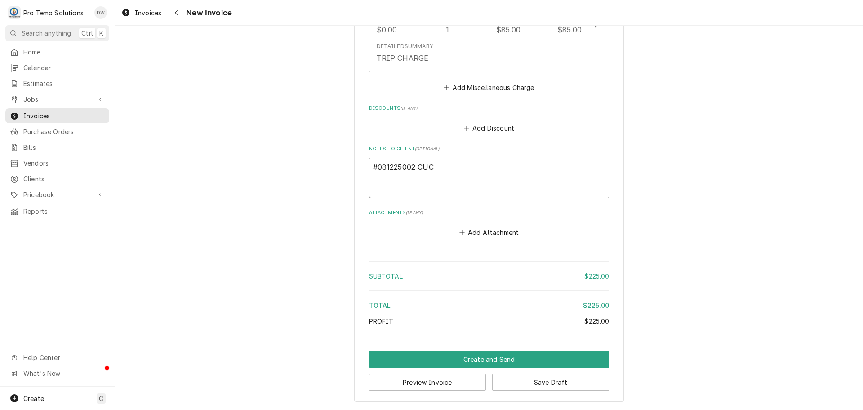
type textarea "#081225002 CUCI"
type textarea "x"
type textarea "#081225002 CUCII"
type textarea "x"
type textarea "#081225002 CUCIIO"
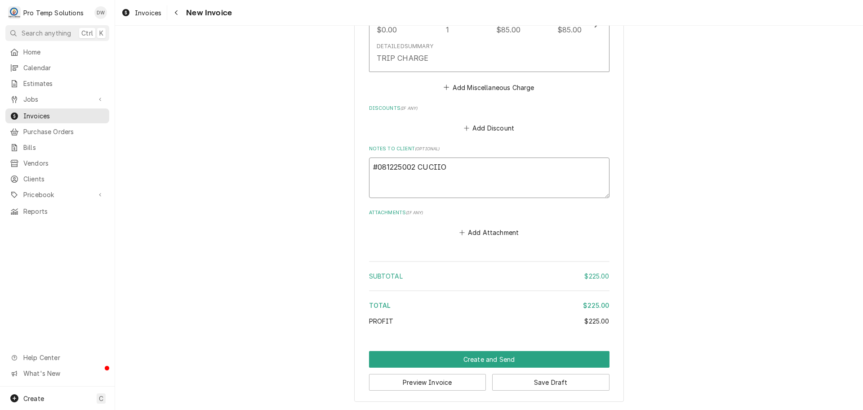
type textarea "x"
type textarea "#081225002 CUCIIOL"
type textarea "x"
type textarea "#081225002 CUCIIOLO"
type textarea "x"
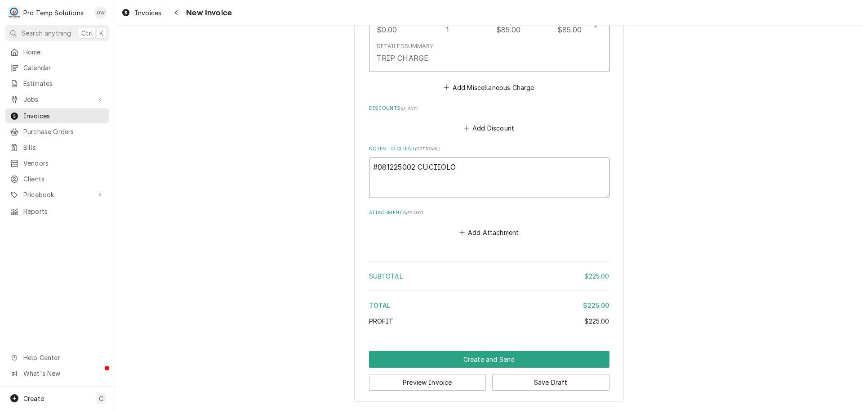
type textarea "#081225002 CUCIIOLO"
type textarea "x"
type textarea "#081225002 CUCIIOLO /"
type textarea "x"
type textarea "#081225002 CUCIIOLO /"
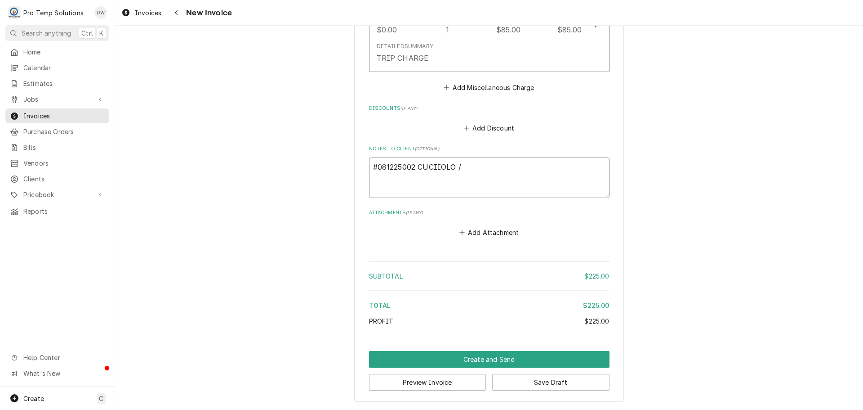
type textarea "x"
type textarea "#081225002 CUCIIOLO / R"
type textarea "x"
type textarea "#081225002 CUCIIOLO / RA"
type textarea "x"
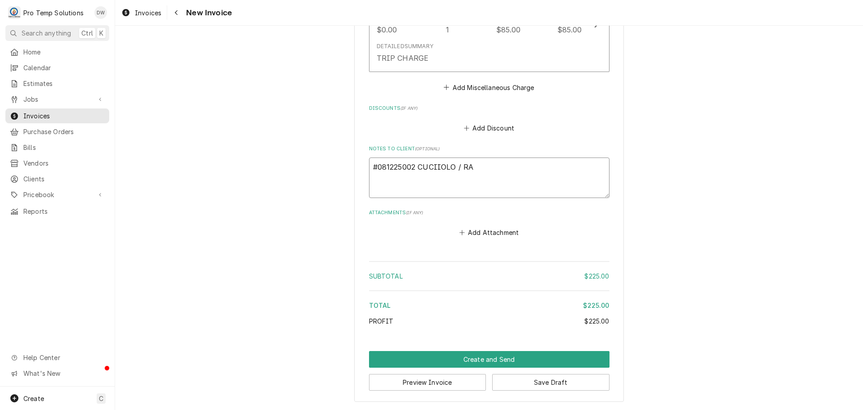
type textarea "#081225002 CUCIIOLO / RAL"
type textarea "x"
type textarea "#081225002 CUCIIOLO / RAL-"
type textarea "x"
type textarea "#081225002 CUCIIOLO / RAL-"
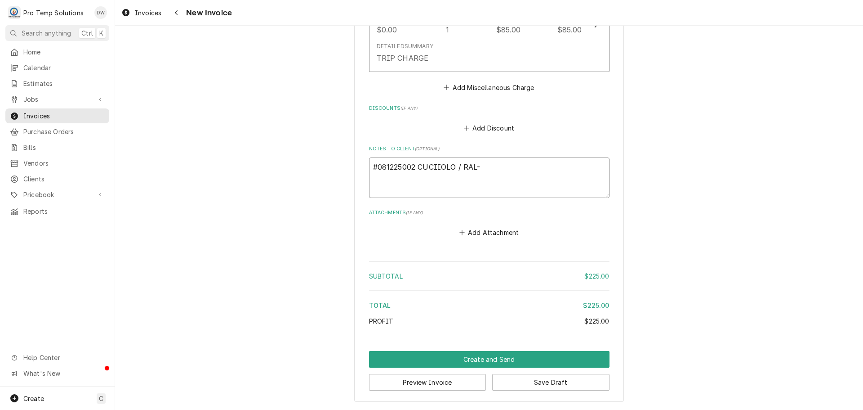
type textarea "x"
type textarea "#081225002 CUCIIOLO / RAL- I"
type textarea "x"
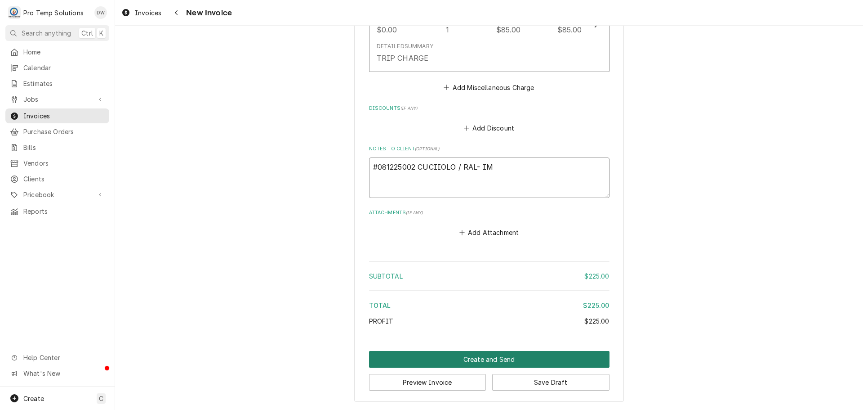
type textarea "#081225002 CUCIIOLO / RAL- IM"
click at [478, 357] on button "Create and Send" at bounding box center [489, 359] width 241 height 17
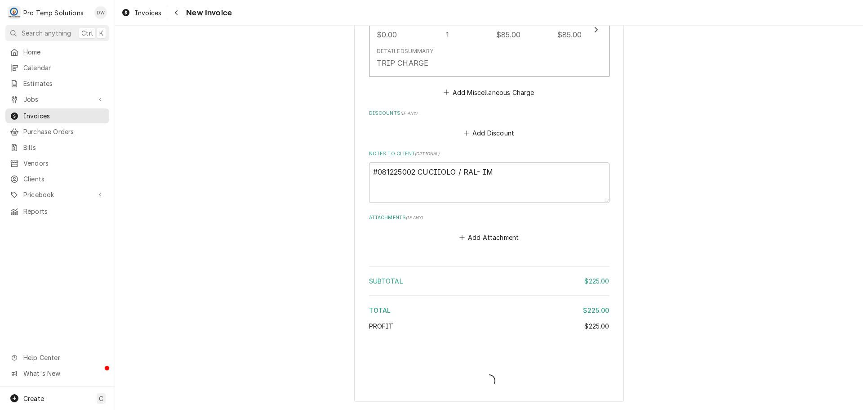
type textarea "x"
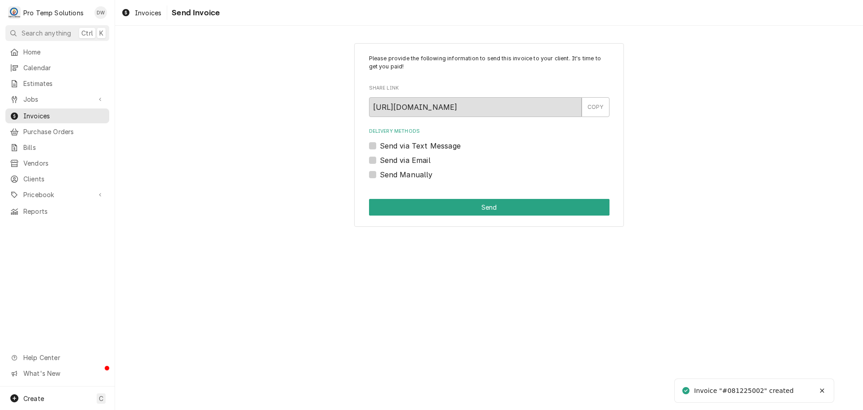
click at [380, 158] on label "Send via Email" at bounding box center [405, 160] width 51 height 11
click at [380, 158] on input "Send via Email" at bounding box center [500, 165] width 241 height 20
checkbox input "true"
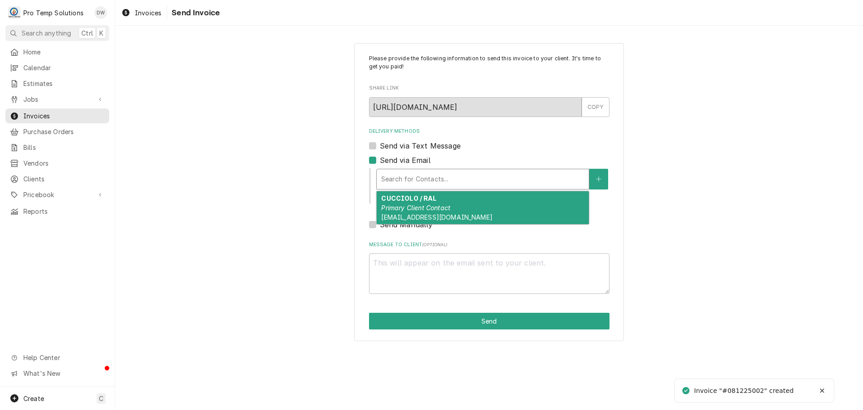
click at [448, 176] on div "Delivery Methods" at bounding box center [482, 179] width 203 height 16
click at [437, 200] on div "CUCCIOLO / RAL Primary Client Contact [EMAIL_ADDRESS][DOMAIN_NAME]" at bounding box center [483, 207] width 212 height 33
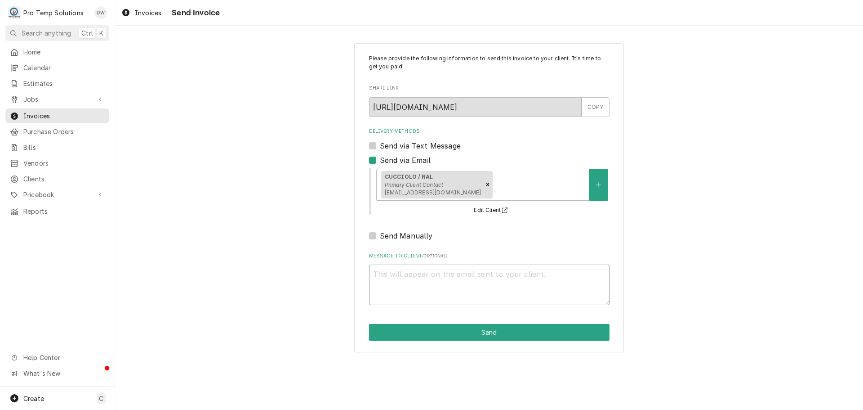
click at [403, 270] on textarea "Message to Client ( optional )" at bounding box center [489, 284] width 241 height 40
type textarea "x"
type textarea "#"
type textarea "x"
type textarea "#0"
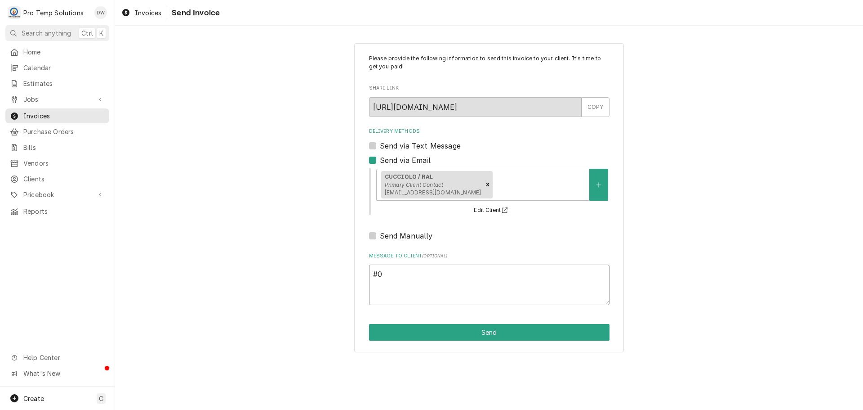
type textarea "x"
type textarea "#08"
type textarea "x"
type textarea "#081"
type textarea "x"
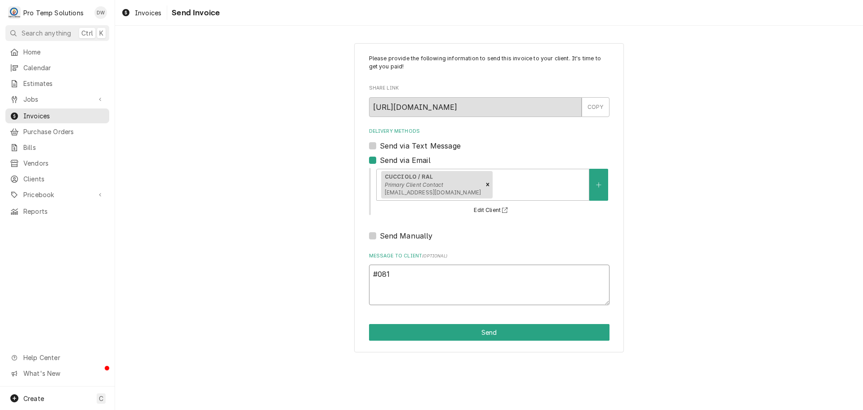
type textarea "#0812"
type textarea "x"
type textarea "#08122"
type textarea "x"
type textarea "#081225"
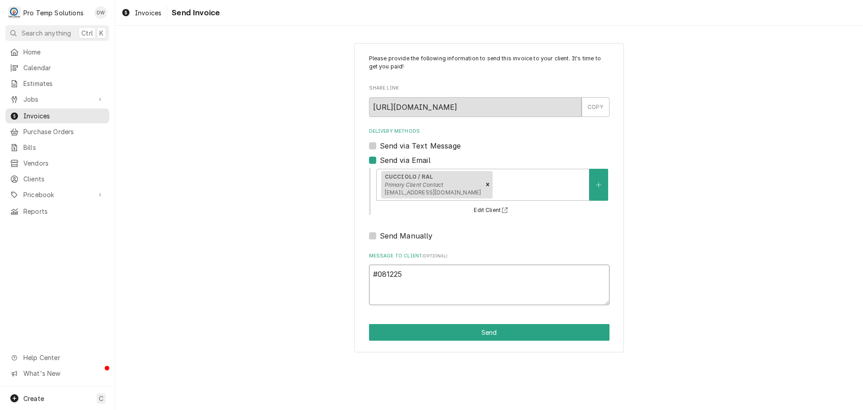
type textarea "x"
type textarea "#0812250"
type textarea "x"
type textarea "#08122500"
type textarea "x"
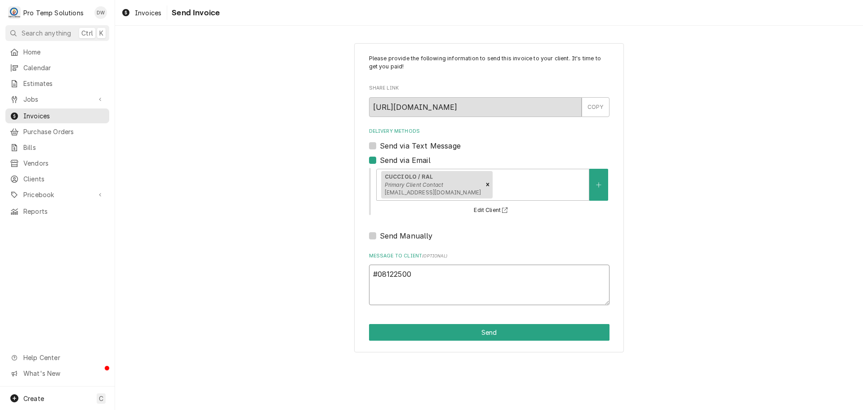
type textarea "#081225002"
type textarea "x"
type textarea "#081225002"
type textarea "x"
type textarea "#081225002 C"
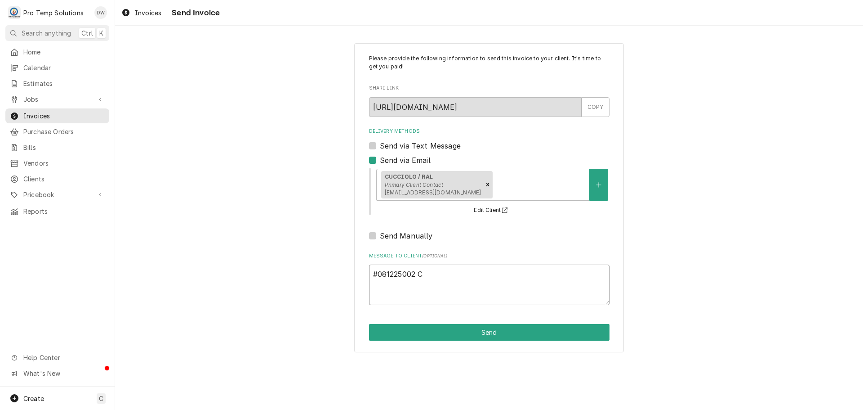
type textarea "x"
type textarea "#081225002 CU"
type textarea "x"
type textarea "#081225002 CUC"
type textarea "x"
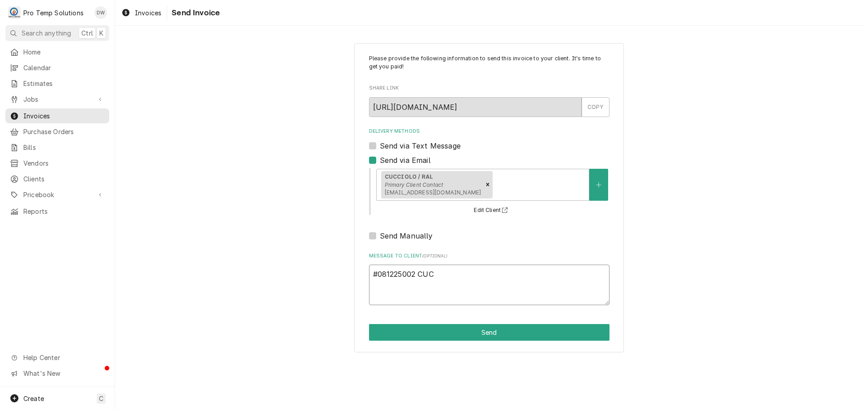
type textarea "#081225002 CUCI"
type textarea "x"
type textarea "#081225002 CUCII"
type textarea "x"
type textarea "#081225002 CUCIIO"
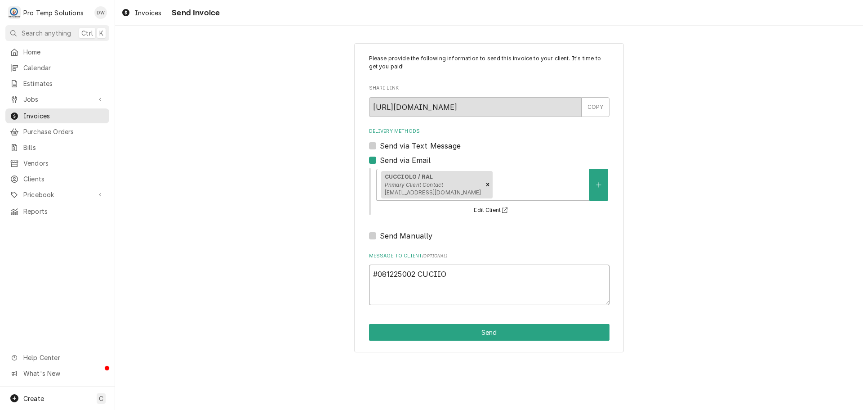
type textarea "x"
type textarea "#081225002 CUCIIOL"
type textarea "x"
type textarea "#081225002 CUCIIOLO"
type textarea "x"
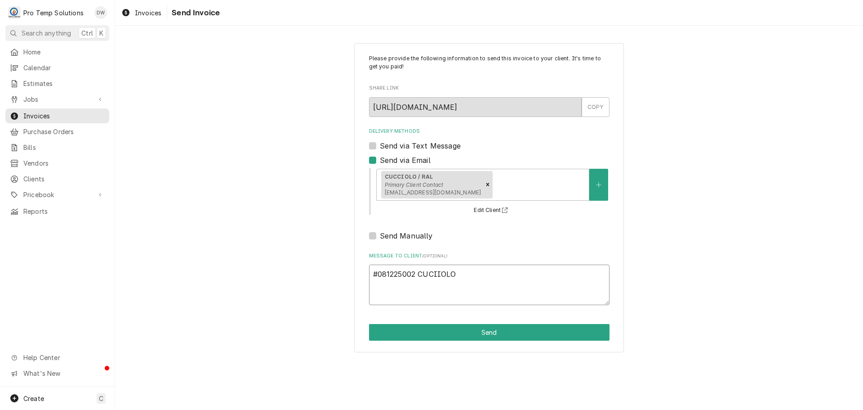
type textarea "#081225002 CUCIIOLO"
type textarea "x"
type textarea "#081225002 CUCIIOLO /"
type textarea "x"
type textarea "#081225002 CUCIIOLO /"
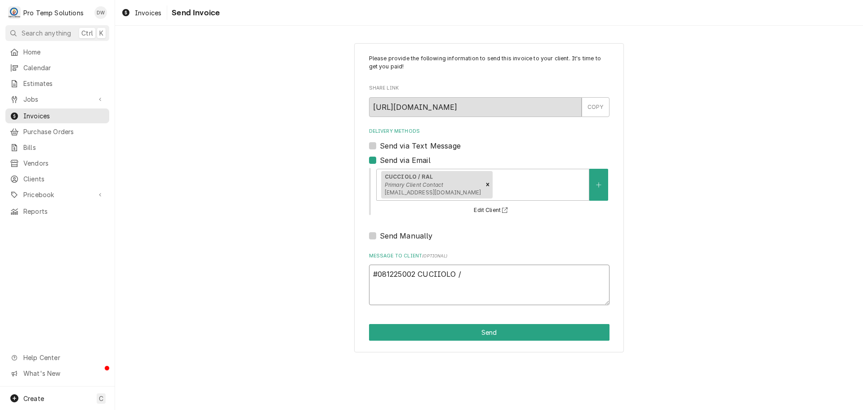
type textarea "x"
type textarea "#081225002 CUCIIOLO / R"
type textarea "x"
type textarea "#081225002 CUCIIOLO / RA"
type textarea "x"
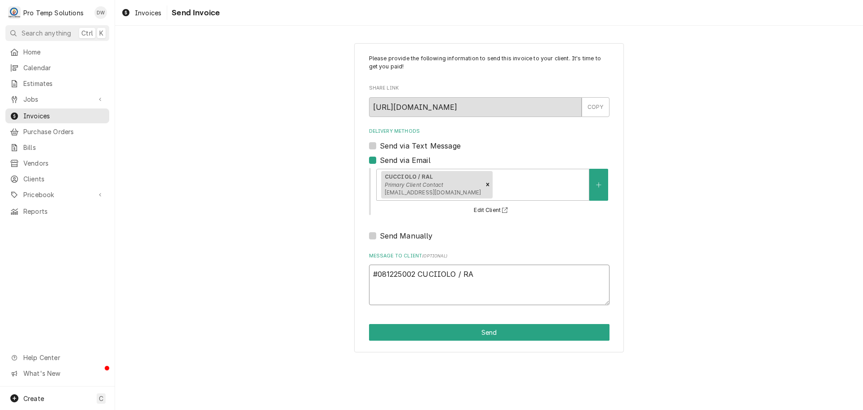
type textarea "#081225002 CUCIIOLO / RAL"
type textarea "x"
type textarea "#081225002 CUCIIOLO / RAL-"
type textarea "x"
type textarea "#081225002 CUCIIOLO / RAL-"
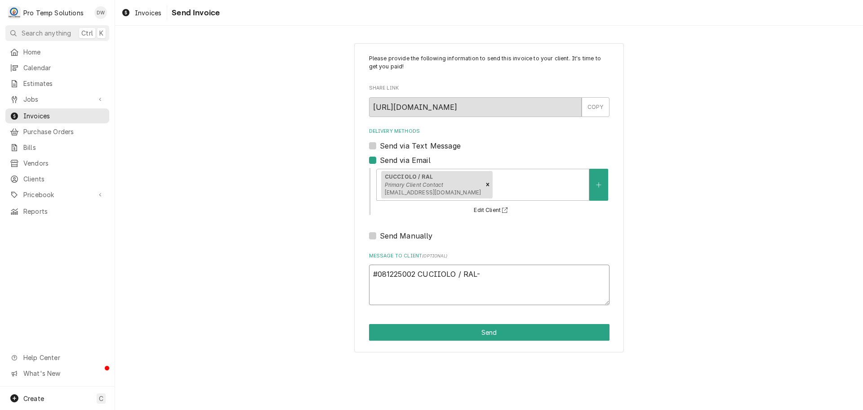
type textarea "x"
type textarea "#081225002 CUCIIOLO / RAL- I"
type textarea "x"
type textarea "#081225002 CUCIIOLO / RAL- IM"
click at [485, 335] on button "Send" at bounding box center [489, 332] width 241 height 17
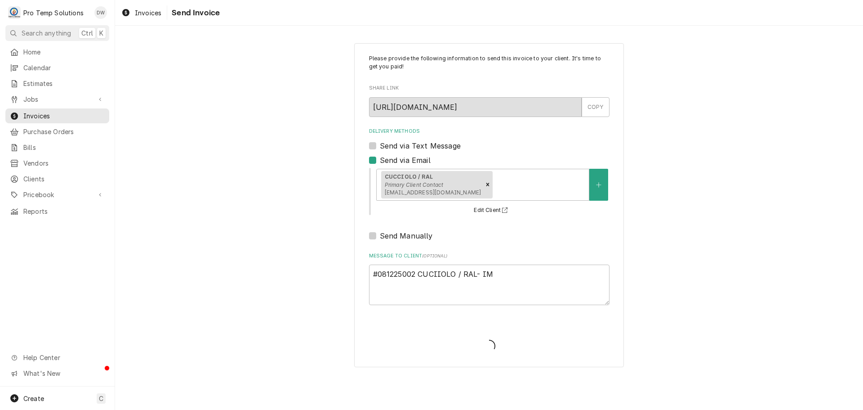
type textarea "x"
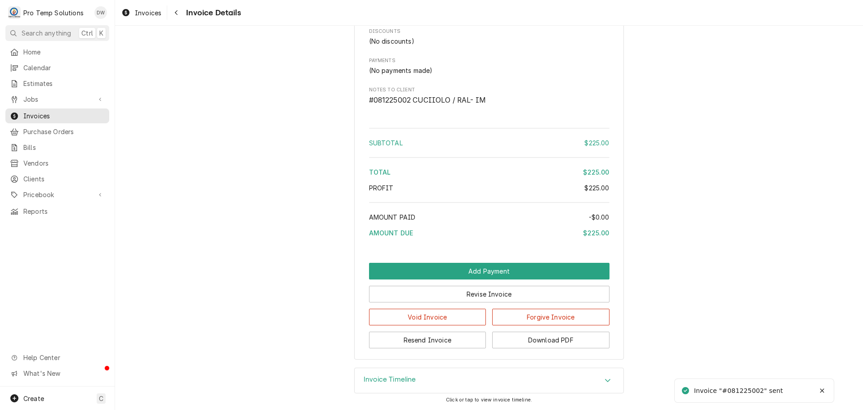
scroll to position [767, 0]
click at [563, 337] on button "Download PDF" at bounding box center [550, 339] width 117 height 17
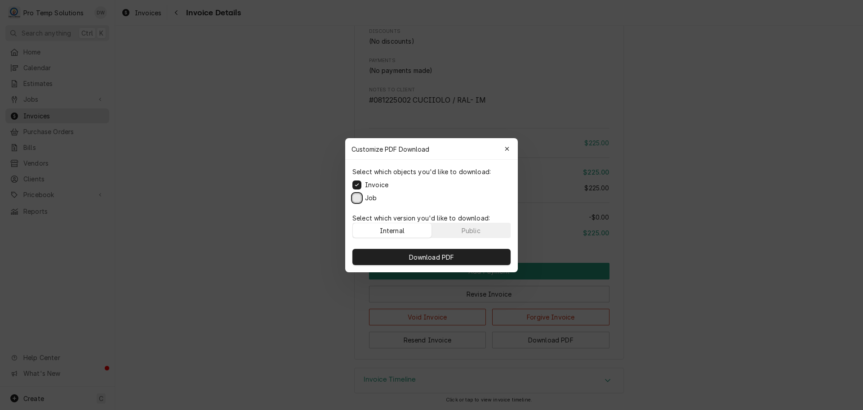
click at [357, 199] on button "Job" at bounding box center [356, 197] width 9 height 9
click at [425, 257] on span "Download PDF" at bounding box center [431, 256] width 49 height 9
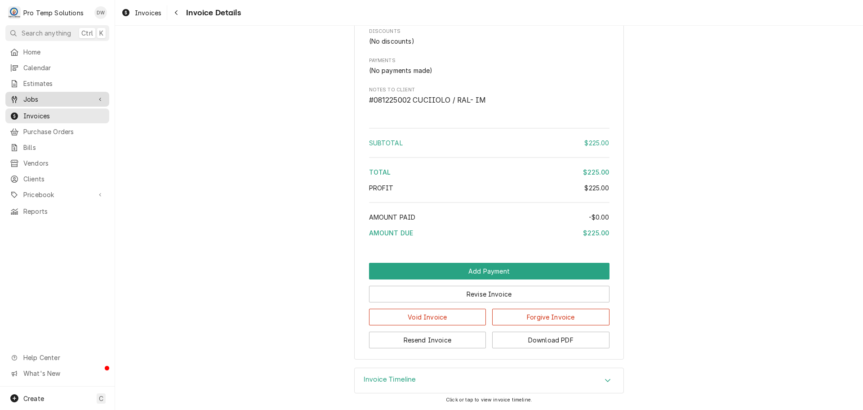
click at [56, 94] on span "Jobs" at bounding box center [57, 98] width 68 height 9
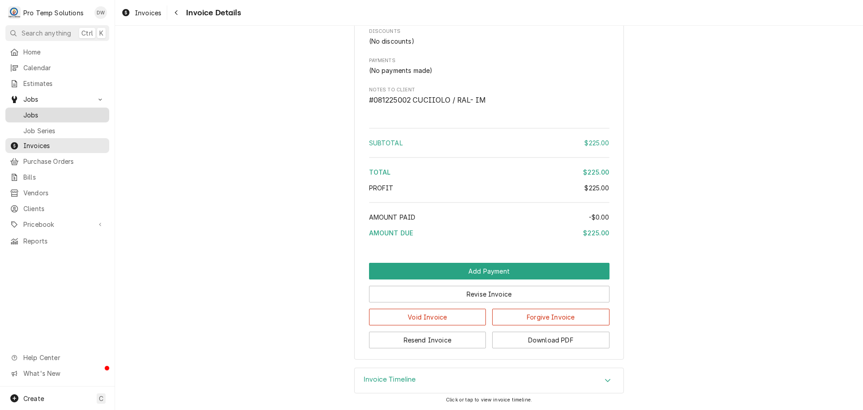
click at [37, 111] on span "Jobs" at bounding box center [63, 114] width 81 height 9
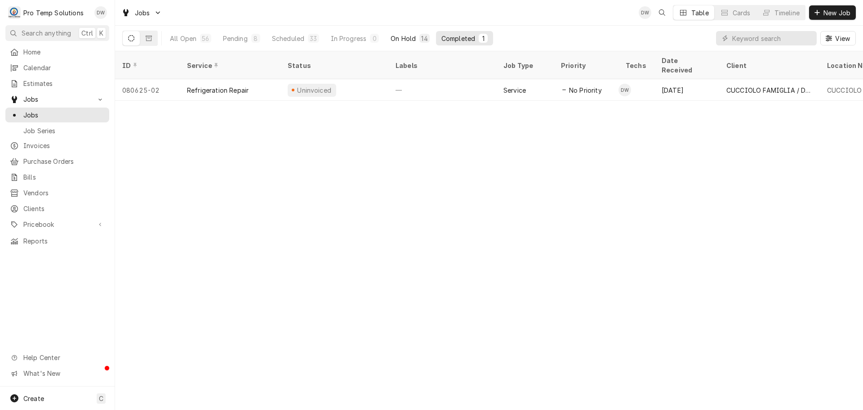
click at [410, 38] on div "On Hold" at bounding box center [403, 38] width 25 height 9
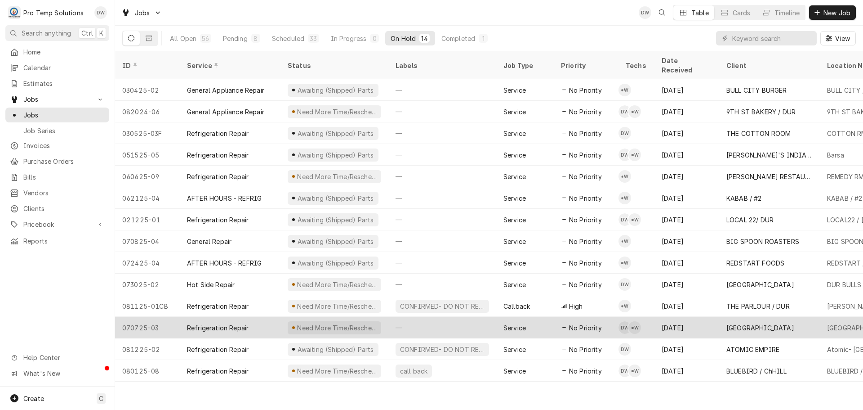
click at [454, 317] on div "—" at bounding box center [442, 328] width 108 height 22
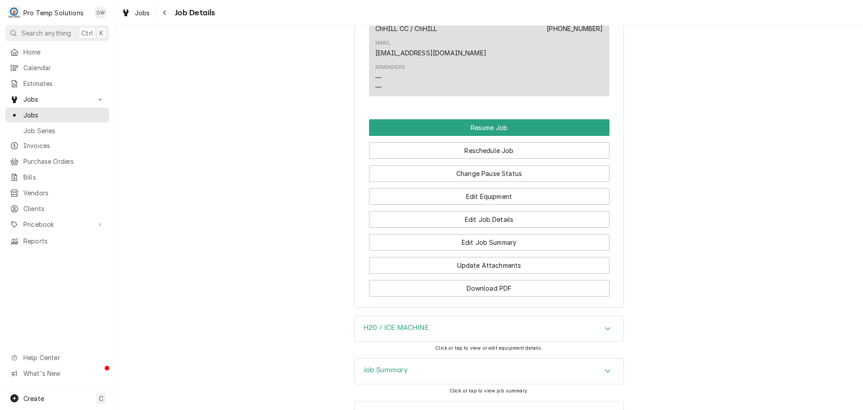
scroll to position [899, 0]
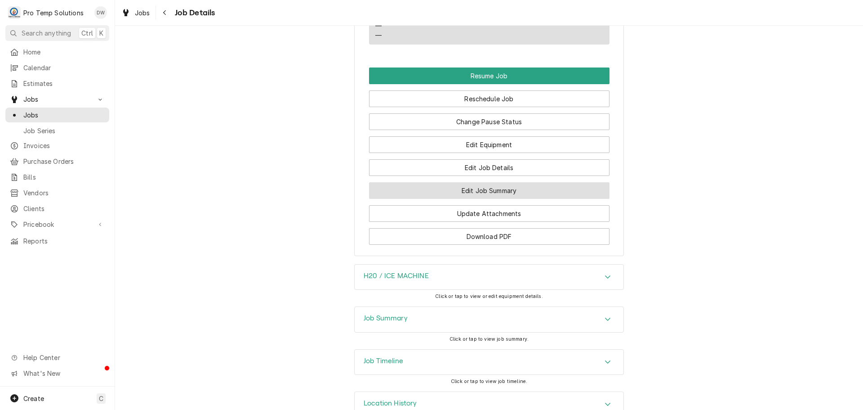
click at [483, 186] on button "Edit Job Summary" at bounding box center [489, 190] width 241 height 17
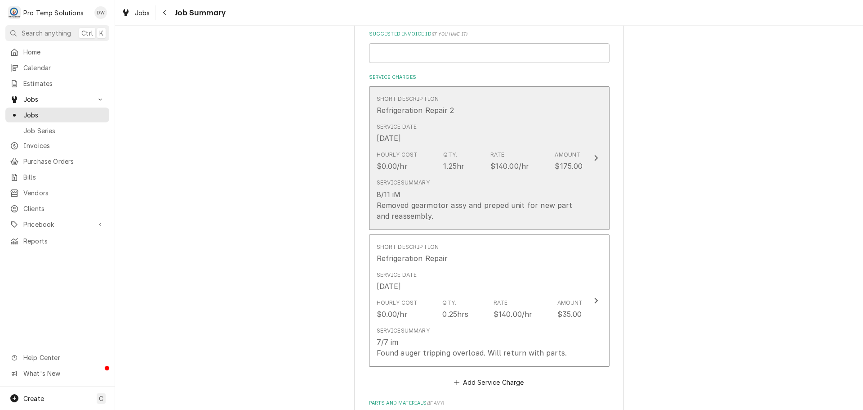
scroll to position [225, 0]
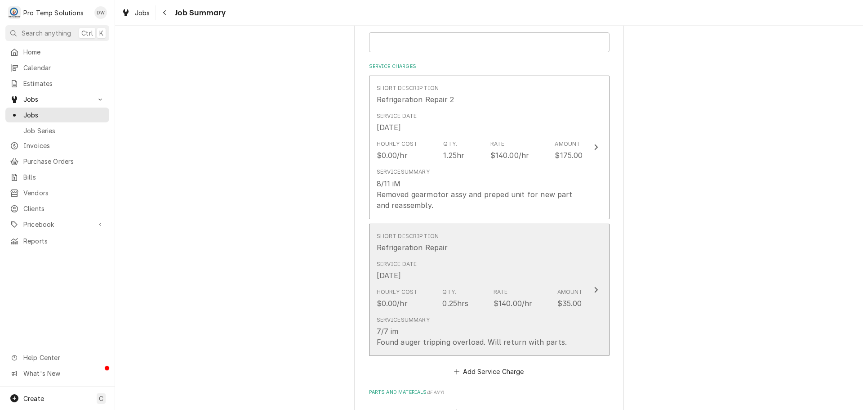
click at [594, 290] on icon "Update Line Item" at bounding box center [596, 289] width 4 height 7
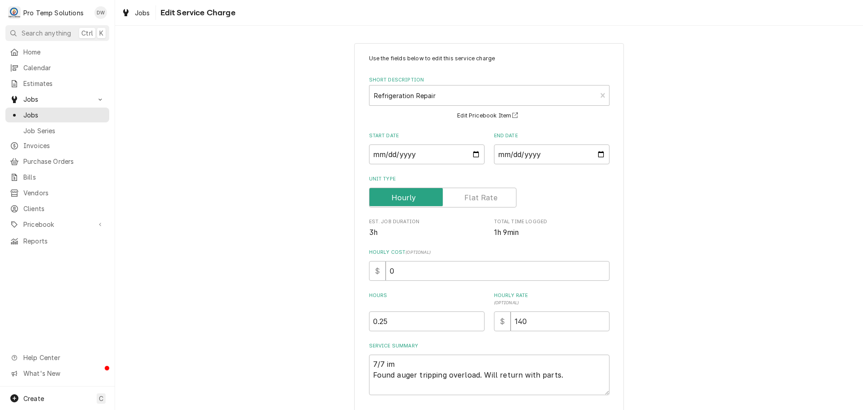
click at [396, 298] on label "Hours" at bounding box center [427, 299] width 116 height 14
click at [396, 311] on input "0.25" at bounding box center [427, 321] width 116 height 20
click at [392, 362] on textarea "7/7 im Found auger tripping overload. Will return with parts." at bounding box center [489, 374] width 241 height 40
type textarea "x"
type textarea "7/7 i Found auger tripping overload. Will return with parts."
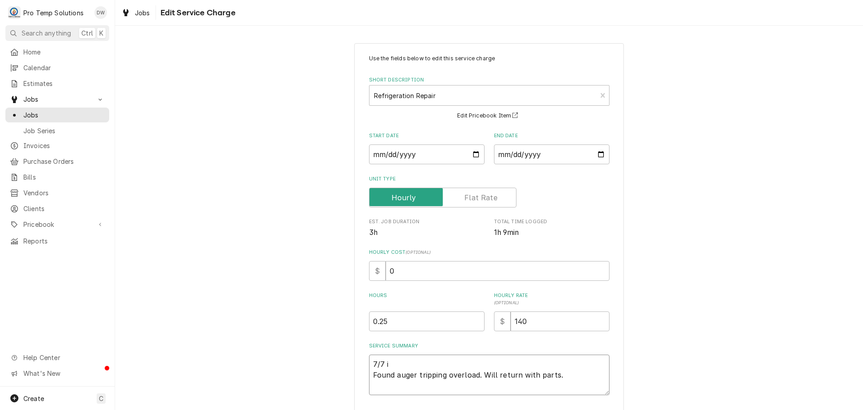
type textarea "x"
type textarea "7/7 Found auger tripping overload. Will return with parts."
type textarea "x"
type textarea "7/7 I Found auger tripping overload. Will return with parts."
type textarea "x"
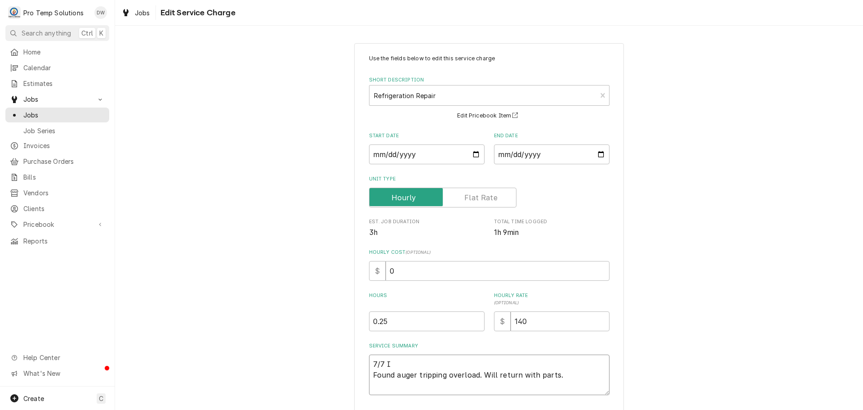
type textarea "7/7 IM Found auger tripping overload. Will return with parts."
type textarea "x"
type textarea "7/7 IM/ Found auger tripping overload. Will return with parts."
type textarea "x"
type textarea "7/7 IM/1 Found auger tripping overload. Will return with parts."
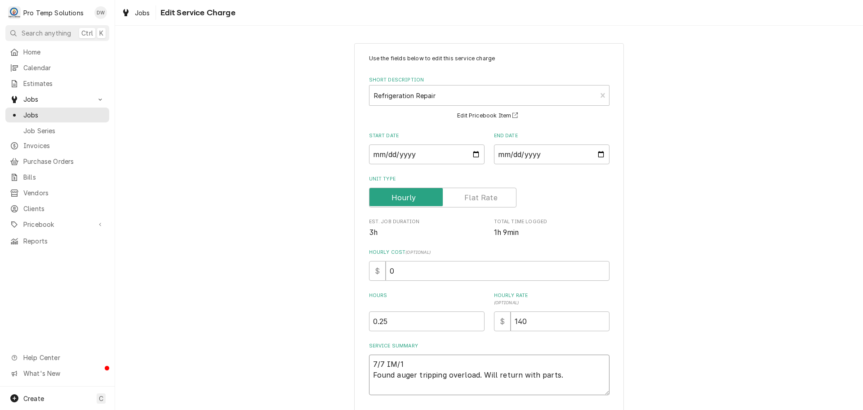
type textarea "x"
type textarea "7/7 IM/15 Found auger tripping overload. Will return with parts."
type textarea "x"
type textarea "7/7 IM/15T Found auger tripping overload. Will return with parts."
type textarea "x"
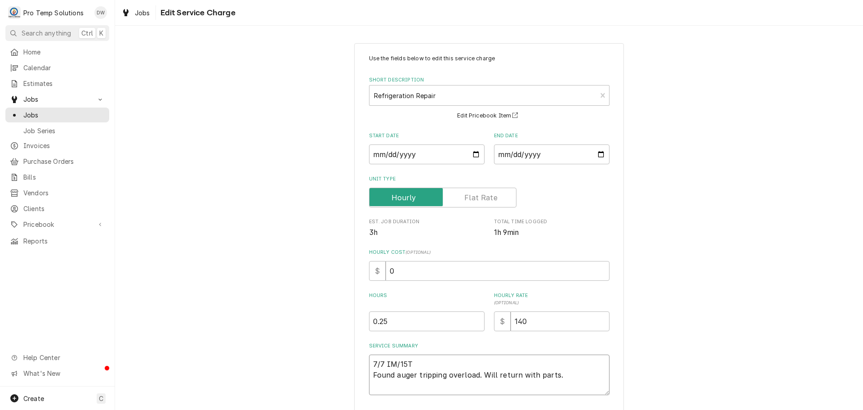
type textarea "7/7 IM/15TH Found auger tripping overload. Will return with parts."
type textarea "x"
type textarea "7/7 IM/15TH Found auger tripping overload. Will return with parts."
type textarea "x"
type textarea "7/7 IM/15TH H Found auger tripping overload. Will return with parts."
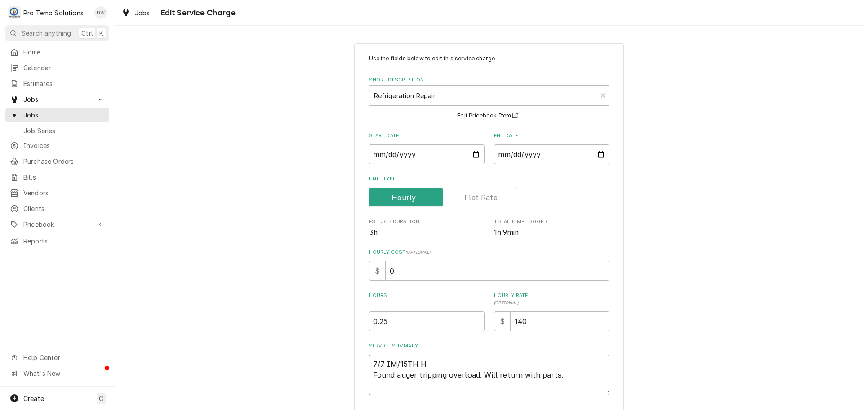
type textarea "x"
type textarea "7/7 IM/15TH HO Found auger tripping overload. Will return with parts."
type textarea "x"
type textarea "7/7 IM/15TH HOL Found auger tripping overload. Will return with parts."
type textarea "x"
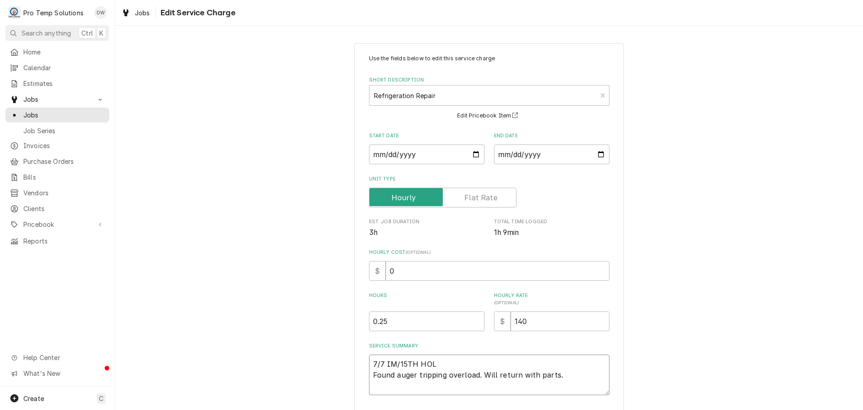
type textarea "7/7 IM/15TH HOLS Found auger tripping overload. Will return with parts."
type textarea "x"
type textarea "7/7 IM/15TH HOL Found auger tripping overload. Will return with parts."
type textarea "x"
type textarea "7/7 IM/15TH HOLE Found auger tripping overload. Will return with parts."
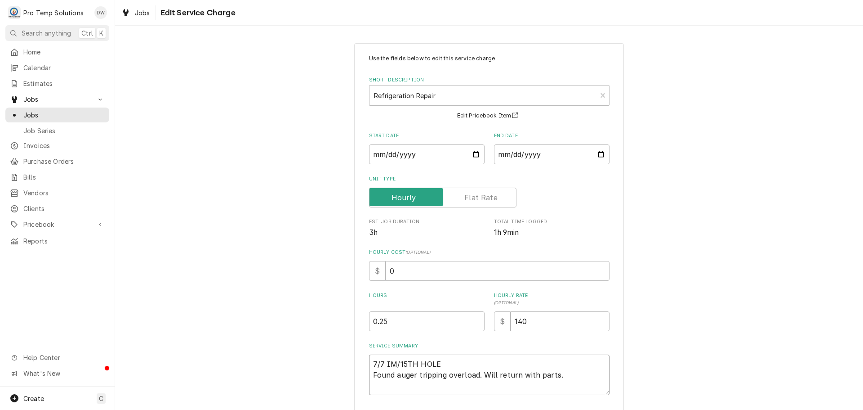
type textarea "x"
type textarea "7/7 IM/15TH HOLE Found auger tripping overload. Will return with parts."
type textarea "x"
type textarea "7/7 IM/15TH HOLE 1 Found auger tripping overload. Will return with parts."
type textarea "x"
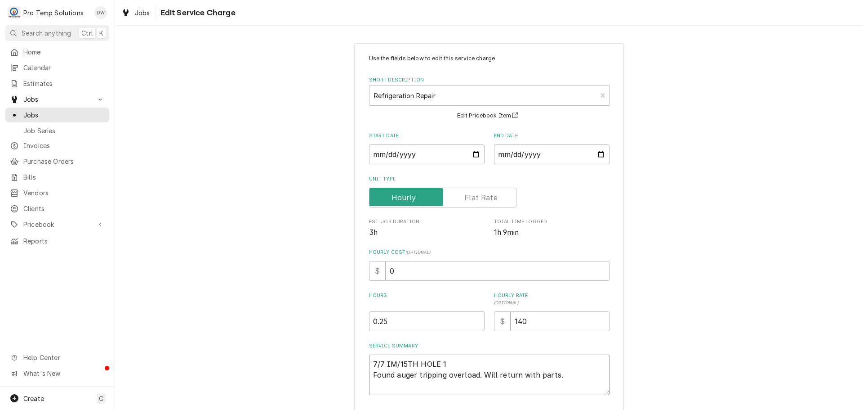
type textarea "7/7 IM/15TH HOLE 11 Found auger tripping overload. Will return with parts."
type textarea "x"
type textarea "7/7 IM/15TH HOLE 115 Found auger tripping overload. Will return with parts."
type textarea "x"
type textarea "7/7 IM/15TH HOLE 115- Found auger tripping overload. Will return with parts."
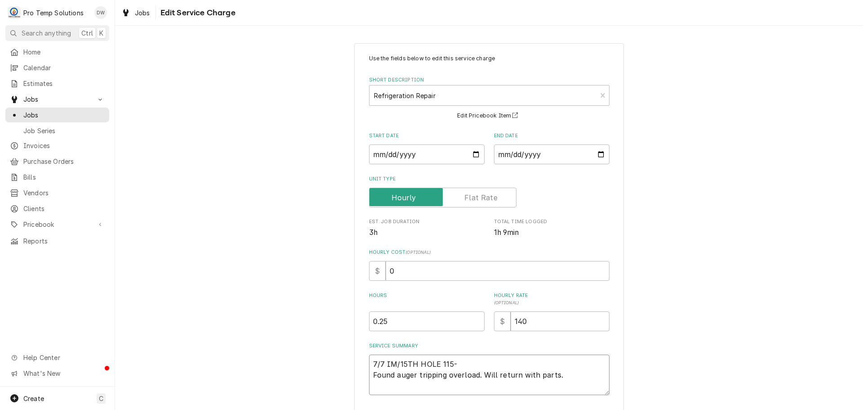
type textarea "x"
type textarea "7/7 IM/15TH HOLE 115-2 Found auger tripping overload. Will return with parts."
type textarea "x"
type textarea "7/7 IM/15TH HOLE 115-23 Found auger tripping overload. Will return with parts."
type textarea "x"
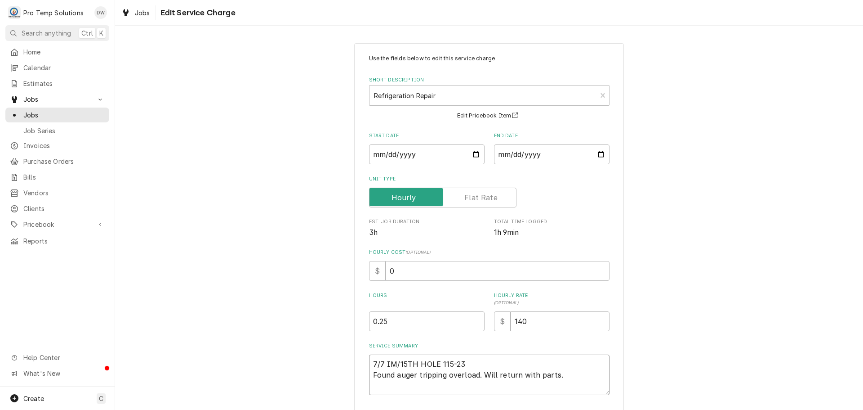
type textarea "7/7 IM/15TH HOLE 115-235 Found auger tripping overload. Will return with parts."
type textarea "x"
type textarea "7/7 IM/15TH HOLE 115-235 Found auger tripping overload. Will return with parts."
type textarea "x"
type textarea "7/7 IM/15TH HOLE 115-235 K Found auger tripping overload. Will return with part…"
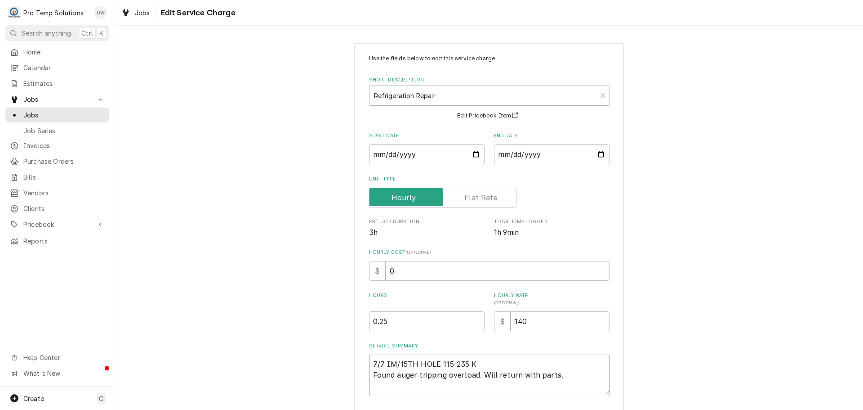
type textarea "x"
type textarea "7/7 IM/15TH HOLE 115-235 KE Found auger tripping overload. Will return with par…"
type textarea "x"
type textarea "7/7 IM/15TH HOLE 115-235 KEV Found auger tripping overload. Will return with pa…"
type textarea "x"
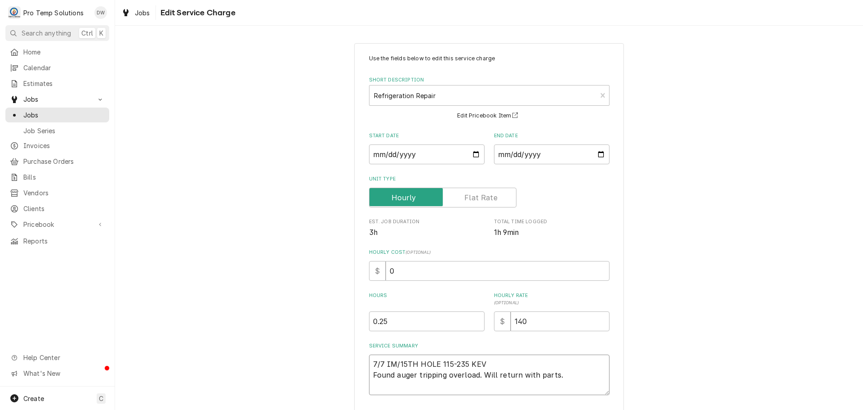
type textarea "7/7 IM/15TH HOLE 115-235 KEVI Found auger tripping overload. Will return with p…"
type textarea "x"
type textarea "7/7 IM/15TH HOLE 115-235 KEVIN Found auger tripping overload. Will return with …"
type textarea "x"
type textarea "7/7 IM/15TH HOLE 115-235 KEVIN Found auger tripping overload. Will return with …"
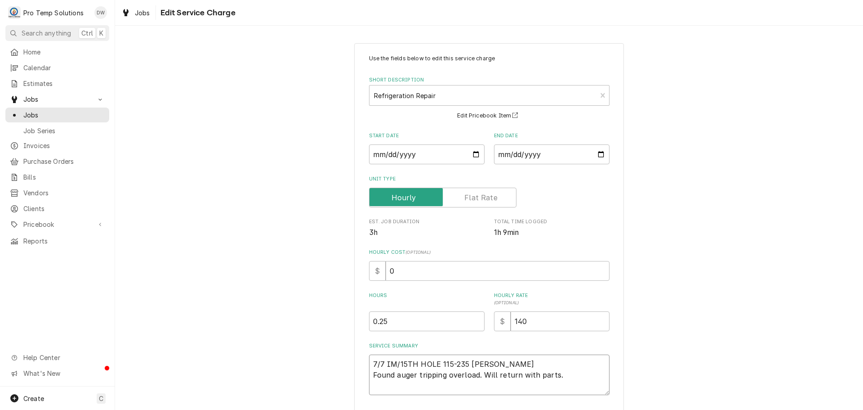
type textarea "x"
type textarea "7/7 IM/15TH HOLE 115-235 KEVIN O Found auger tripping overload. Will return wit…"
type textarea "x"
type textarea "7/7 IM/15TH HOLE 115-235 KEVIN ON Found auger tripping overload. Will return wi…"
type textarea "x"
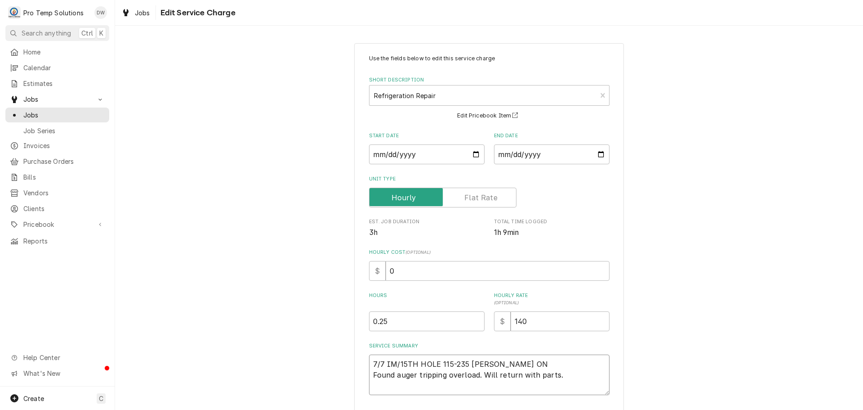
type textarea "7/7 IM/15TH HOLE 115-235 KEVIN ON Found auger tripping overload. Will return wi…"
type textarea "x"
type textarea "7/7 IM/15TH HOLE 115-235 KEVIN ON S Found auger tripping overload. Will return …"
type textarea "x"
type textarea "7/7 IM/15TH HOLE 115-235 KEVIN ON SI Found auger tripping overload. Will return…"
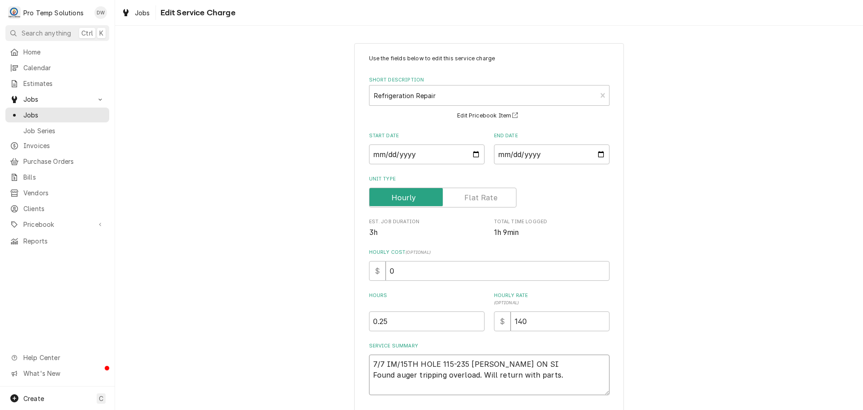
type textarea "x"
type textarea "7/7 IM/15TH HOLE 115-235 KEVIN ON SIT Found auger tripping overload. Will retur…"
type textarea "x"
type textarea "7/7 IM/15TH HOLE 115-235 KEVIN ON SITE Found auger tripping overload. Will retu…"
type textarea "x"
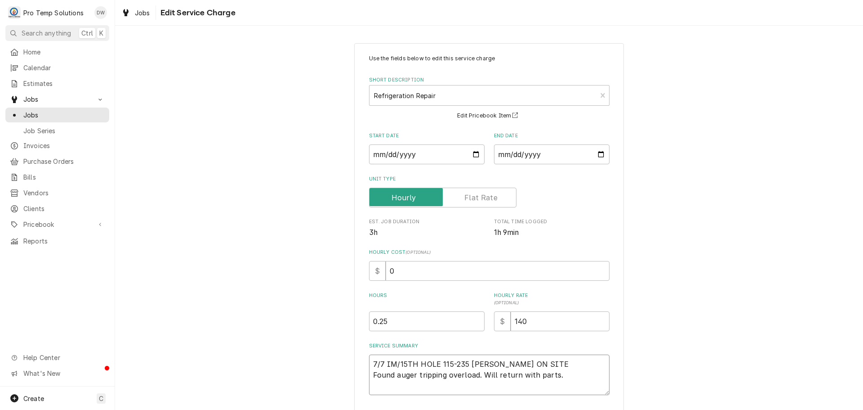
type textarea "7/7 IM/15TH HOLE 115-235 KEVIN ON SITE Found auger tripping overload. Will retu…"
type textarea "x"
type textarea "7/7 IM/15TH HOLE 115-235 KEVIN ON SITE R Found auger tripping overload. Will re…"
type textarea "x"
type textarea "7/7 IM/15TH HOLE 115-235 KEVIN ON SITE R/ Found auger tripping overload. Will r…"
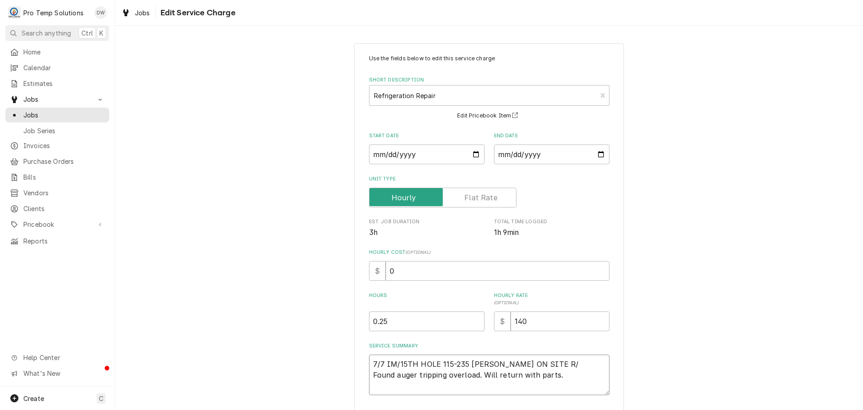
type textarea "x"
type textarea "7/7 IM/15TH HOLE 115-235 KEVIN ON SITE R/T Found auger tripping overload. Will …"
type textarea "x"
type textarea "7/7 IM/15TH HOLE 115-235 KEVIN ON SITE R/T Found auger tripping overload. Will …"
type textarea "x"
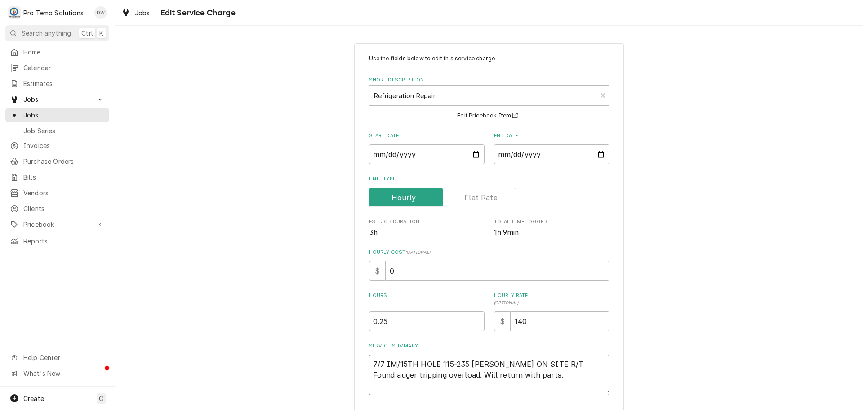
type textarea "7/7 IM/15TH HOLE 115-235 KEVIN ON SITE R/T 2 Found auger tripping overload. Wil…"
type textarea "x"
type textarea "7/7 IM/15TH HOLE 115-235 KEVIN ON SITE R/T 2 Found auger tripping overload. Wil…"
type textarea "x"
type textarea "7/7 IM/15TH HOLE 115-235 KEVIN ON SITE R/T 2 O Found auger tripping overload. W…"
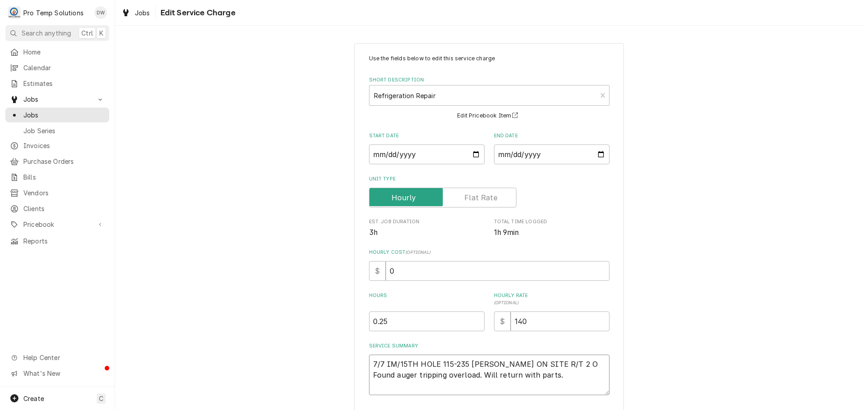
type textarea "x"
type textarea "7/7 IM/15TH HOLE 115-235 KEVIN ON SITE R/T 2 OT Found auger tripping overload. …"
type textarea "x"
type textarea "7/7 IM/15TH HOLE 115-235 KEVIN ON SITE R/T 2 OTH Found auger tripping overload.…"
type textarea "x"
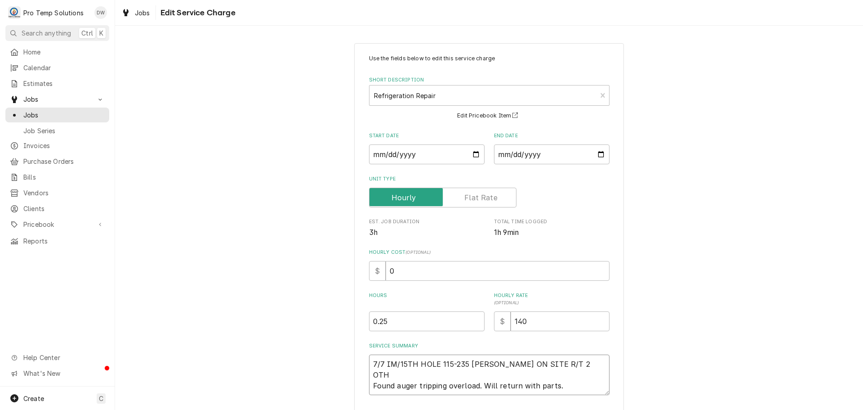
type textarea "7/7 IM/15TH HOLE 115-235 KEVIN ON SITE R/T 2 OTHE Found auger tripping overload…"
type textarea "x"
type textarea "7/7 IM/15TH HOLE 115-235 KEVIN ON SITE R/T 2 OTHER Found auger tripping overloa…"
type textarea "x"
type textarea "7/7 IM/15TH HOLE 115-235 KEVIN ON SITE R/T 2 OTHER Found auger tripping overloa…"
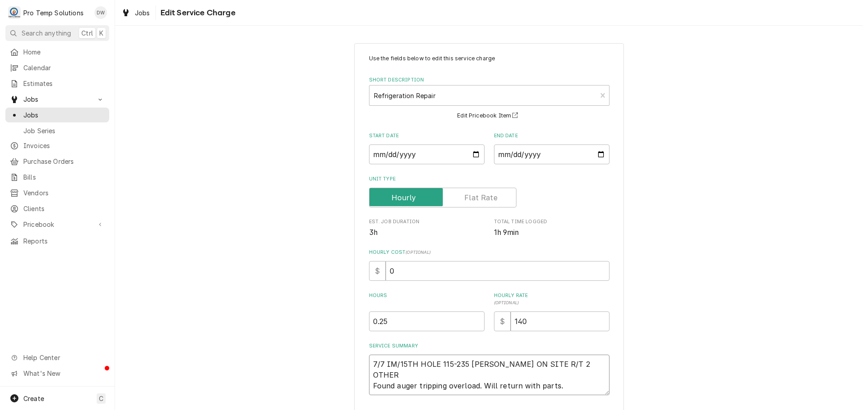
type textarea "x"
type textarea "7/7 IM/15TH HOLE 115-235 KEVIN ON SITE R/T 2 OTHER I Found auger tripping overl…"
type textarea "x"
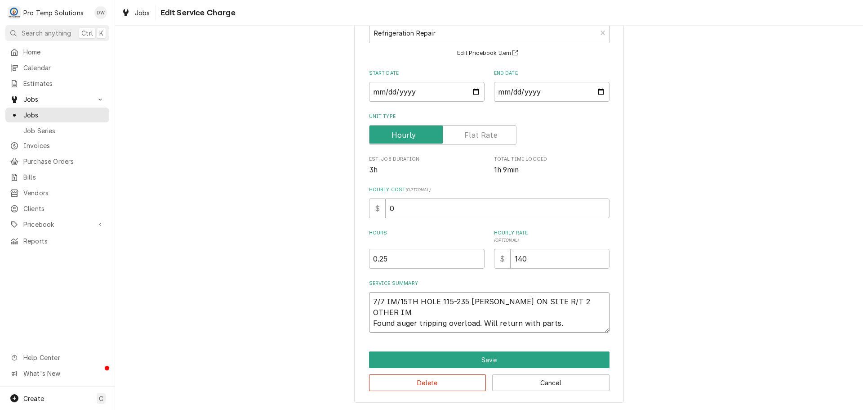
scroll to position [63, 0]
type textarea "7/7 IM/15TH HOLE 115-235 KEVIN ON SITE R/T 2 OTHER IM Found auger tripping over…"
click at [482, 359] on button "Save" at bounding box center [489, 359] width 241 height 17
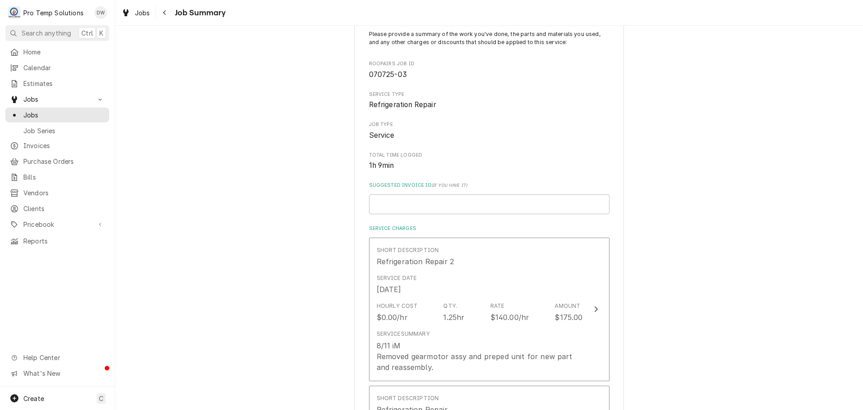
scroll to position [225, 0]
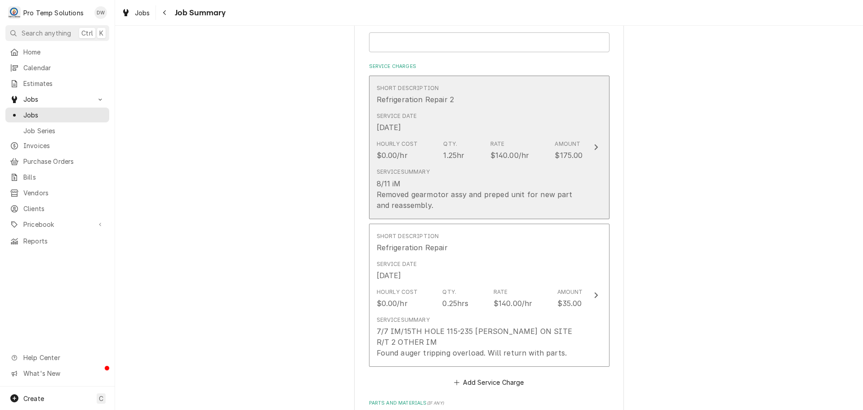
click at [594, 147] on icon "Update Line Item" at bounding box center [596, 146] width 4 height 7
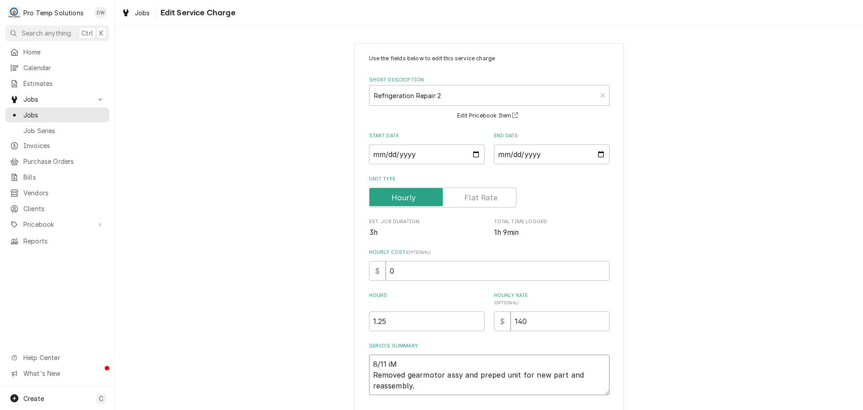
click at [406, 361] on textarea "8/11 iM Removed gearmotor assy and preped unit for new part and reassembly." at bounding box center [489, 374] width 241 height 40
type textarea "x"
type textarea "8/11 i Removed gearmotor assy and preped unit for new part and reassembly."
type textarea "x"
type textarea "8/11 Removed gearmotor assy and preped unit for new part and reassembly."
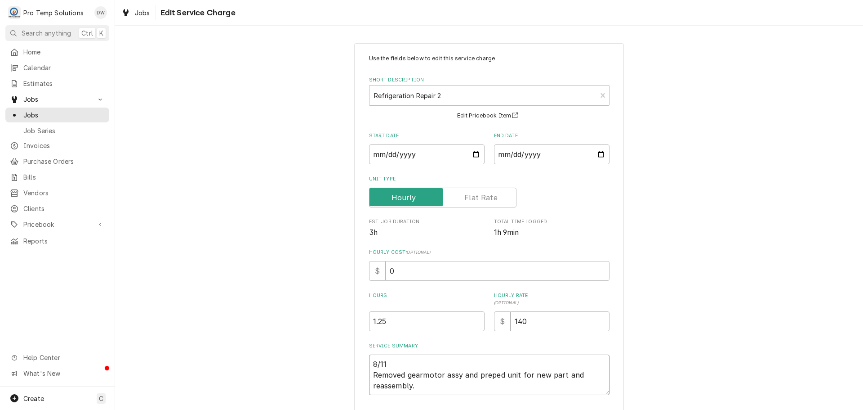
type textarea "x"
type textarea "8/11 I Removed gearmotor assy and preped unit for new part and reassembly."
type textarea "x"
type textarea "8/11 IM Removed gearmotor assy and preped unit for new part and reassembly."
type textarea "x"
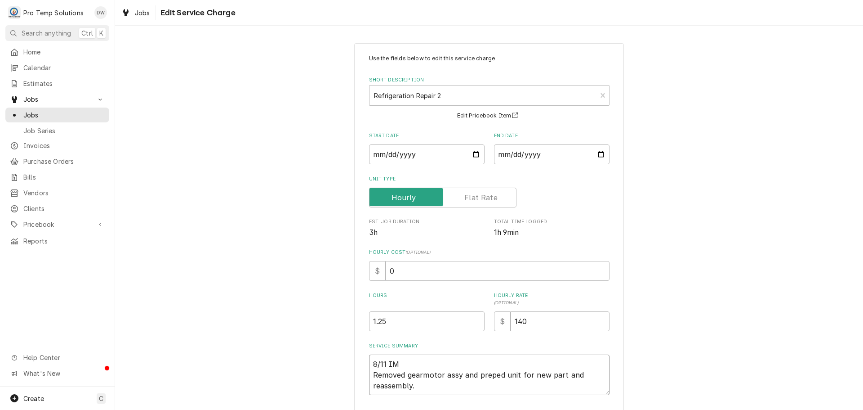
type textarea "8/11 IM/ Removed gearmotor assy and preped unit for new part and reassembly."
type textarea "x"
type textarea "8/11 IM/1 Removed gearmotor assy and preped unit for new part and reassembly."
type textarea "x"
type textarea "8/11 IM/15 Removed gearmotor assy and preped unit for new part and reassembly."
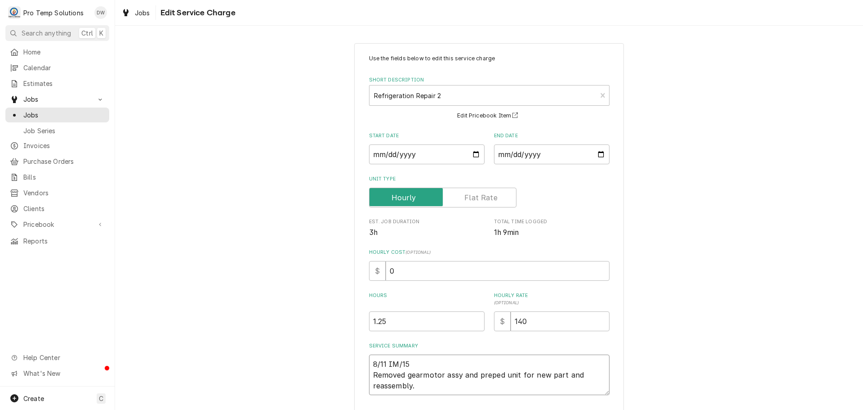
type textarea "x"
type textarea "8/11 IM/15T Removed gearmotor assy and preped unit for new part and reassembly."
type textarea "x"
type textarea "8/11 IM/15TH Removed gearmotor assy and preped unit for new part and reassembly."
type textarea "x"
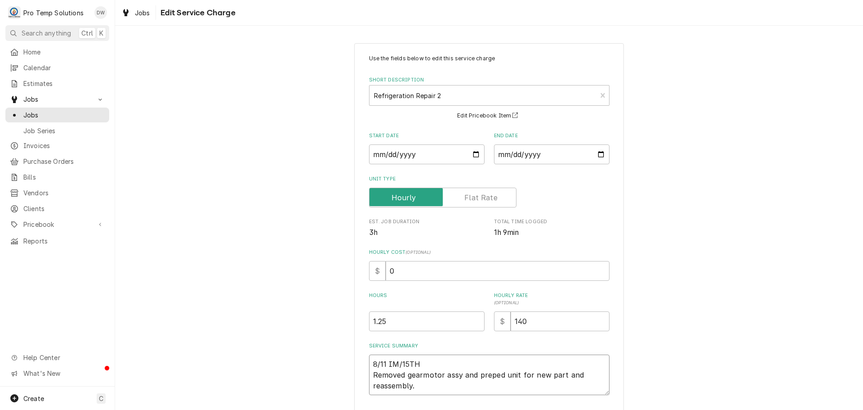
type textarea "8/11 IM/15TH Removed gearmotor assy and preped unit for new part and reassembly."
type textarea "x"
type textarea "8/11 IM/15TH H Removed gearmotor assy and preped unit for new part and reassemb…"
type textarea "x"
type textarea "8/11 IM/15TH HO Removed gearmotor assy and preped unit for new part and reassem…"
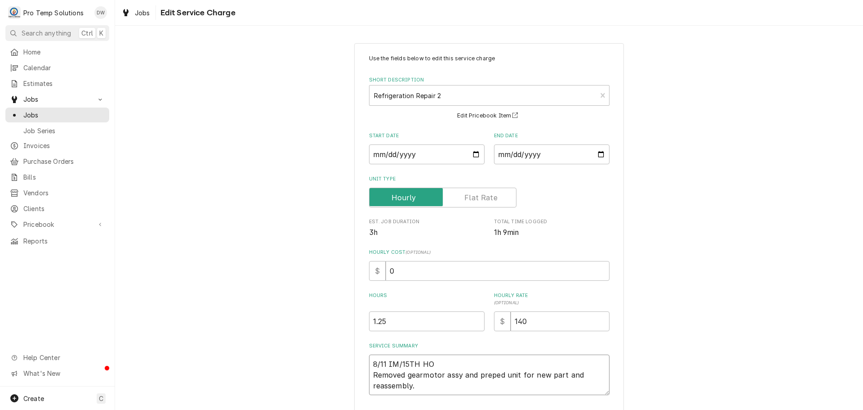
type textarea "x"
type textarea "8/11 IM/15TH HOL Removed gearmotor assy and preped unit for new part and reasse…"
type textarea "x"
type textarea "8/11 IM/15TH HOLE Removed gearmotor assy and preped unit for new part and reass…"
type textarea "x"
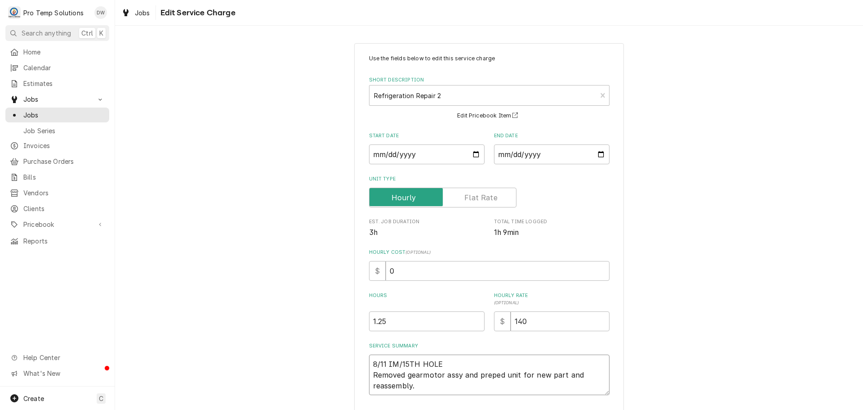
type textarea "8/11 IM/15TH HOLE Removed gearmotor assy and preped unit for new part and reass…"
type textarea "x"
type textarea "8/11 IM/15TH HOLE 3 Removed gearmotor assy and preped unit for new part and rea…"
type textarea "x"
type textarea "8/11 IM/15TH HOLE 34 Removed gearmotor assy and preped unit for new part and re…"
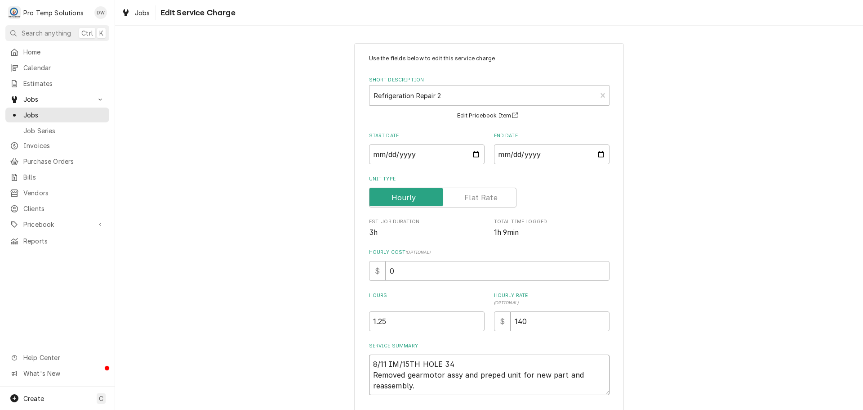
type textarea "x"
type textarea "8/11 IM/15TH HOLE 340 Removed gearmotor assy and preped unit for new part and r…"
type textarea "x"
type textarea "8/11 IM/15TH HOLE 340- Removed gearmotor assy and preped unit for new part and …"
type textarea "x"
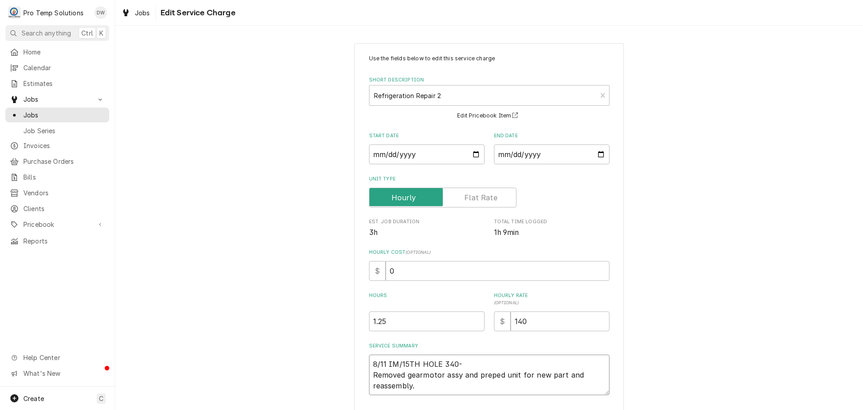
type textarea "8/11 IM/15TH HOLE 340-4 Removed gearmotor assy and preped unit for new part and…"
type textarea "x"
type textarea "8/11 IM/15TH HOLE 340-44 Removed gearmotor assy and preped unit for new part an…"
type textarea "x"
type textarea "8/11 IM/15TH HOLE 340-445 Removed gearmotor assy and preped unit for new part a…"
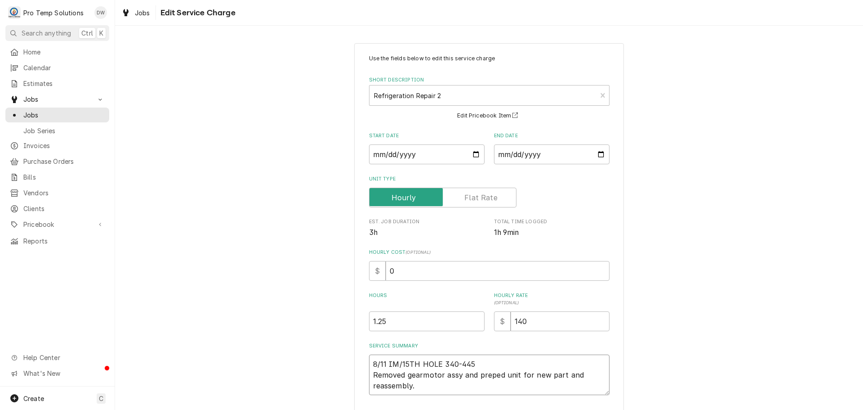
type textarea "x"
type textarea "8/11 IM/15TH HOLE 340-445 Removed gearmotor assy and preped unit for new part a…"
type textarea "x"
type textarea "8/11 IM/15TH HOLE 340-445 K Removed gearmotor assy and preped unit for new part…"
type textarea "x"
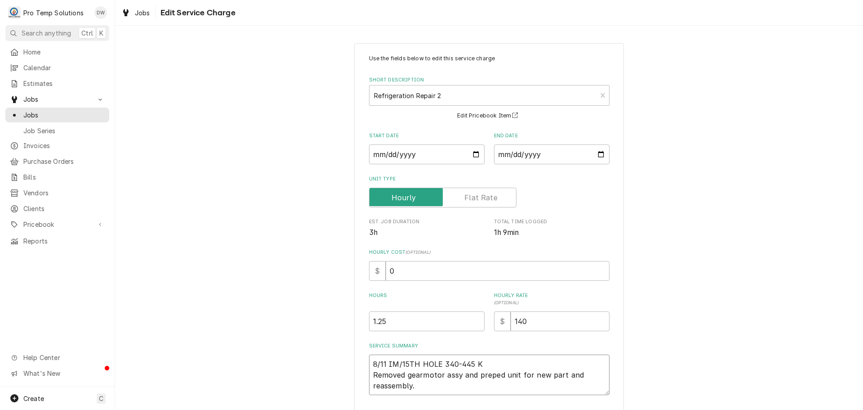
type textarea "8/11 IM/15TH HOLE 340-445 KE Removed gearmotor assy and preped unit for new par…"
type textarea "x"
type textarea "8/11 IM/15TH HOLE 340-445 KEV Removed gearmotor assy and preped unit for new pa…"
type textarea "x"
type textarea "8/11 IM/15TH HOLE 340-445 KEVI Removed gearmotor assy and preped unit for new p…"
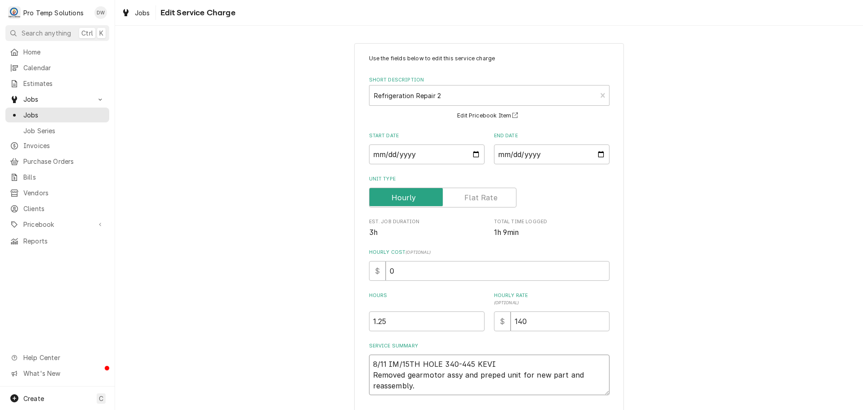
type textarea "x"
type textarea "8/11 IM/15TH HOLE 340-445 KEVIN Removed gearmotor assy and preped unit for new …"
type textarea "x"
type textarea "8/11 IM/15TH HOLE 340-445 KEVIN Removed gearmotor assy and preped unit for new …"
type textarea "x"
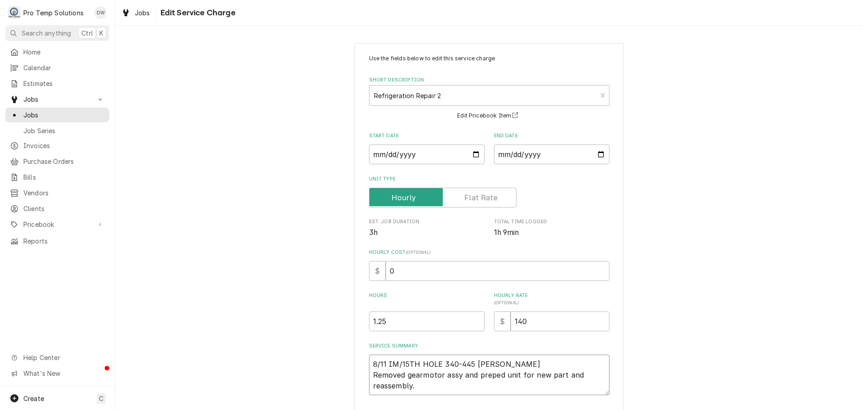
type textarea "8/11 IM/15TH HOLE 340-445 KEVIN K Removed gearmotor assy and preped unit for ne…"
type textarea "x"
type textarea "8/11 IM/15TH HOLE 340-445 KEVIN KO Removed gearmotor assy and preped unit for n…"
type textarea "x"
type textarea "8/11 IM/15TH HOLE 340-445 KEVIN KOT Removed gearmotor assy and preped unit for …"
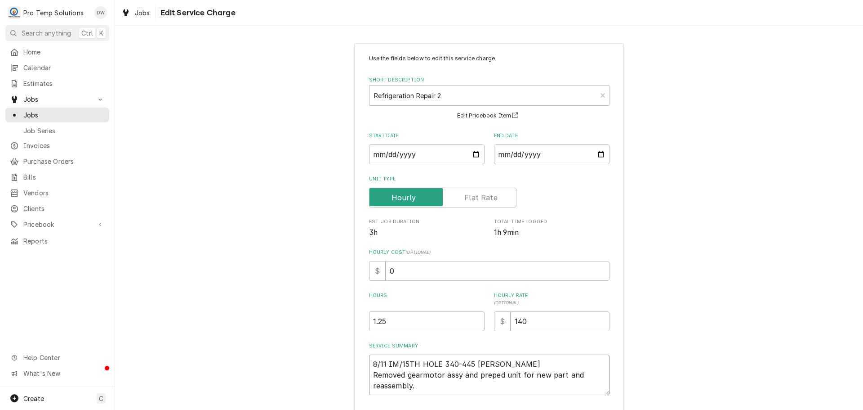
type textarea "x"
type textarea "8/11 IM/15TH HOLE 340-445 KEVIN KOTY Removed gearmotor assy and preped unit for…"
type textarea "x"
type textarea "8/11 IM/15TH HOLE 340-445 KEVIN KOTY Removed gearmotor assy and preped unit for…"
click at [387, 320] on input "1.25" at bounding box center [427, 321] width 116 height 20
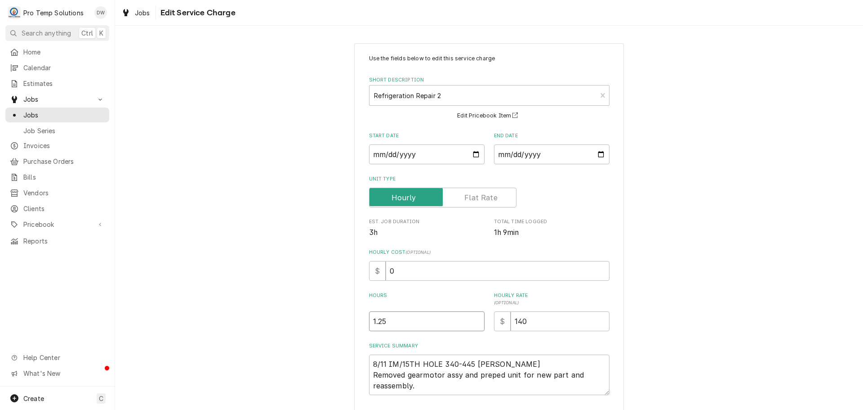
type textarea "x"
type input "1.2"
type textarea "x"
type input "1"
type textarea "x"
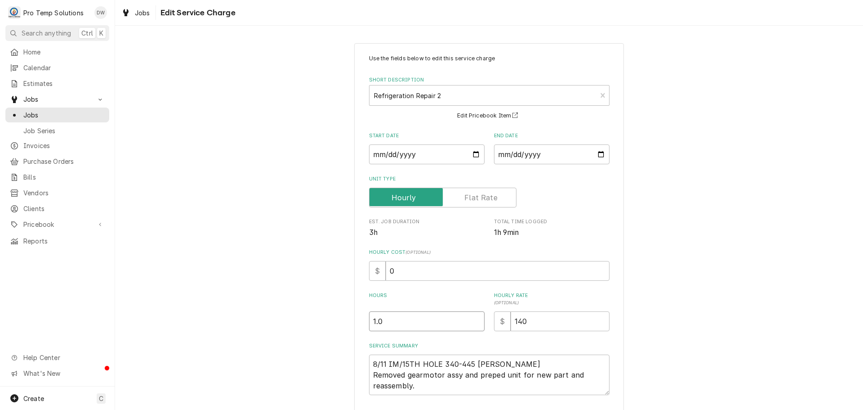
type input "1.0"
click at [397, 266] on input "0" at bounding box center [498, 271] width 224 height 20
type textarea "x"
type input "1"
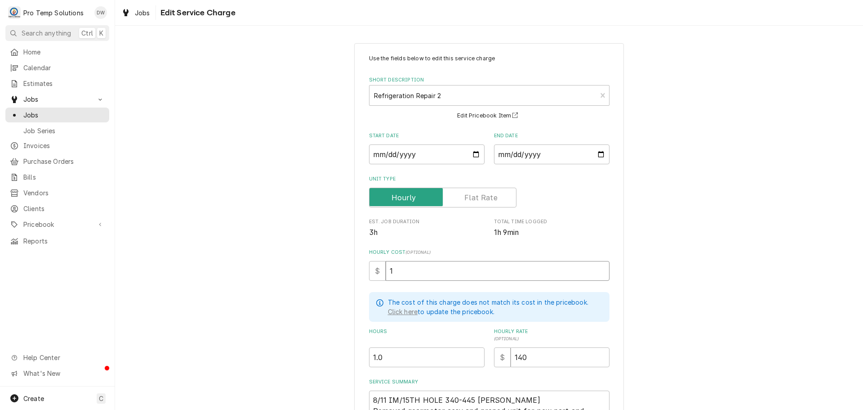
type textarea "x"
type input "18"
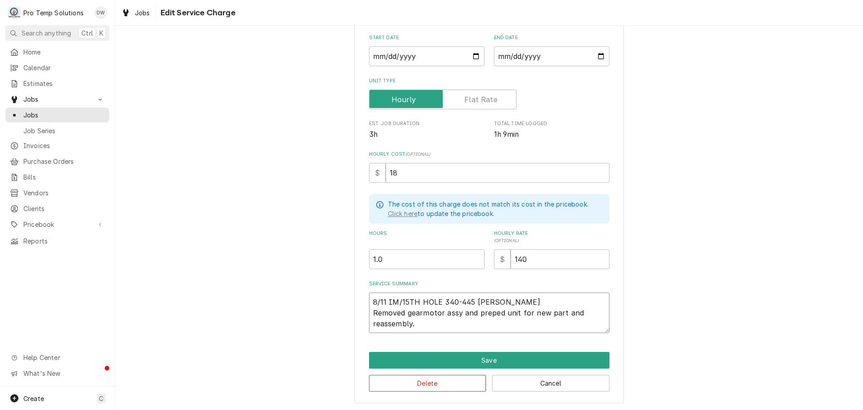
click at [493, 309] on textarea "8/11 IM/15TH HOLE 340-445 KEVIN KOTY Removed gearmotor assy and preped unit for…" at bounding box center [489, 312] width 241 height 40
type textarea "x"
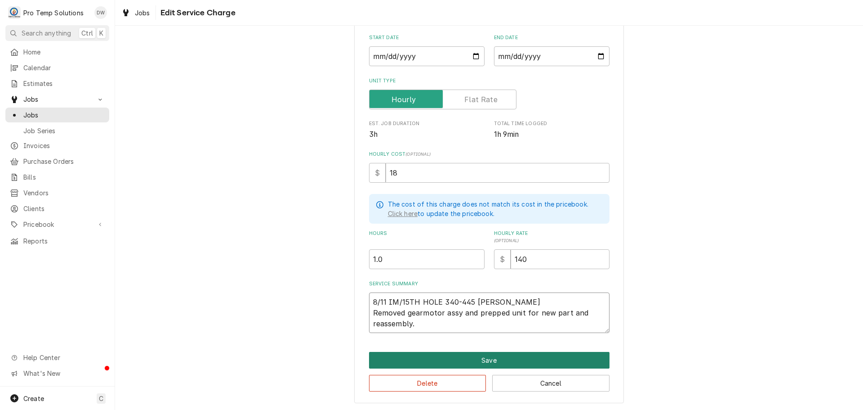
type textarea "8/11 IM/15TH HOLE 340-445 KEVIN KOTY Removed gearmotor assy and prepped unit fo…"
click at [485, 356] on button "Save" at bounding box center [489, 360] width 241 height 17
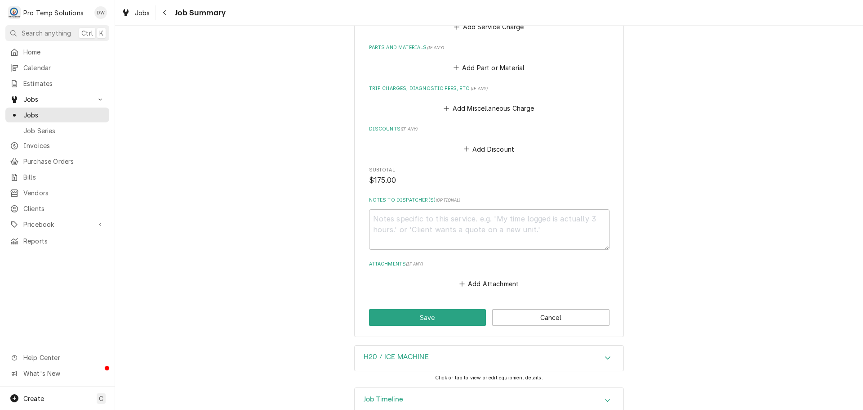
scroll to position [600, 0]
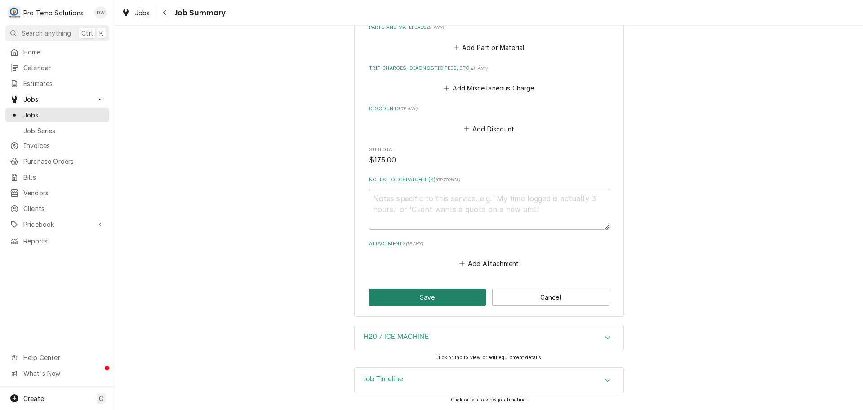
click at [436, 297] on button "Save" at bounding box center [427, 297] width 117 height 17
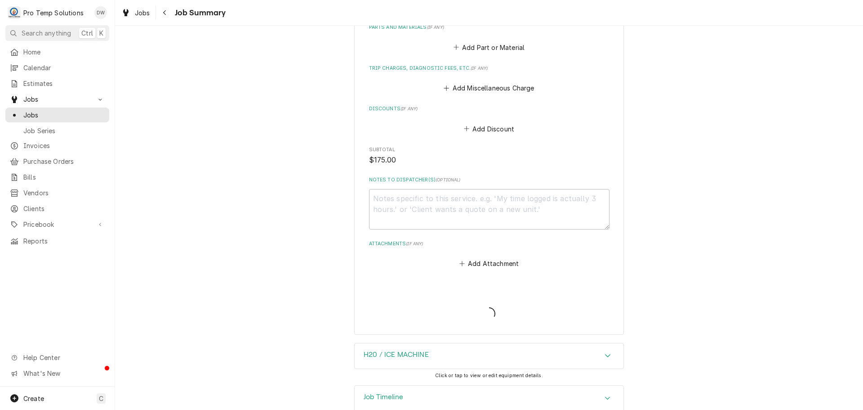
type textarea "x"
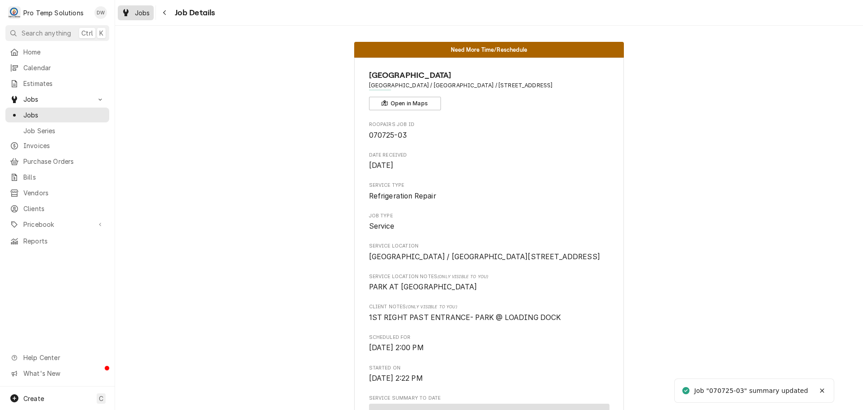
click at [144, 12] on span "Jobs" at bounding box center [142, 12] width 15 height 9
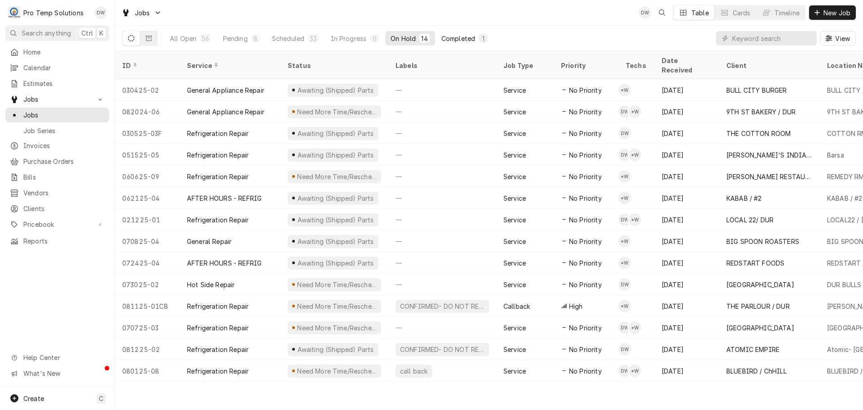
click at [458, 38] on div "Completed" at bounding box center [458, 38] width 34 height 9
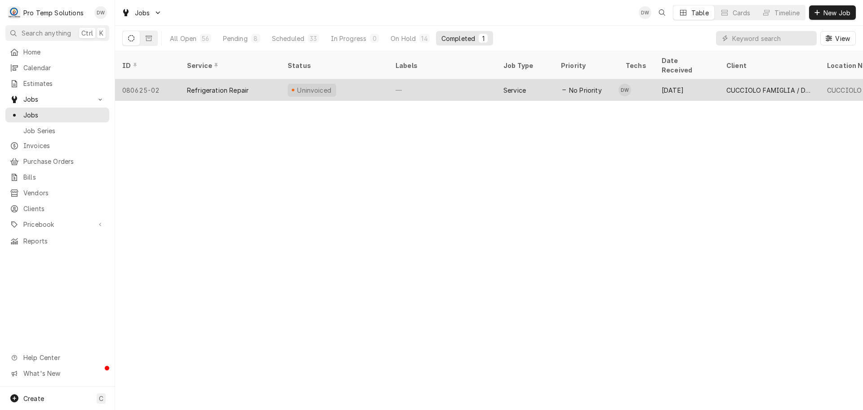
click at [461, 79] on div "—" at bounding box center [442, 90] width 108 height 22
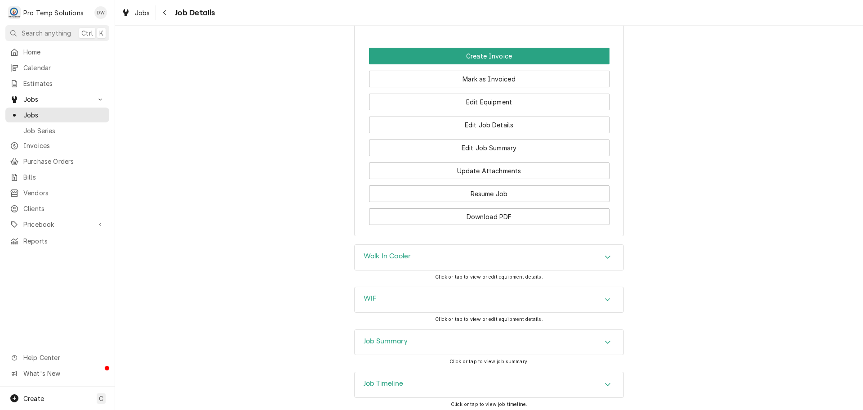
scroll to position [584, 0]
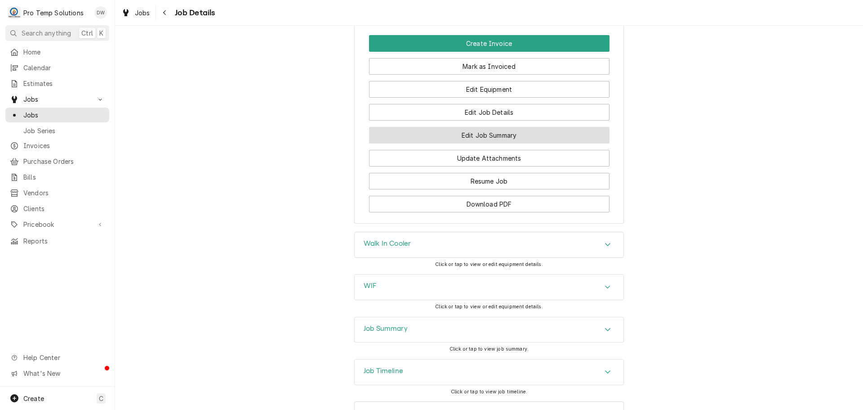
click at [489, 143] on button "Edit Job Summary" at bounding box center [489, 135] width 241 height 17
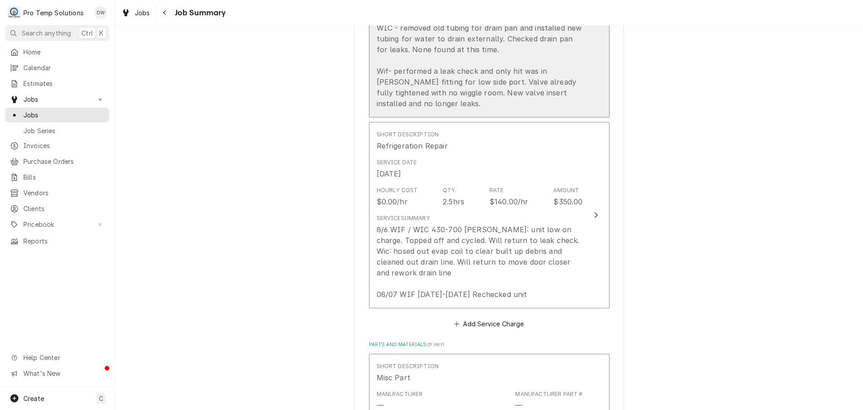
scroll to position [405, 0]
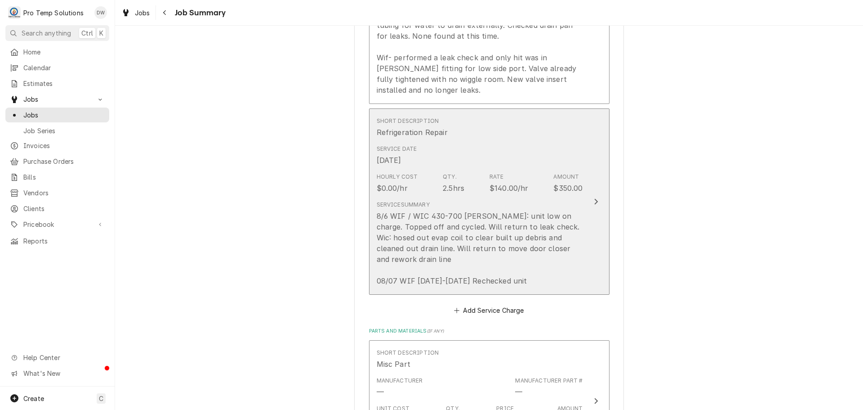
click at [596, 206] on div "Update Line Item" at bounding box center [596, 201] width 12 height 11
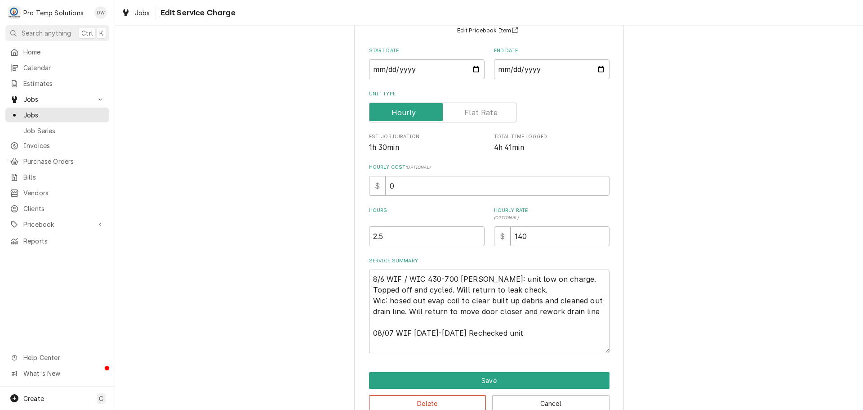
scroll to position [106, 0]
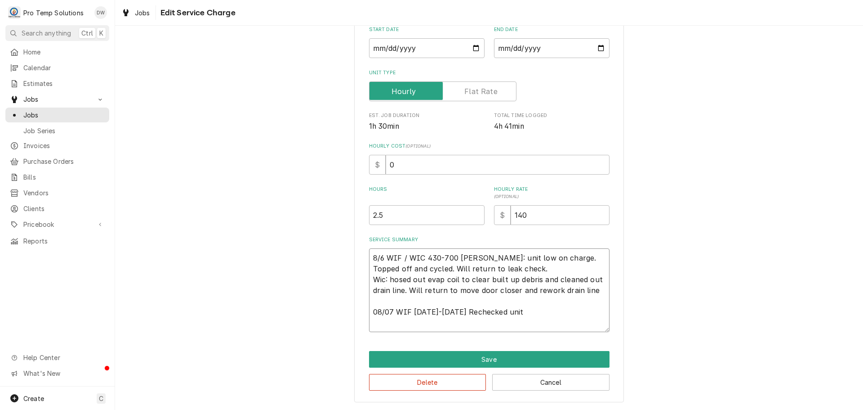
click at [448, 321] on textarea "8/6 WIF / WIC 430-700 [PERSON_NAME]: unit low on charge. Topped off and cycled.…" at bounding box center [489, 290] width 241 height 84
type textarea "x"
type textarea "8/6 WIF / WIC 430-700 [PERSON_NAME]: unit low on charge. Topped off and cycled.…"
type textarea "x"
type textarea "8/6 WIF / WIC 430-700 [PERSON_NAME]: unit low on charge. Topped off and cycled.…"
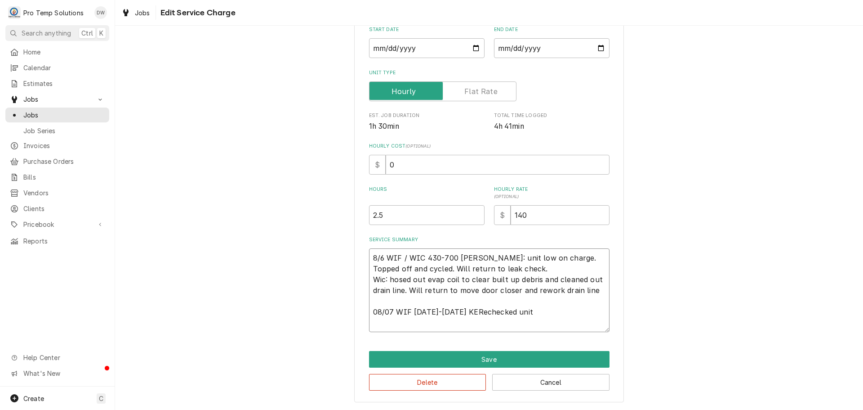
type textarea "x"
type textarea "8/6 WIF / WIC 430-700 [PERSON_NAME]: unit low on charge. Topped off and cycled.…"
type textarea "x"
type textarea "8/6 WIF / WIC 430-700 [PERSON_NAME]: unit low on charge. Topped off and cycled.…"
type textarea "x"
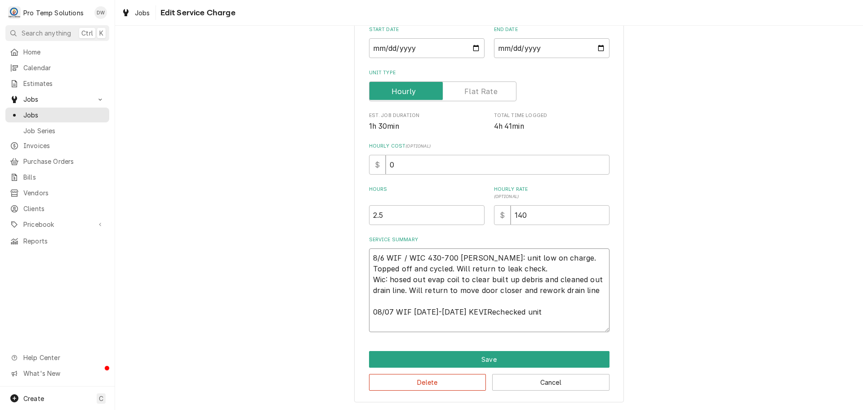
type textarea "8/6 WIF / WIC 430-700 [PERSON_NAME]: unit low on charge. Topped off and cycled.…"
type textarea "x"
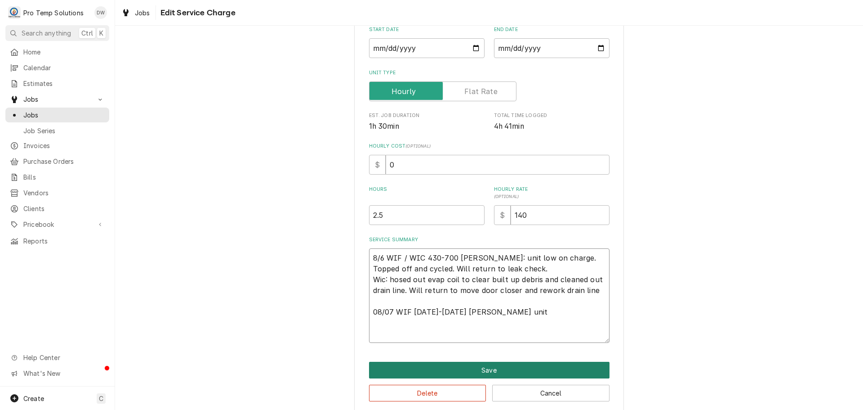
type textarea "8/6 WIF / WIC 430-700 [PERSON_NAME]: unit low on charge. Topped off and cycled.…"
click at [485, 370] on button "Save" at bounding box center [489, 369] width 241 height 17
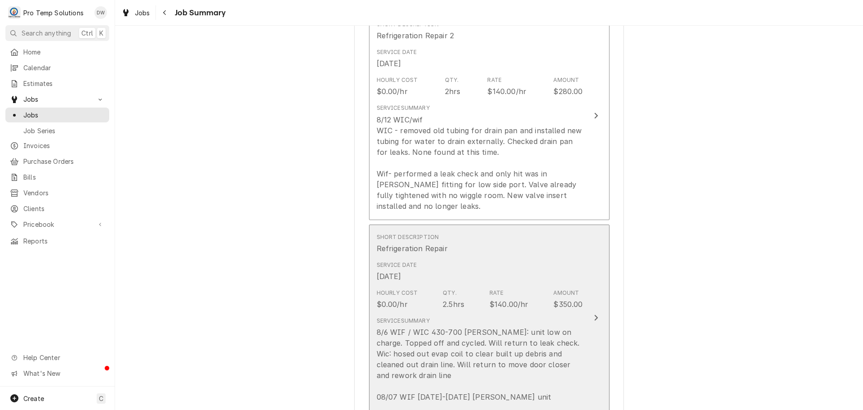
scroll to position [180, 0]
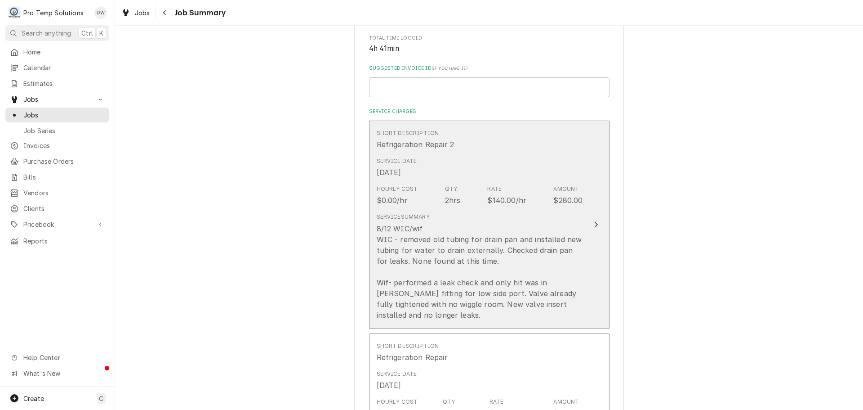
click at [594, 225] on icon "Update Line Item" at bounding box center [596, 224] width 4 height 7
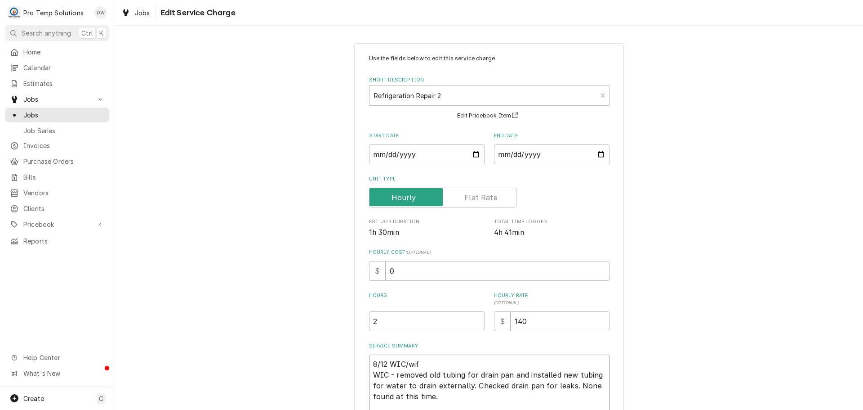
click at [418, 361] on textarea "8/12 WIC/wif WIC - removed old tubing for drain pan and installed new tubing fo…" at bounding box center [489, 401] width 241 height 94
type textarea "x"
type textarea "8/12 WIC/wi WIC - removed old tubing for drain pan and installed new tubing for…"
type textarea "x"
type textarea "8/12 WIC/w WIC - removed old tubing for drain pan and installed new tubing for …"
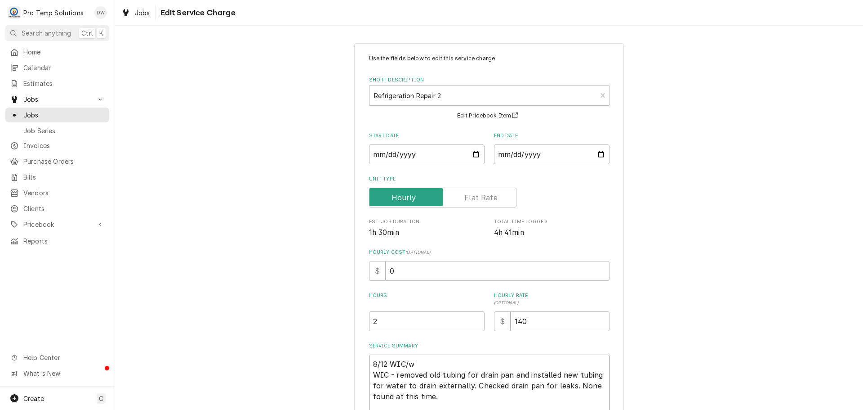
type textarea "x"
type textarea "8/12 WIC/ WIC - removed old tubing for drain pan and installed new tubing for w…"
type textarea "x"
type textarea "8/12 WIC/W WIC - removed old tubing for drain pan and installed new tubing for …"
type textarea "x"
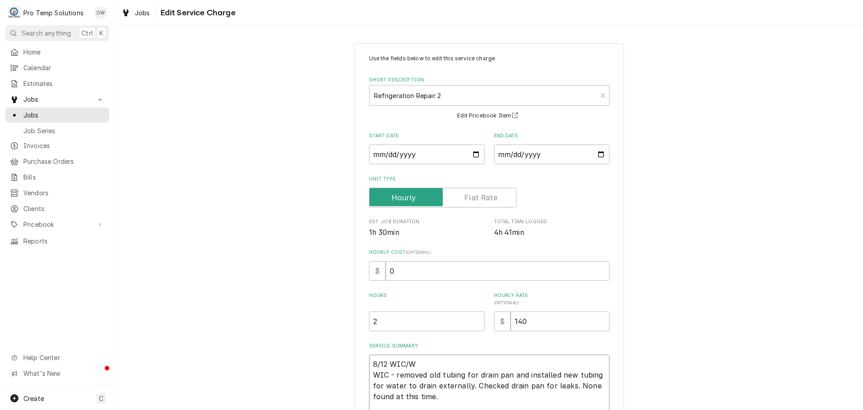
type textarea "8/12 WIC/WI WIC - removed old tubing for drain pan and installed new tubing for…"
type textarea "x"
type textarea "8/12 WIC/WIC WIC - removed old tubing for drain pan and installed new tubing fo…"
type textarea "x"
type textarea "8/12 WIC/WIC WIC - removed old tubing for drain pan and installed new tubing fo…"
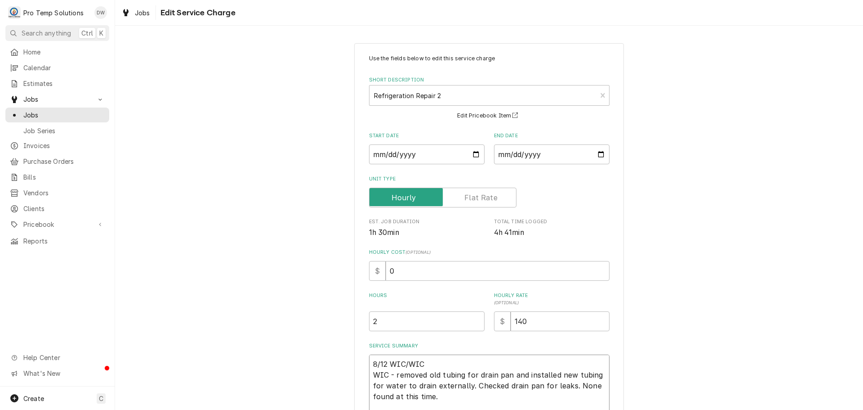
type textarea "x"
type textarea "8/12 WIC/WIC 9 WIC - removed old tubing for drain pan and installed new tubing …"
type textarea "x"
type textarea "8/12 WIC/WIC 93 WIC - removed old tubing for drain pan and installed new tubing…"
type textarea "x"
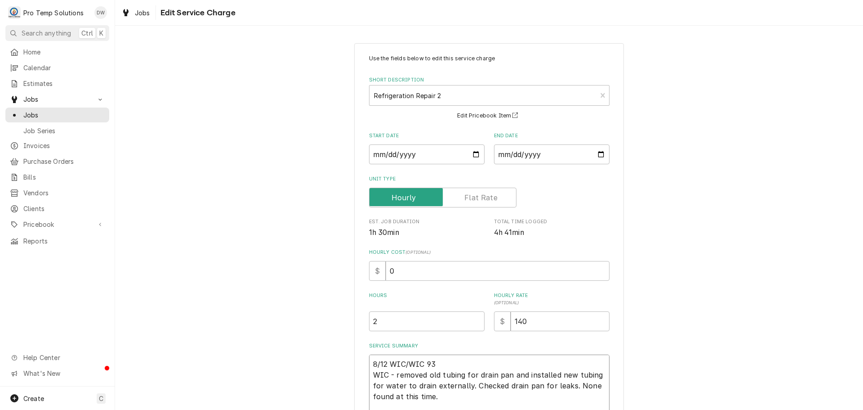
type textarea "8/12 WIC/WIC 930 WIC - removed old tubing for drain pan and installed new tubin…"
type textarea "x"
type textarea "8/12 WIC/WIC 930- WIC - removed old tubing for drain pan and installed new tubi…"
type textarea "x"
type textarea "8/12 WIC/WIC 930-1 WIC - removed old tubing for drain pan and installed new tub…"
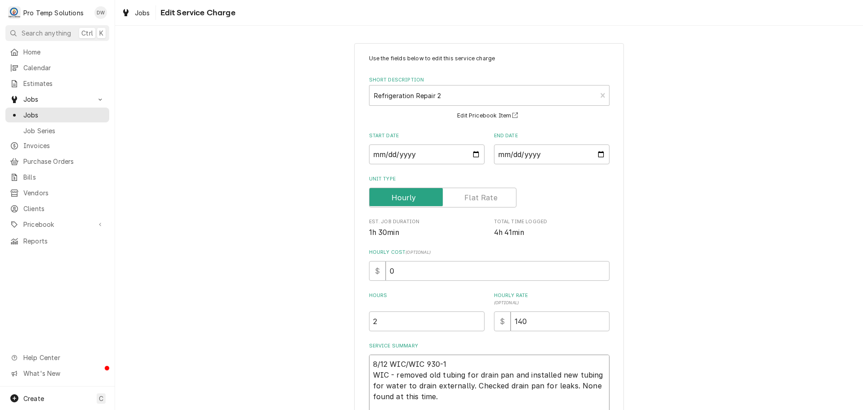
type textarea "x"
type textarea "8/12 WIC/WIC 930-11 WIC - removed old tubing for drain pan and installed new tu…"
type textarea "x"
type textarea "8/12 WIC/WIC 930-113 WIC - removed old tubing for drain pan and installed new t…"
type textarea "x"
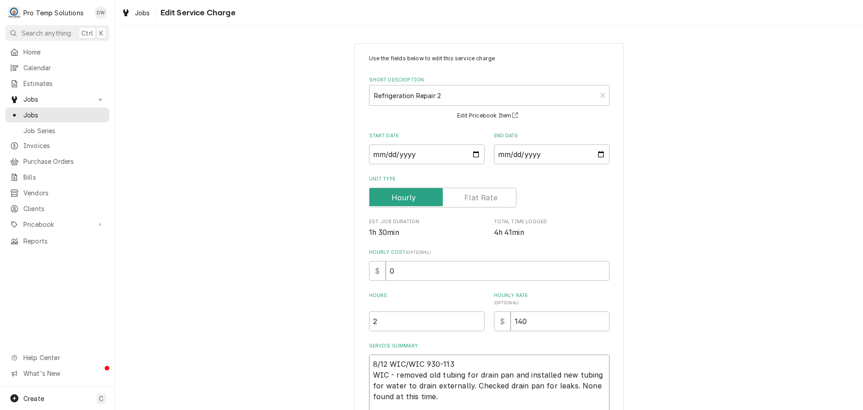
type textarea "8/12 WIC/WIC 930-1135 WIC - removed old tubing for drain pan and installed new …"
type textarea "x"
type textarea "8/12 WIC/WIC 930-1135 WIC - removed old tubing for drain pan and installed new …"
type textarea "x"
type textarea "8/12 WIC/WIC 930-1135 K WIC - removed old tubing for drain pan and installed ne…"
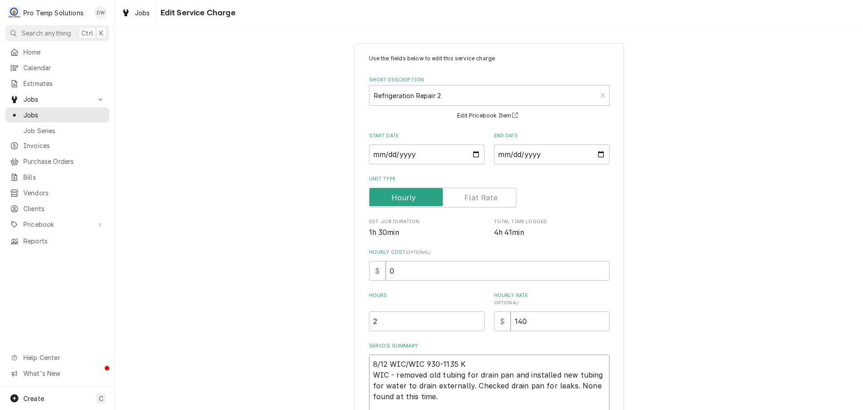
type textarea "x"
type textarea "8/12 WIC/WIC 930-1135 KO WIC - removed old tubing for drain pan and installed n…"
type textarea "x"
type textarea "8/12 WIC/WIC 930-1135 KOT WIC - removed old tubing for drain pan and installed …"
type textarea "x"
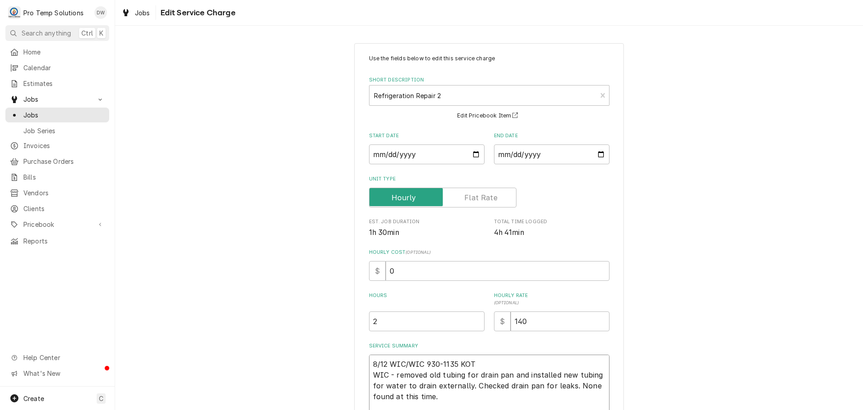
type textarea "8/12 WIC/WIC 930-1135 KOTY WIC - removed old tubing for drain pan and installed…"
type textarea "x"
type textarea "8/12 WIC/WIC 930-1135 KOTY WIC - removed old tubing for drain pan and installed…"
type textarea "x"
type textarea "8/12 WIC/WIC 930-1135 KOTY ( WIC - removed old tubing for drain pan and install…"
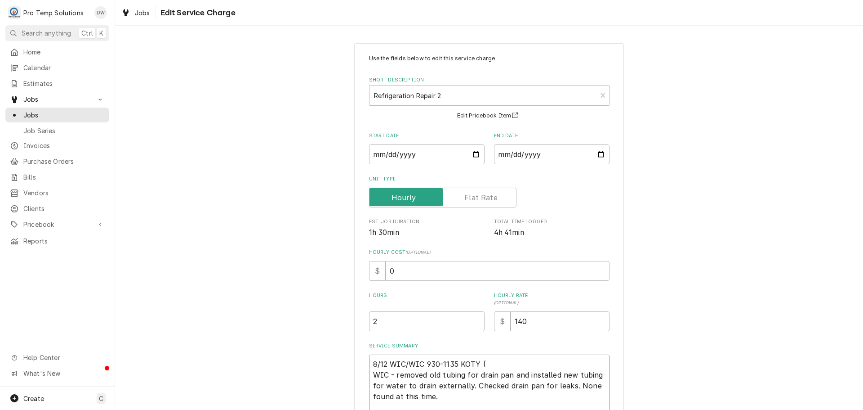
type textarea "x"
type textarea "8/12 WIC/WIC 930-1135 KOTY ( WIC - removed old tubing for drain pan and install…"
type textarea "x"
type textarea "8/12 WIC/WIC 930-1135 KOTY ( O WIC - removed old tubing for drain pan and insta…"
type textarea "x"
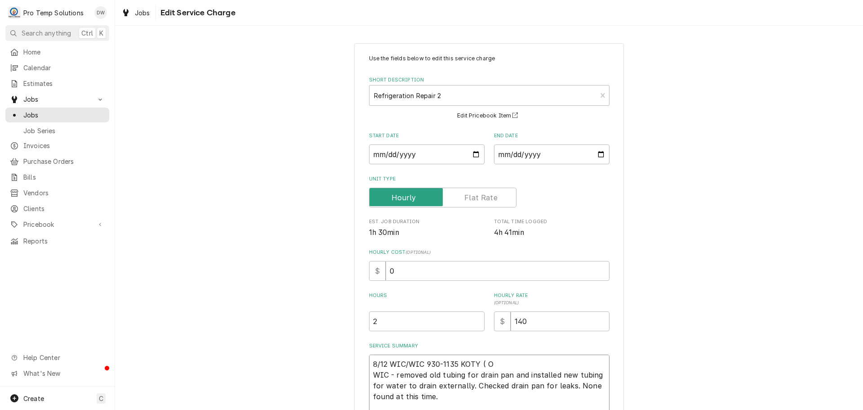
type textarea "8/12 WIC/WIC 930-1135 KOTY ( ON WIC - removed old tubing for drain pan and inst…"
type textarea "x"
type textarea "8/12 WIC/WIC 930-1135 KOTY ( ON WIC - removed old tubing for drain pan and inst…"
type textarea "x"
type textarea "8/12 WIC/WIC 930-1135 KOTY ( ON S WIC - removed old tubing for drain pan and in…"
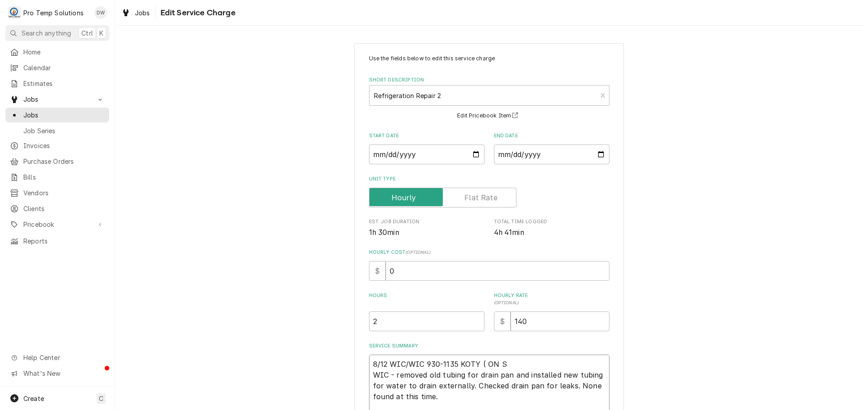
type textarea "x"
type textarea "8/12 WIC/WIC 930-1135 KOTY ( ON SI WIC - removed old tubing for drain pan and i…"
type textarea "x"
type textarea "8/12 WIC/WIC 930-1135 KOTY ( ON SIT WIC - removed old tubing for drain pan and …"
type textarea "x"
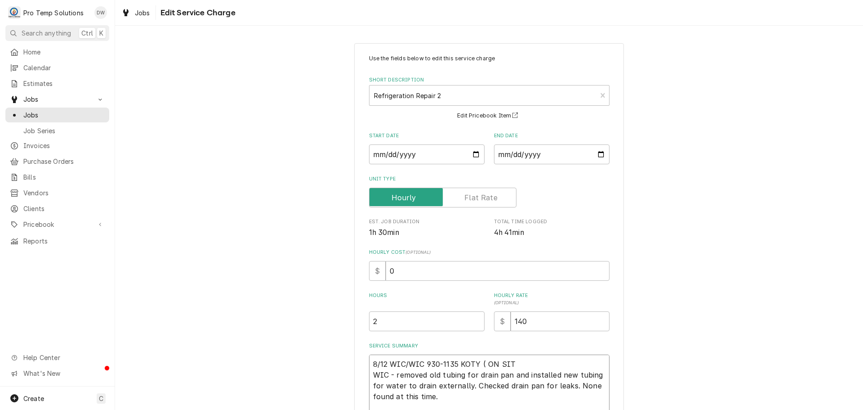
type textarea "8/12 WIC/WIC 930-1135 KOTY ( ON SITE WIC - removed old tubing for drain pan and…"
type textarea "x"
type textarea "8/12 WIC/WIC 930-1135 KOTY ( ON SITE WIC - removed old tubing for drain pan and…"
type textarea "x"
type textarea "8/12 WIC/WIC 930-1135 [GEOGRAPHIC_DATA] ( ON SITE 9 WIC - removed old tubing fo…"
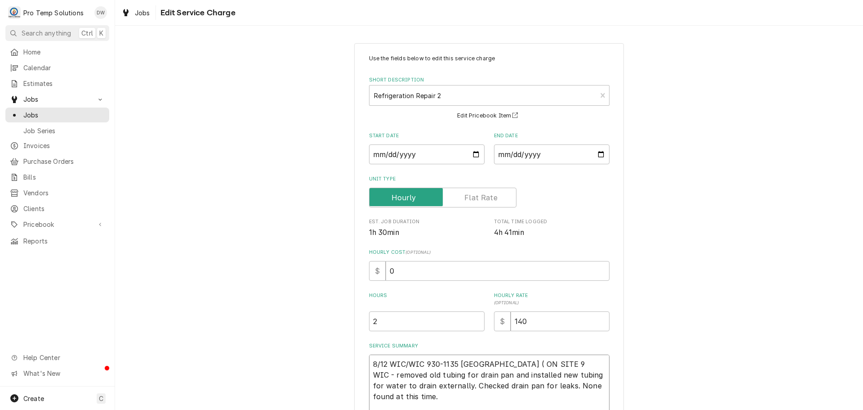
type textarea "x"
type textarea "8/12 WIC/WIC 930-1135 [GEOGRAPHIC_DATA] ( ON SITE 91 WIC - removed old tubing f…"
type textarea "x"
type textarea "8/12 WIC/WIC 930-1135 KOTY ( ON SITE 915 WIC - removed old tubing for drain pan…"
type textarea "x"
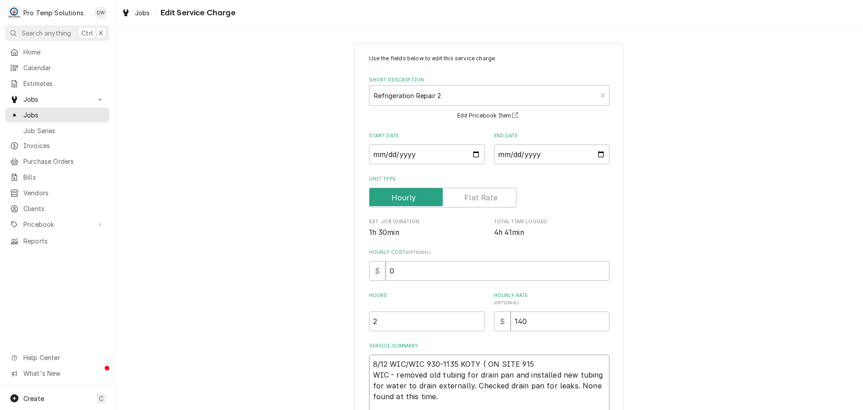
type textarea "8/12 WIC/WIC 930-1135 [GEOGRAPHIC_DATA] ( ON SITE 915? WIC - removed old tubing…"
type textarea "x"
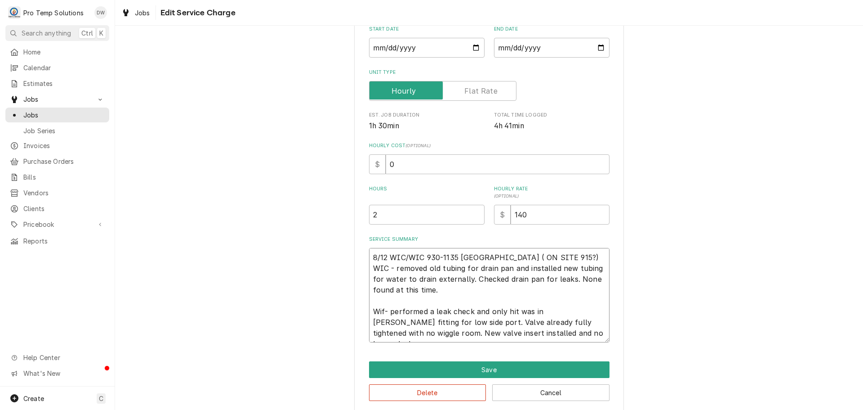
scroll to position [117, 0]
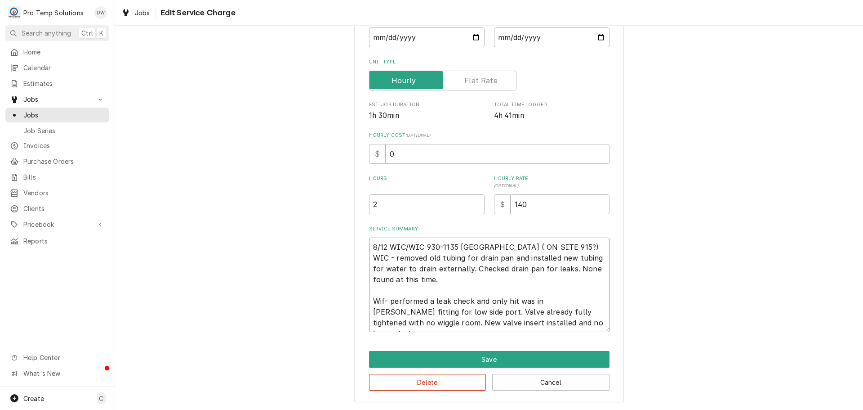
type textarea "8/12 WIC/WIC 930-1135 [GEOGRAPHIC_DATA] ( ON SITE 915?) WIC - removed old tubin…"
click at [393, 153] on input "0" at bounding box center [498, 154] width 224 height 20
type textarea "x"
type input "1"
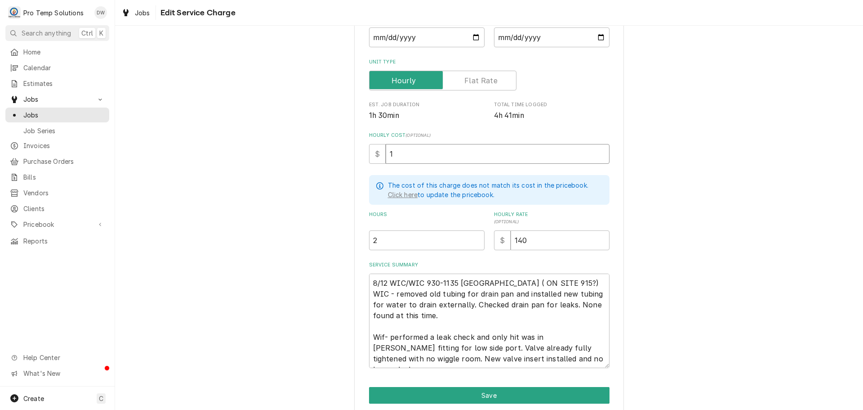
type textarea "x"
type input "18"
click at [554, 279] on textarea "8/12 WIC/WIC 930-1135 [GEOGRAPHIC_DATA] ( ON SITE 915?) WIC - removed old tubin…" at bounding box center [489, 320] width 241 height 94
